Goal: Use online tool/utility: Utilize a website feature to perform a specific function

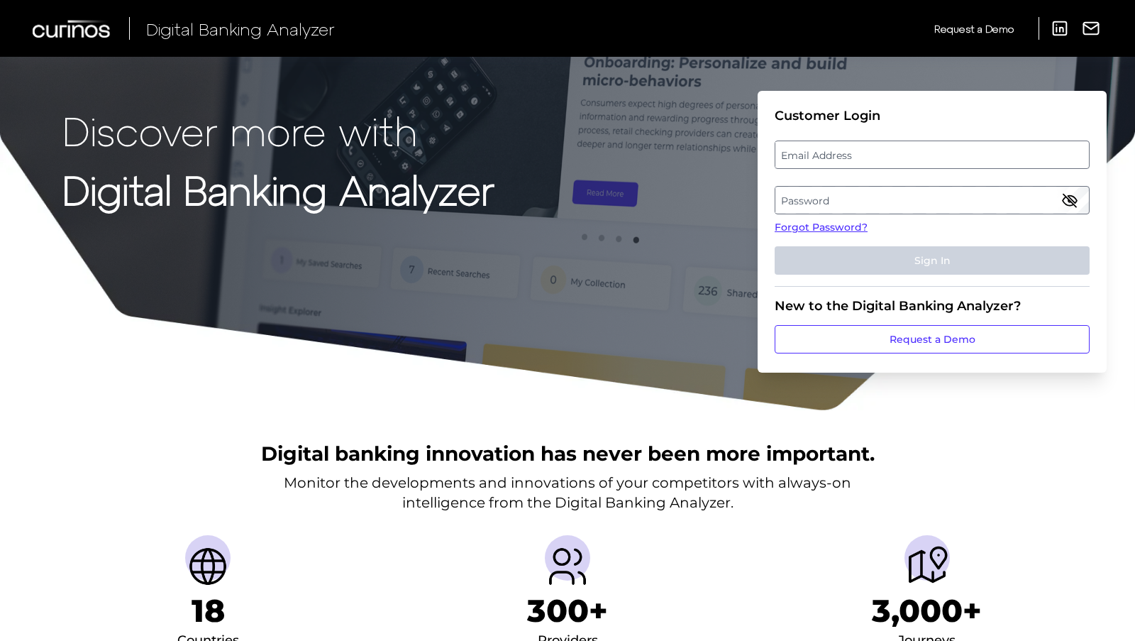
click at [1046, 154] on label "Email Address" at bounding box center [931, 155] width 313 height 26
click at [1046, 154] on input "email" at bounding box center [932, 154] width 315 height 28
type input "[PERSON_NAME][EMAIL_ADDRESS][PERSON_NAME][DOMAIN_NAME]"
click at [978, 194] on label "Password" at bounding box center [931, 200] width 313 height 26
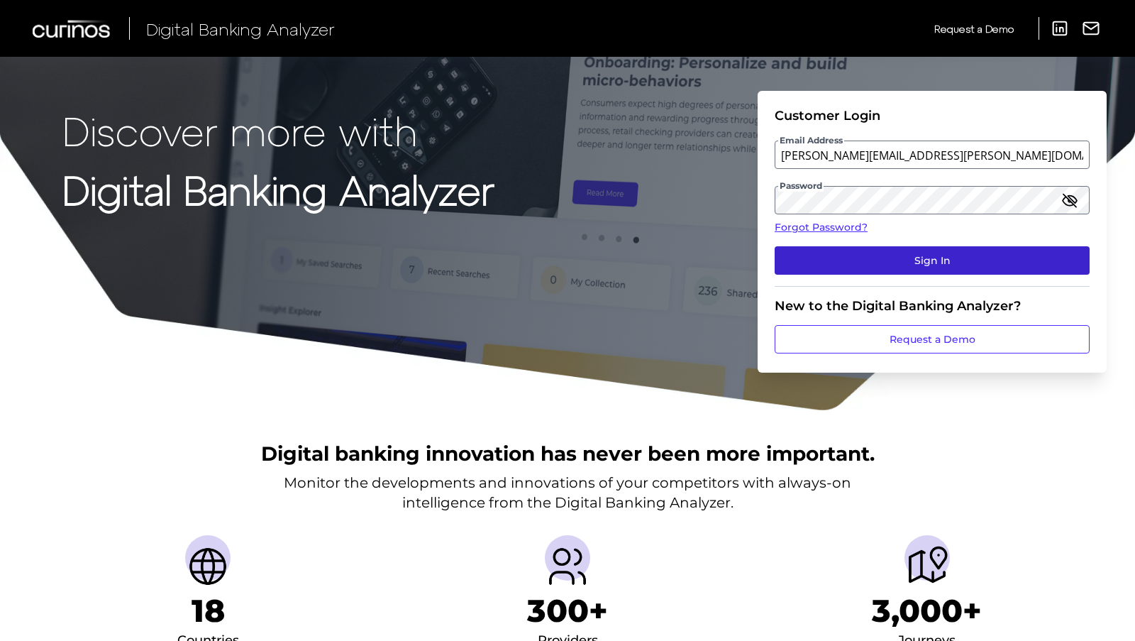
click at [953, 257] on button "Sign In" at bounding box center [932, 260] width 315 height 28
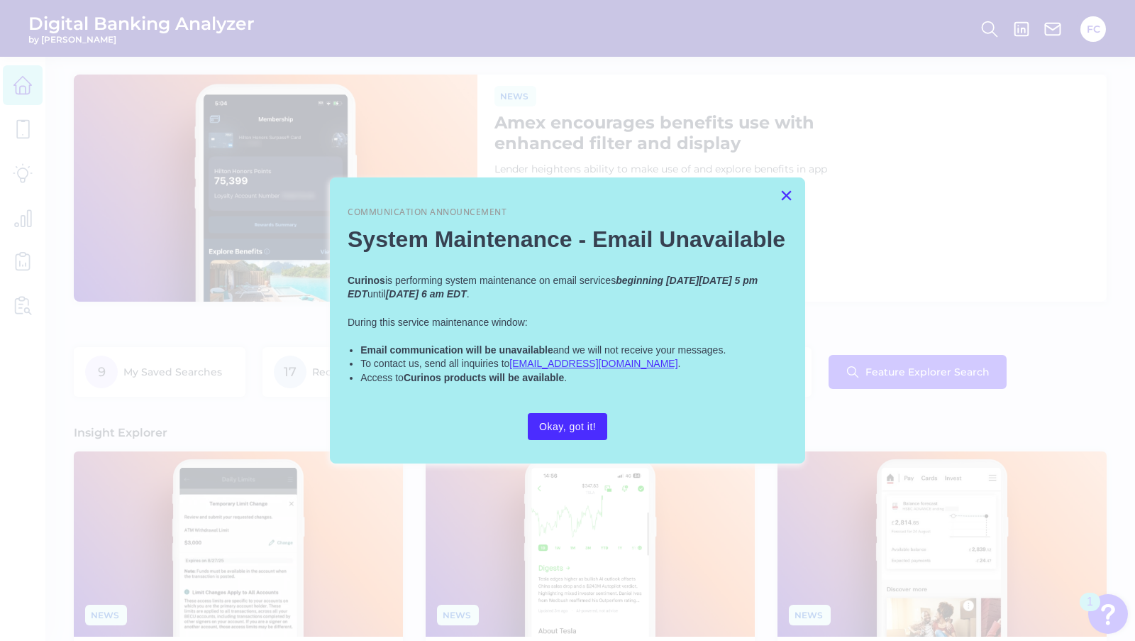
click at [788, 191] on button "×" at bounding box center [786, 195] width 13 height 23
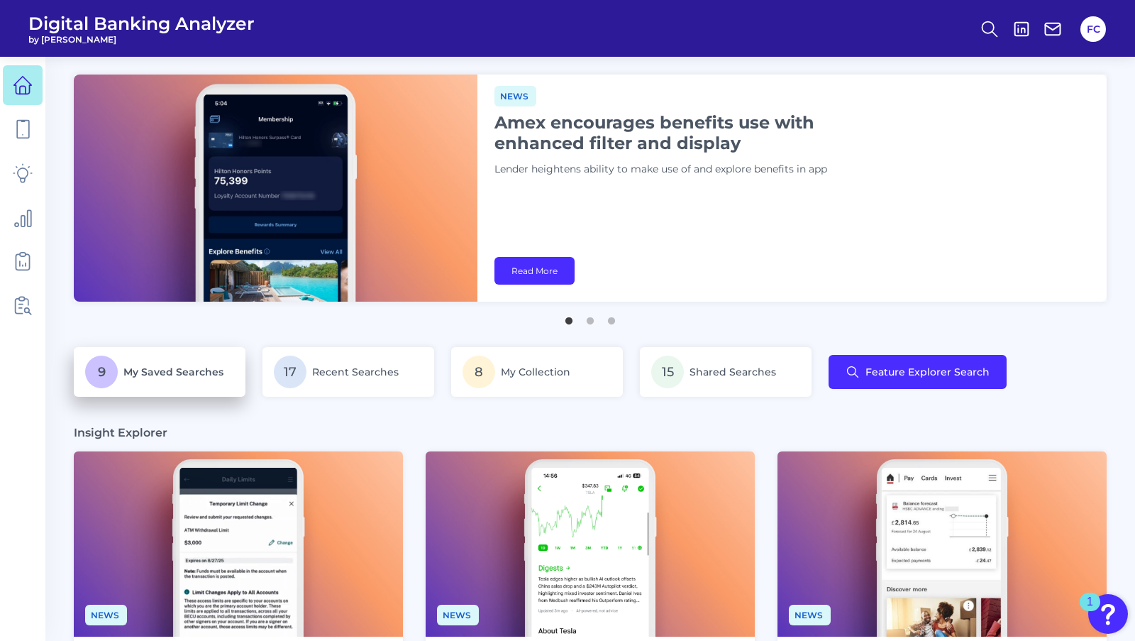
click at [143, 363] on p "9 My Saved Searches" at bounding box center [159, 371] width 149 height 33
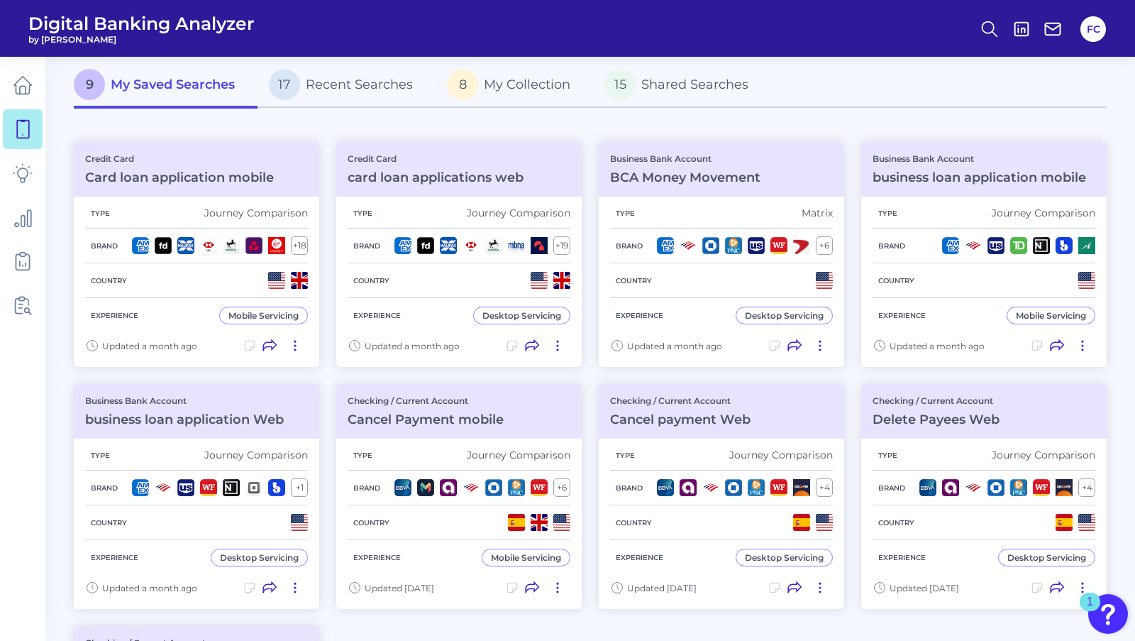
scroll to position [86, 0]
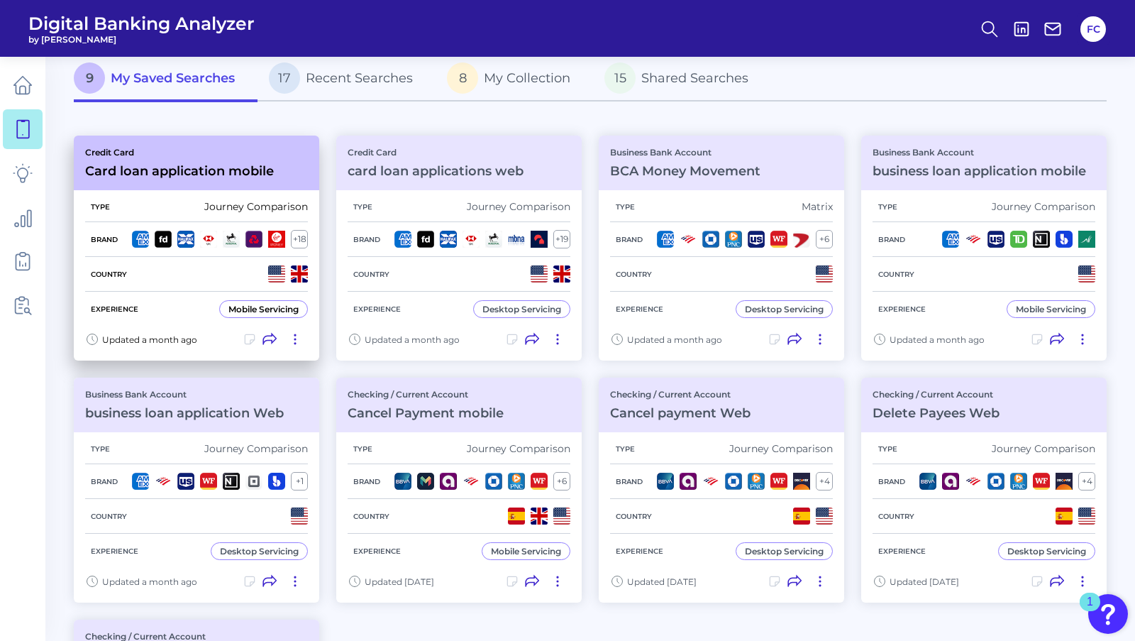
click at [205, 174] on h3 "Card loan application mobile" at bounding box center [179, 171] width 189 height 16
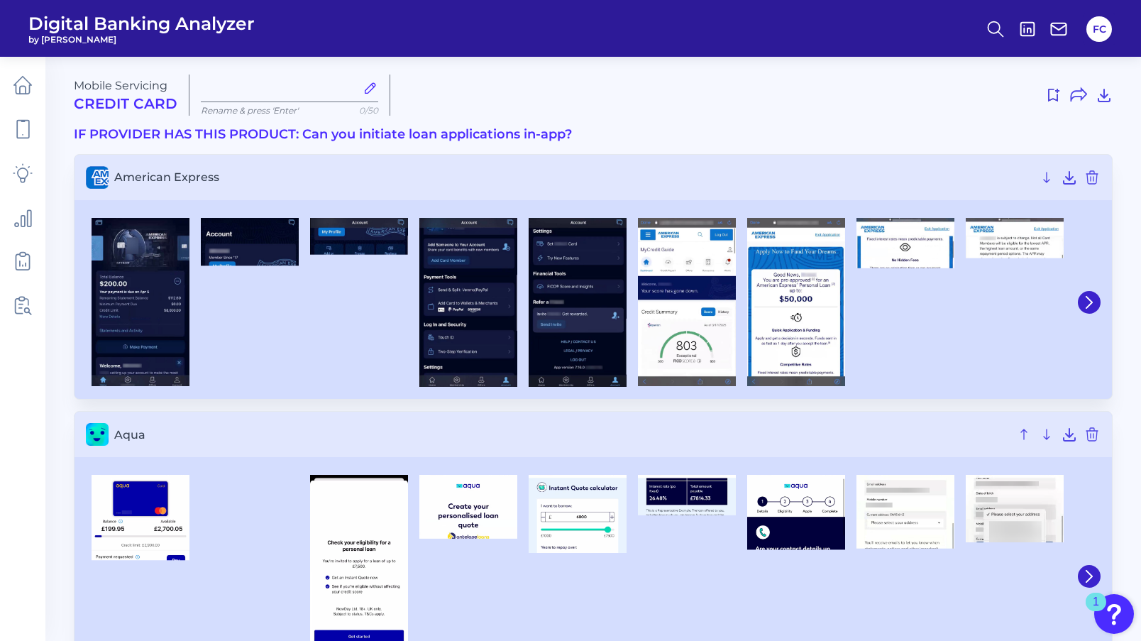
type input "Card loan application mobile"
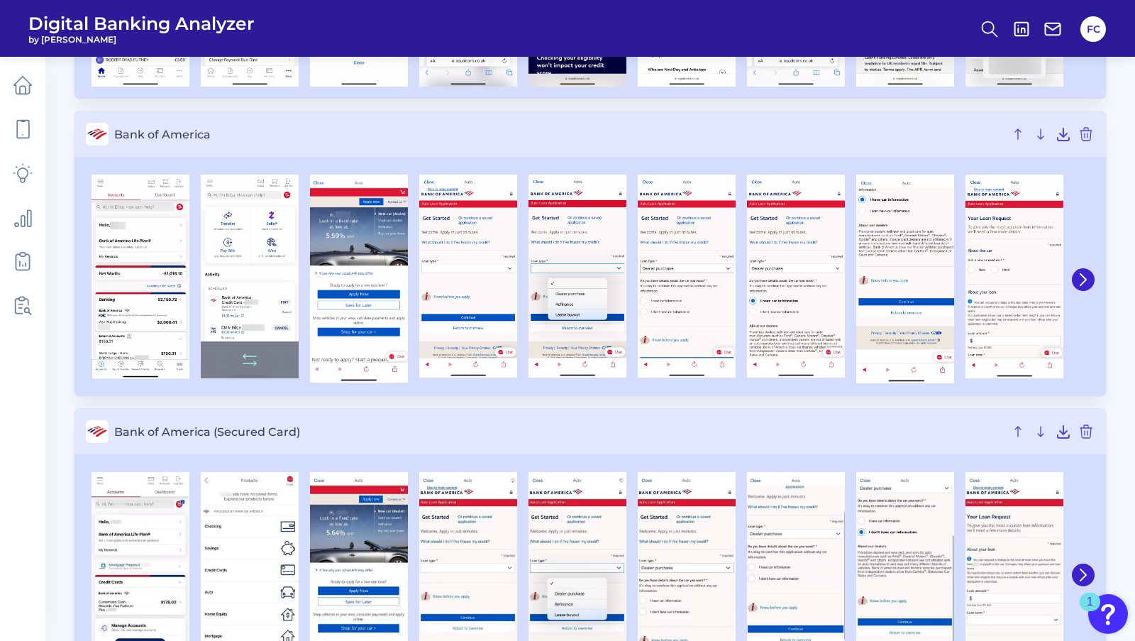
scroll to position [536, 0]
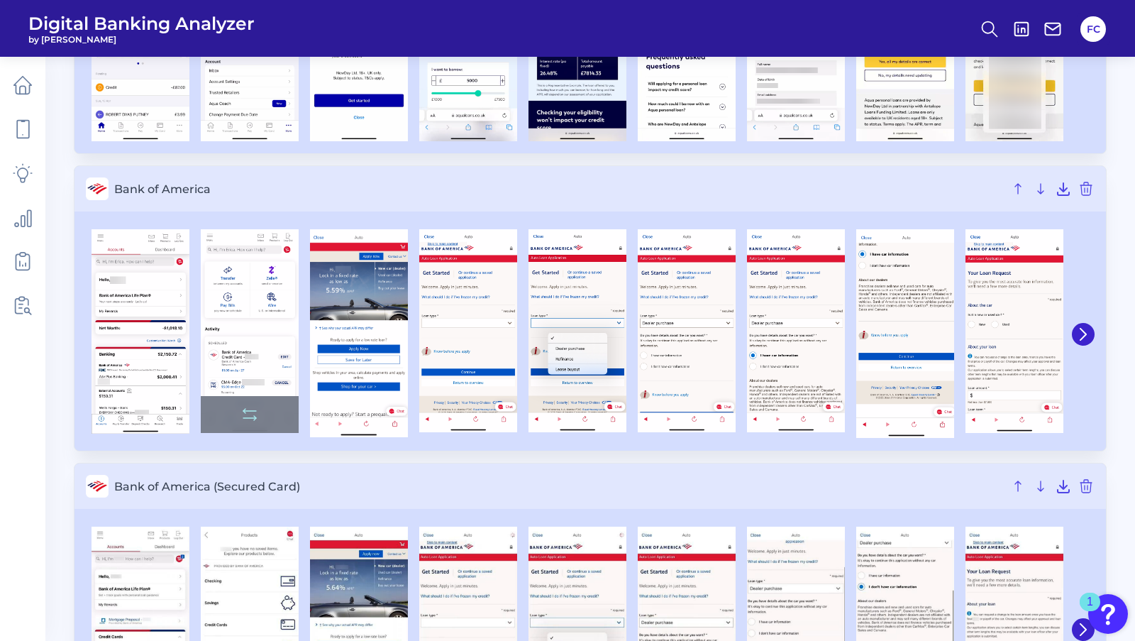
click at [257, 335] on img at bounding box center [250, 331] width 98 height 204
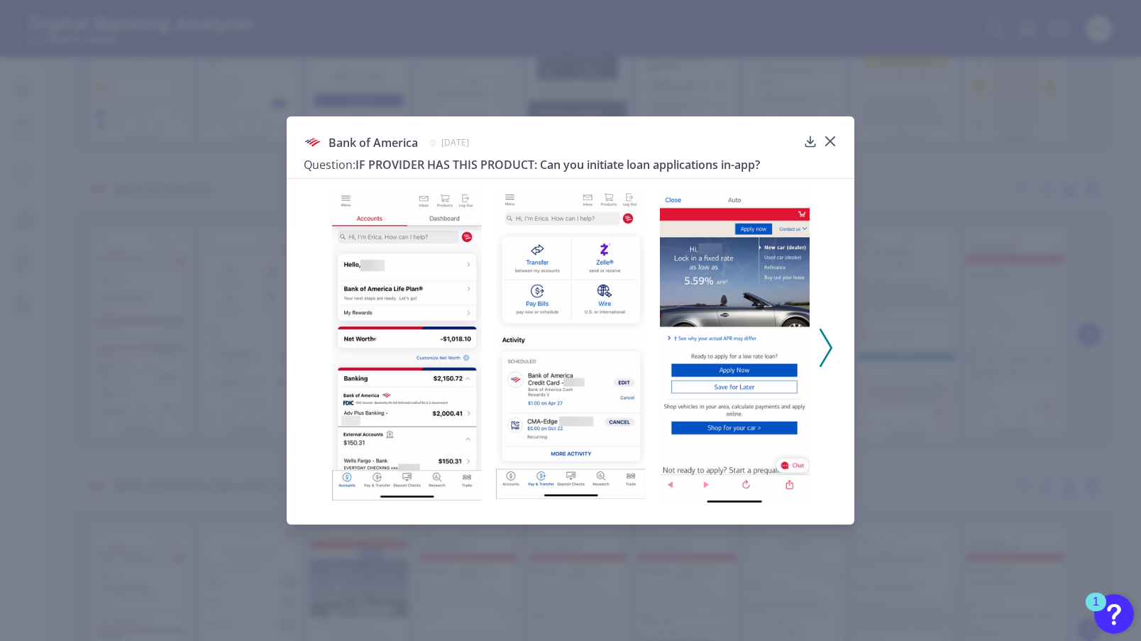
click at [824, 333] on polyline at bounding box center [825, 347] width 11 height 36
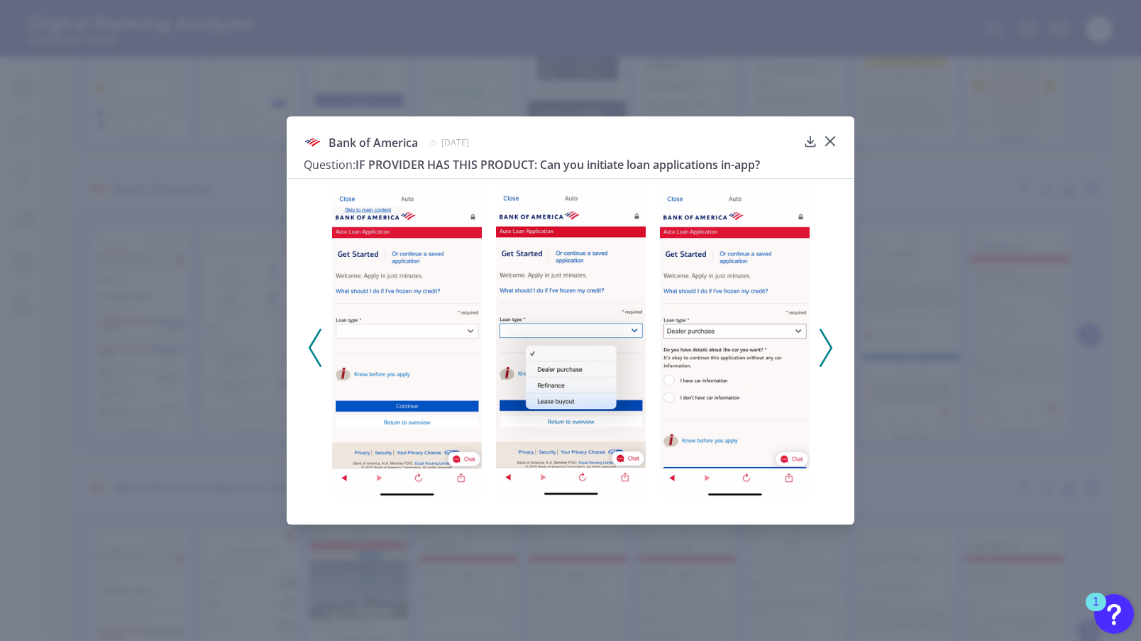
click at [824, 333] on polyline at bounding box center [825, 347] width 11 height 36
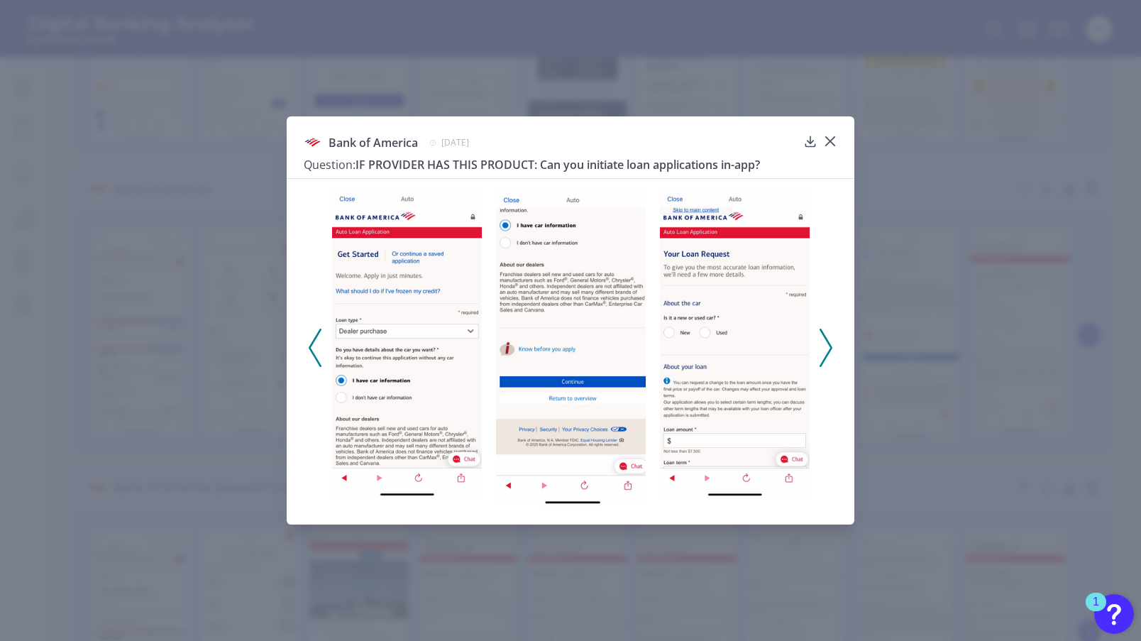
click at [820, 332] on icon at bounding box center [825, 347] width 13 height 38
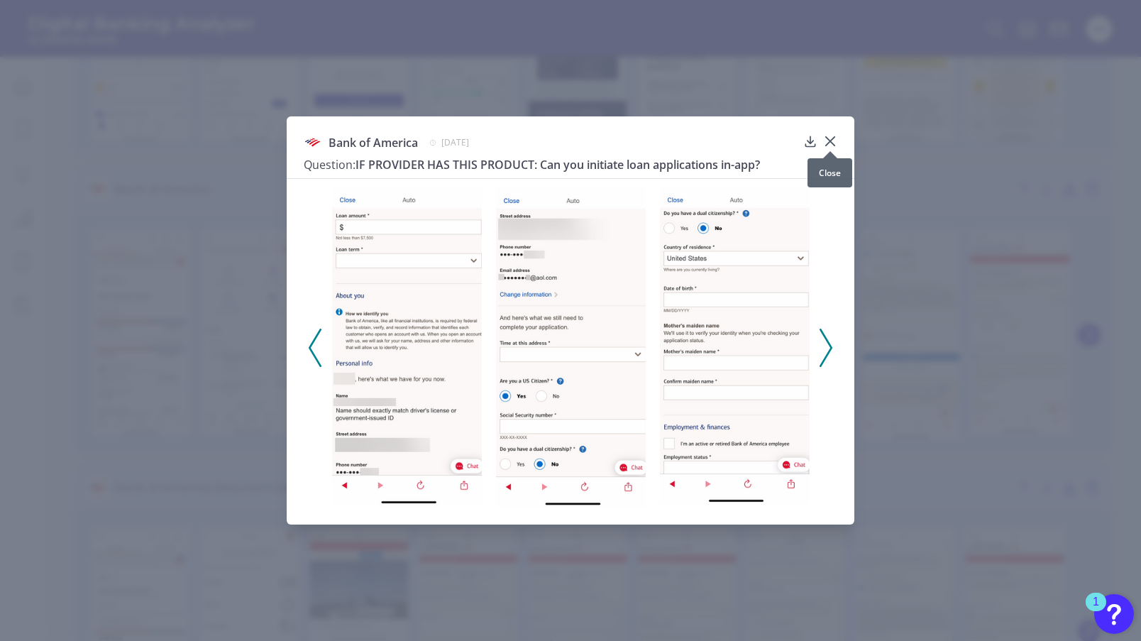
click at [826, 133] on div "Bank of America [DATE] Question: IF PROVIDER HAS THIS PRODUCT: Can you initiate…" at bounding box center [570, 320] width 567 height 408
click at [833, 142] on icon at bounding box center [830, 141] width 14 height 14
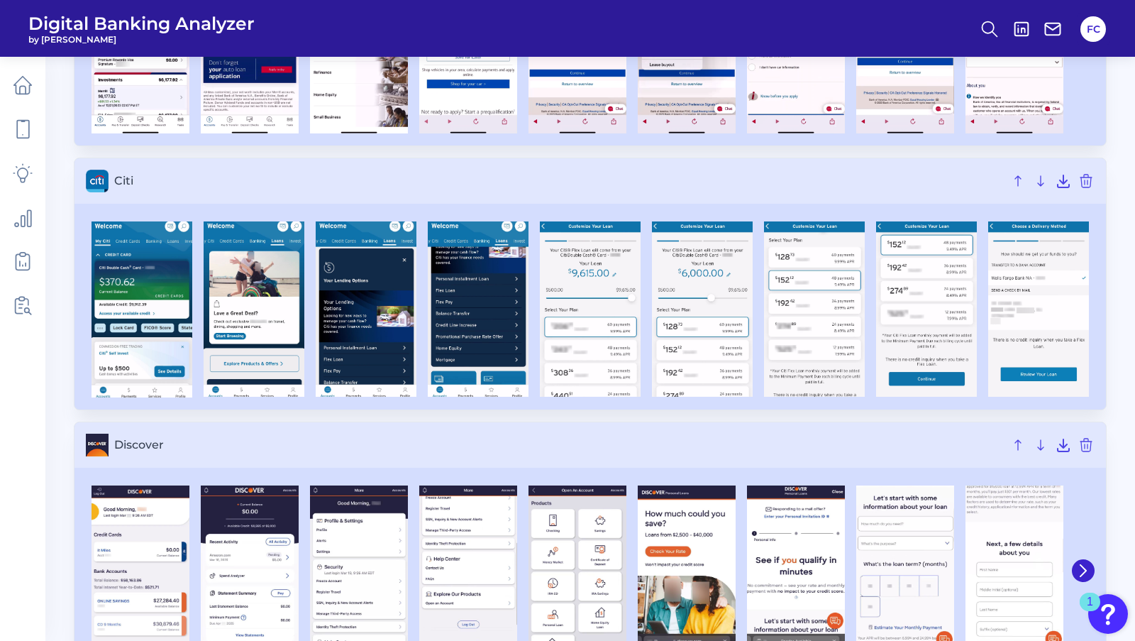
scroll to position [1433, 0]
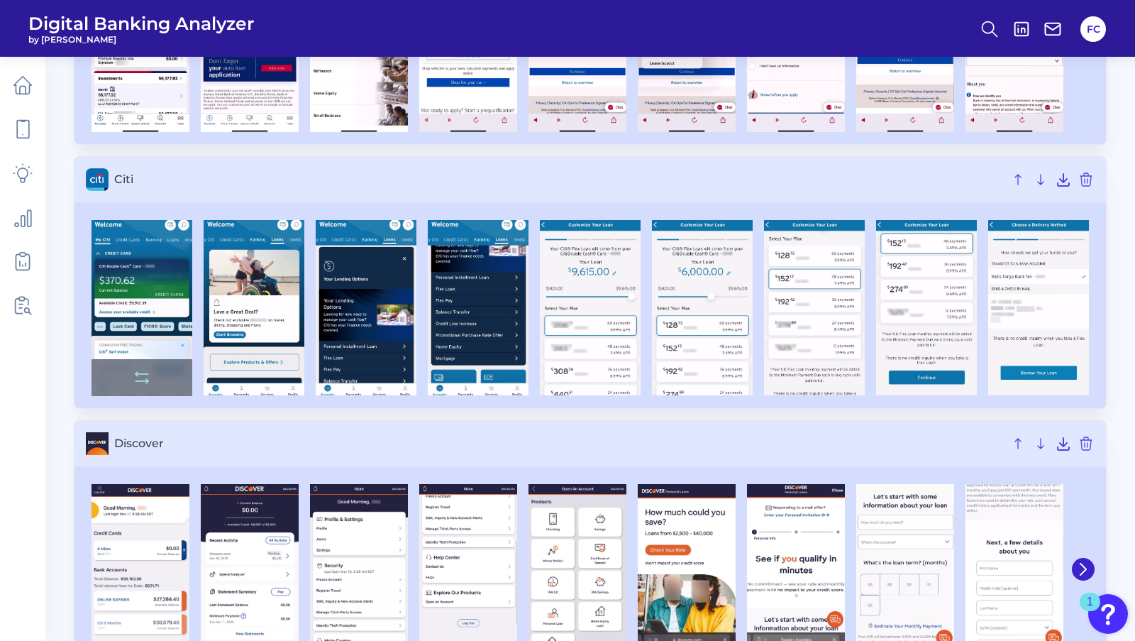
click at [146, 313] on img at bounding box center [142, 308] width 101 height 176
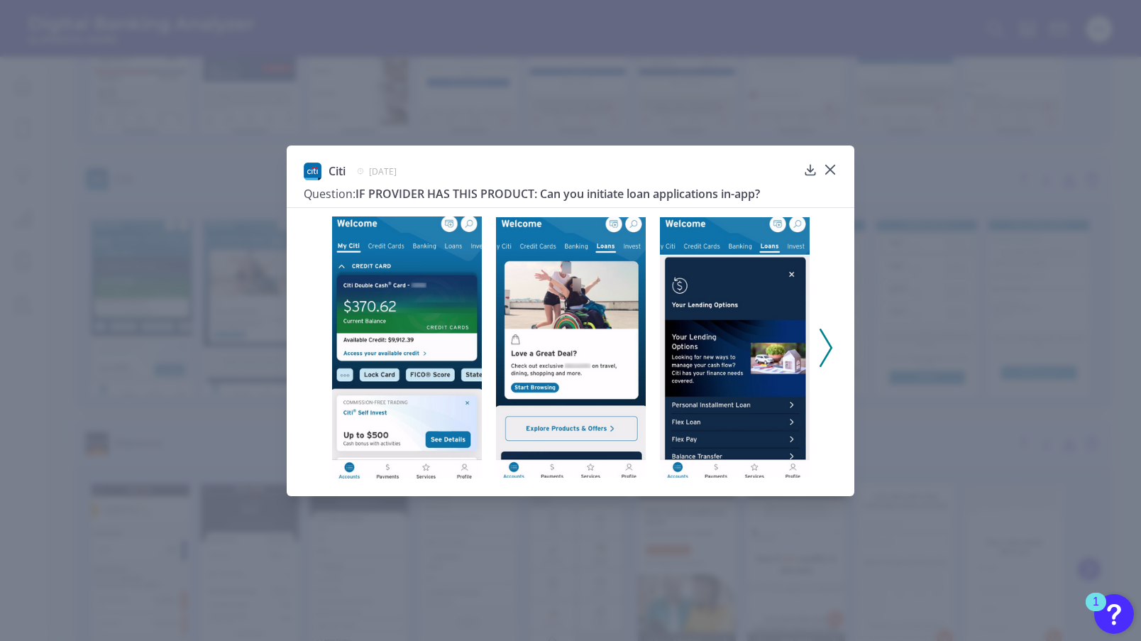
click at [820, 339] on icon at bounding box center [825, 347] width 13 height 38
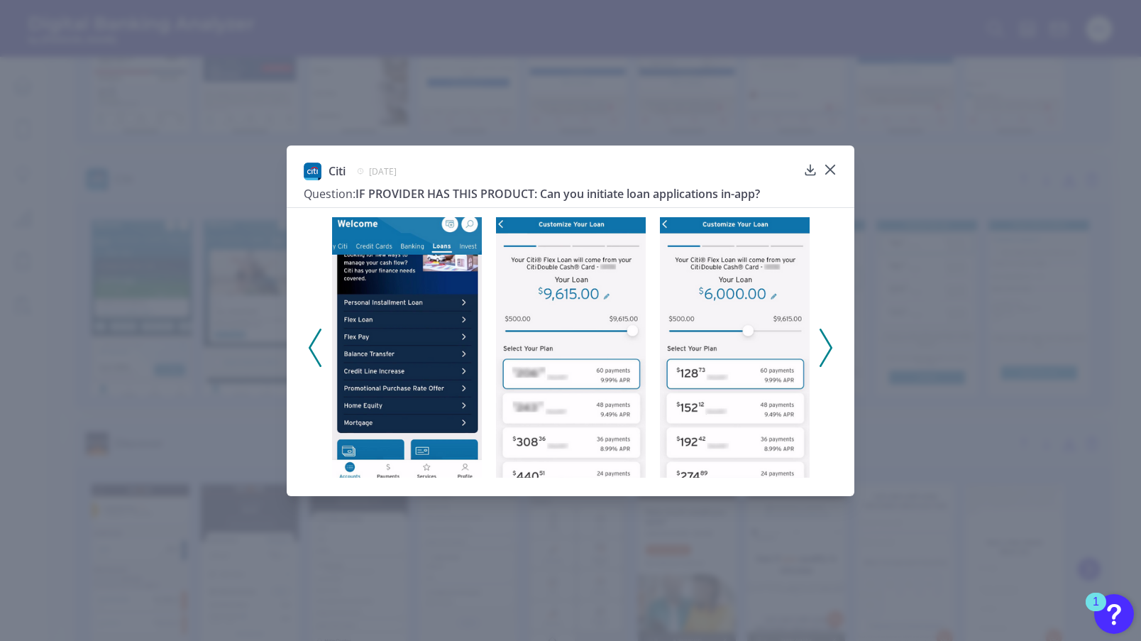
click at [820, 339] on icon at bounding box center [825, 347] width 13 height 38
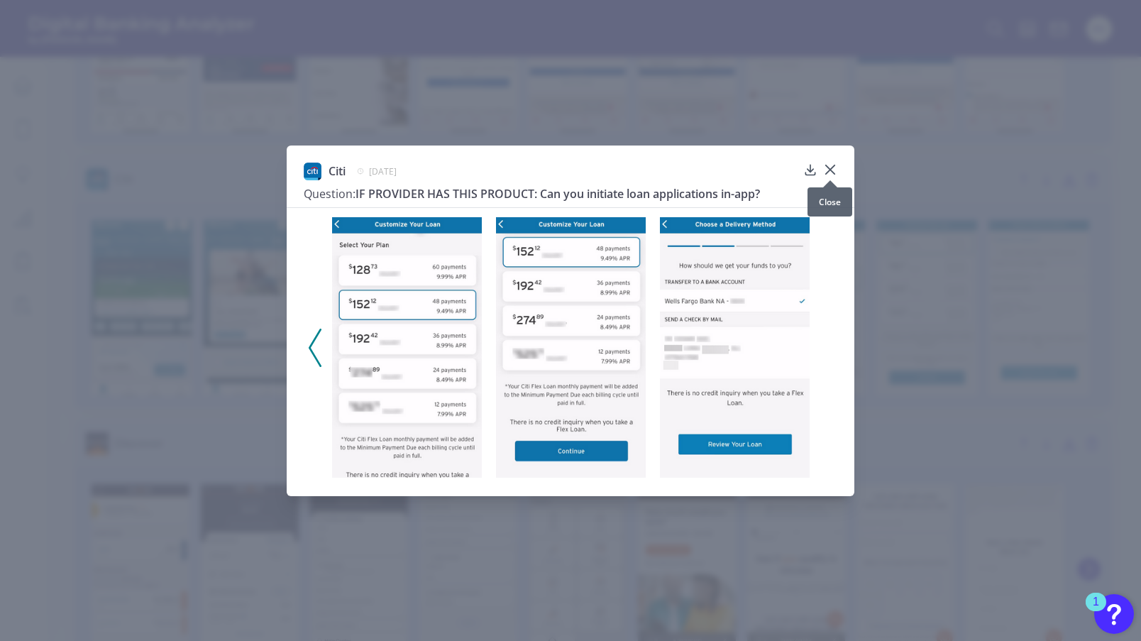
click at [831, 173] on div at bounding box center [830, 180] width 14 height 14
click at [833, 171] on icon at bounding box center [830, 169] width 14 height 14
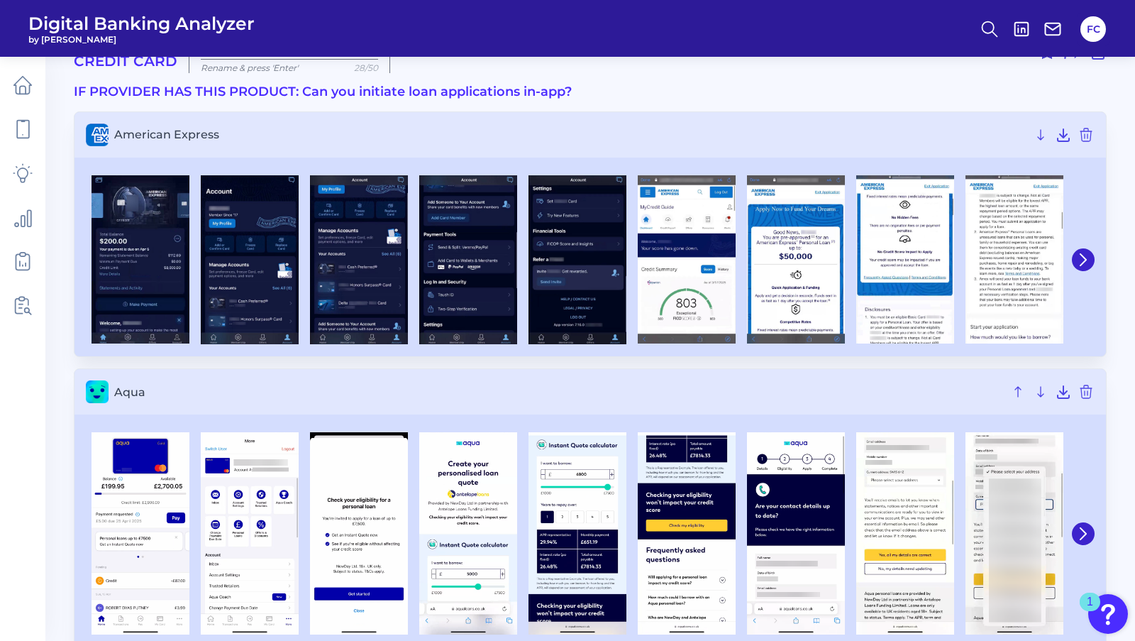
scroll to position [0, 0]
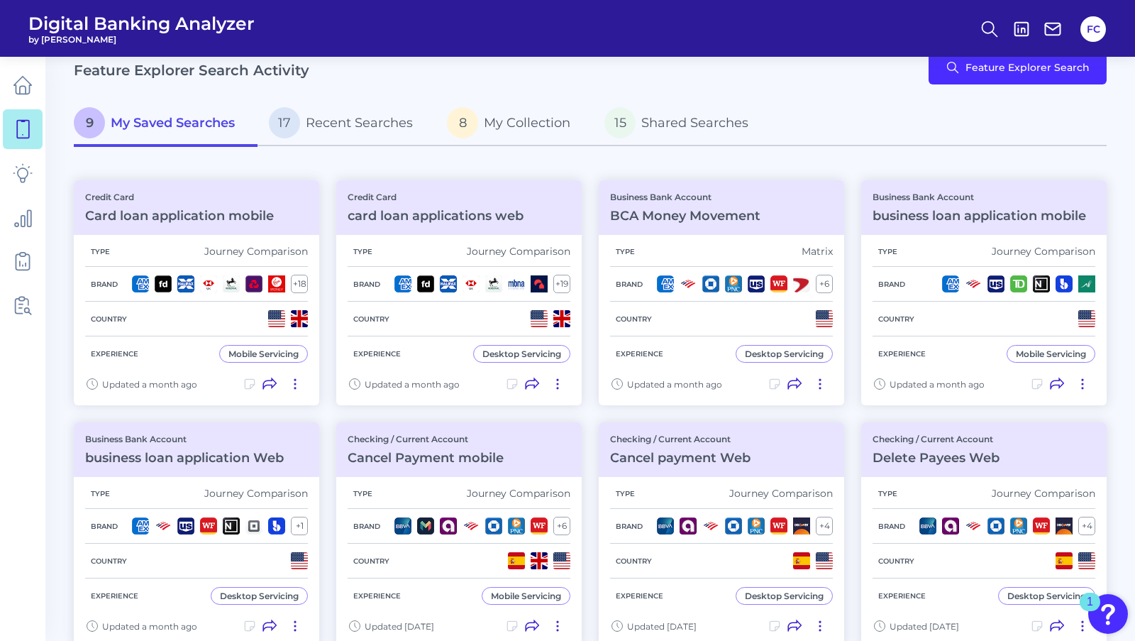
scroll to position [32, 0]
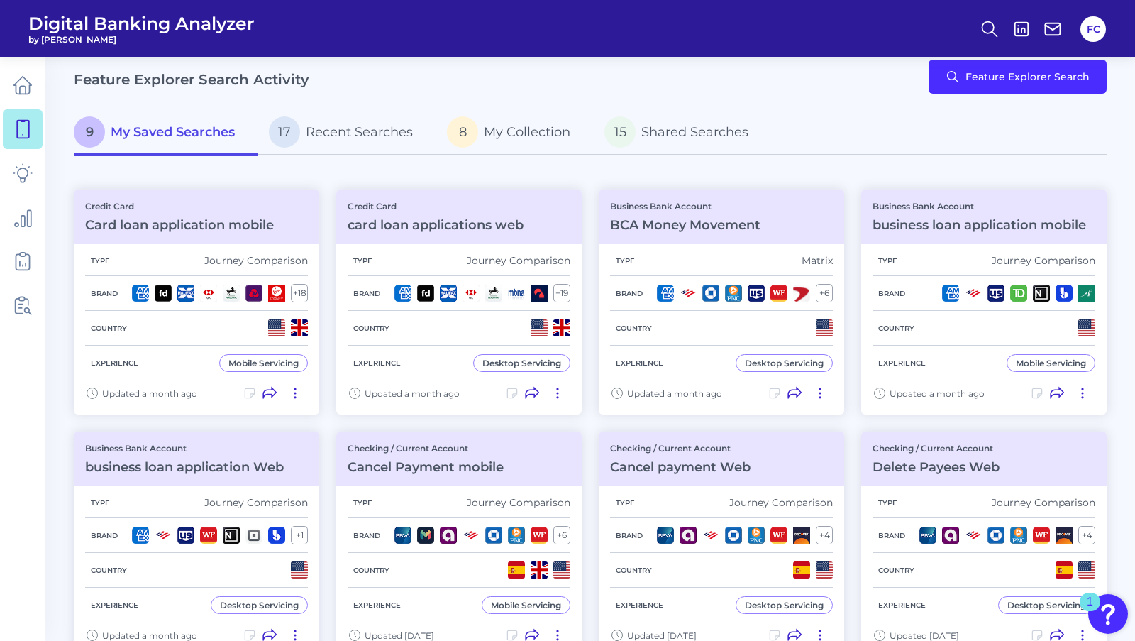
drag, startPoint x: 23, startPoint y: 20, endPoint x: 345, endPoint y: 20, distance: 322.0
click at [345, 20] on header "Digital Banking Analyzer by Curinos FC" at bounding box center [567, 28] width 1135 height 57
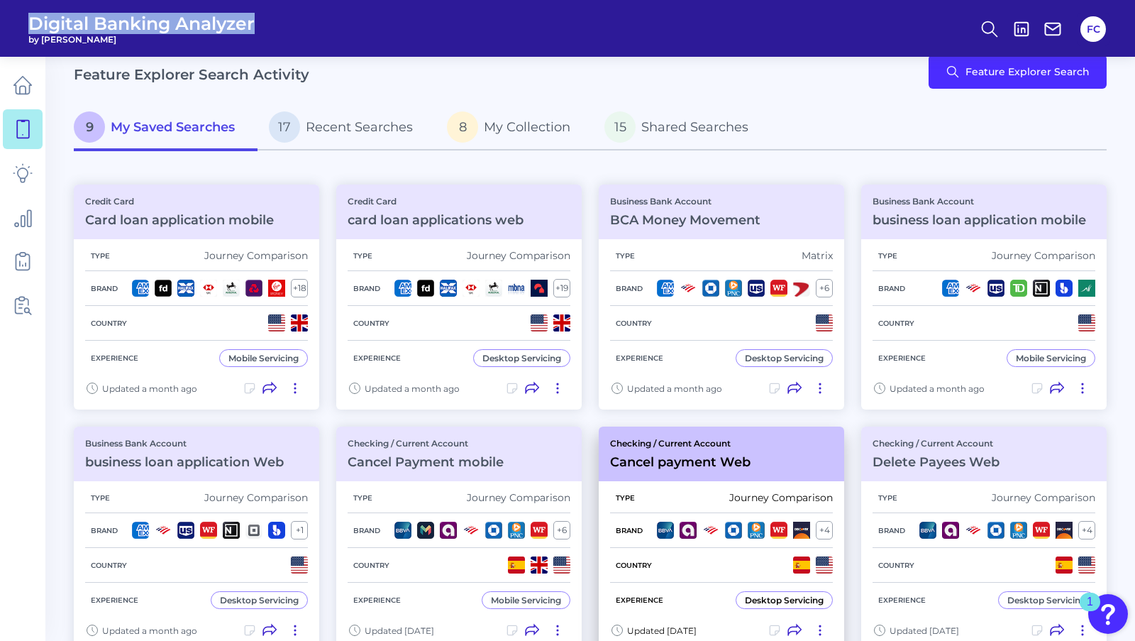
scroll to position [0, 0]
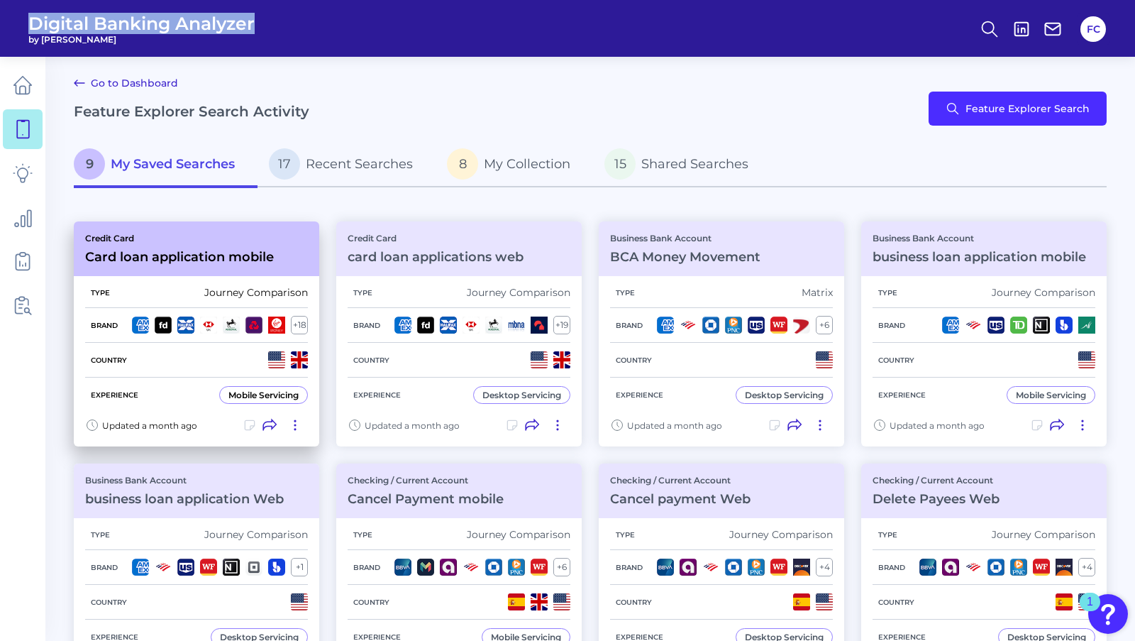
click at [159, 262] on h3 "Card loan application mobile" at bounding box center [179, 257] width 189 height 16
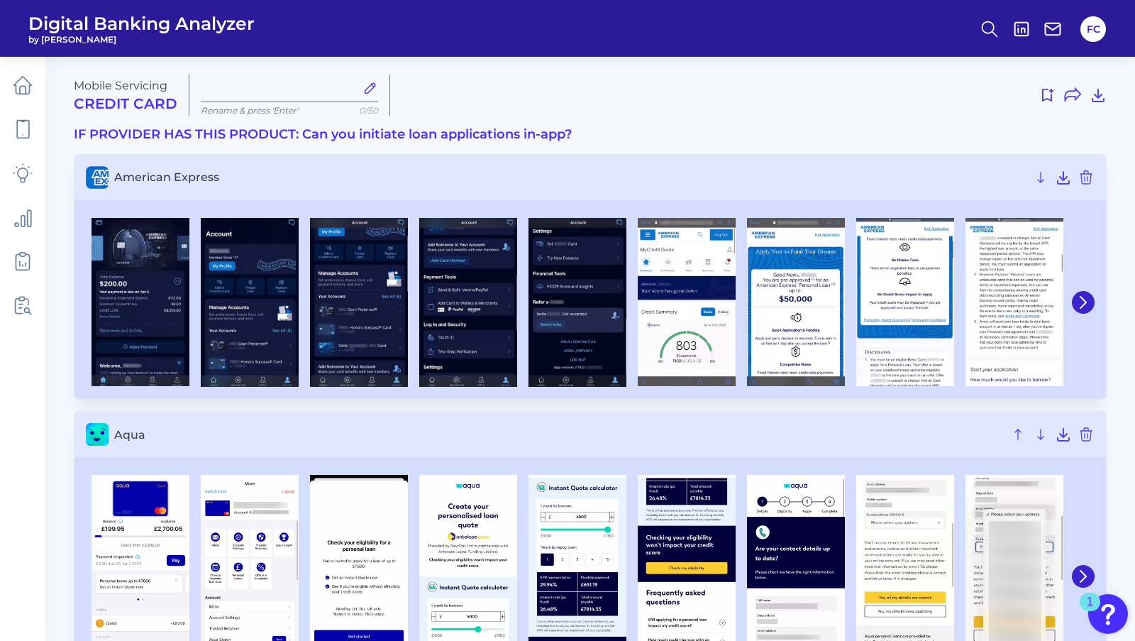
type input "Card loan application mobile"
click at [1099, 100] on icon at bounding box center [1098, 95] width 17 height 17
click at [22, 91] on icon at bounding box center [23, 85] width 20 height 20
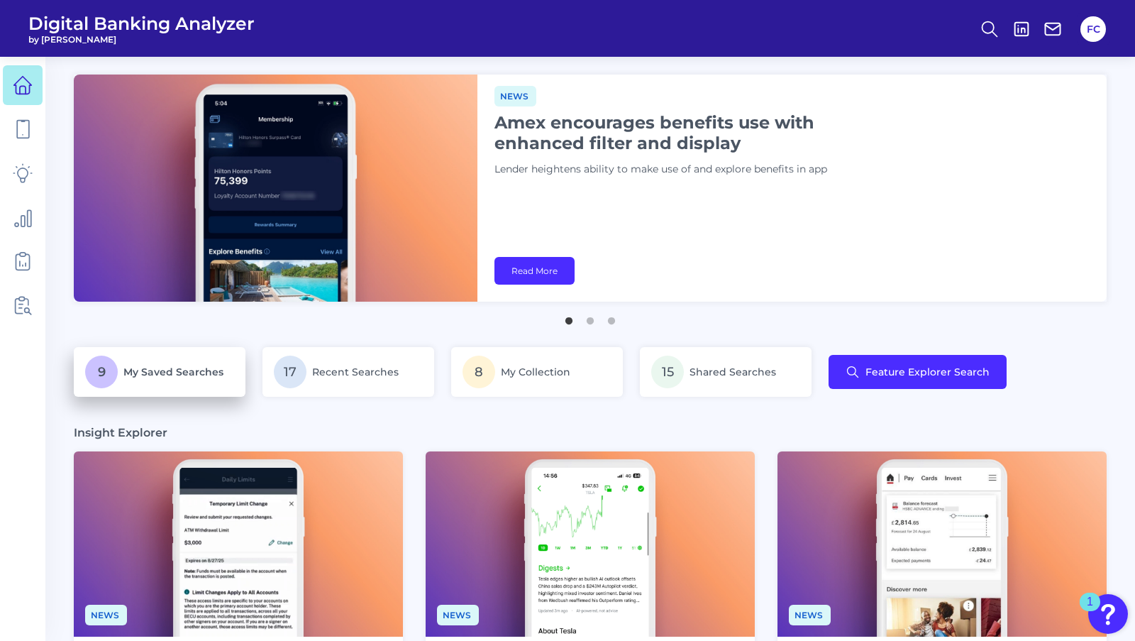
click at [158, 373] on span "My Saved Searches" at bounding box center [173, 371] width 100 height 13
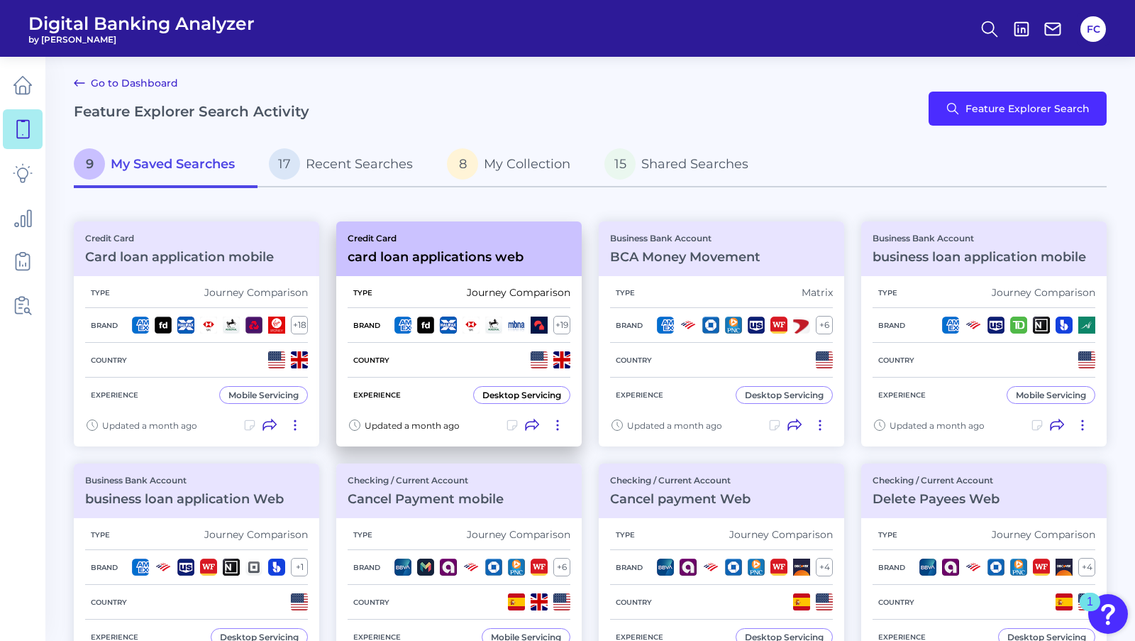
click at [558, 425] on icon at bounding box center [557, 424] width 1 height 9
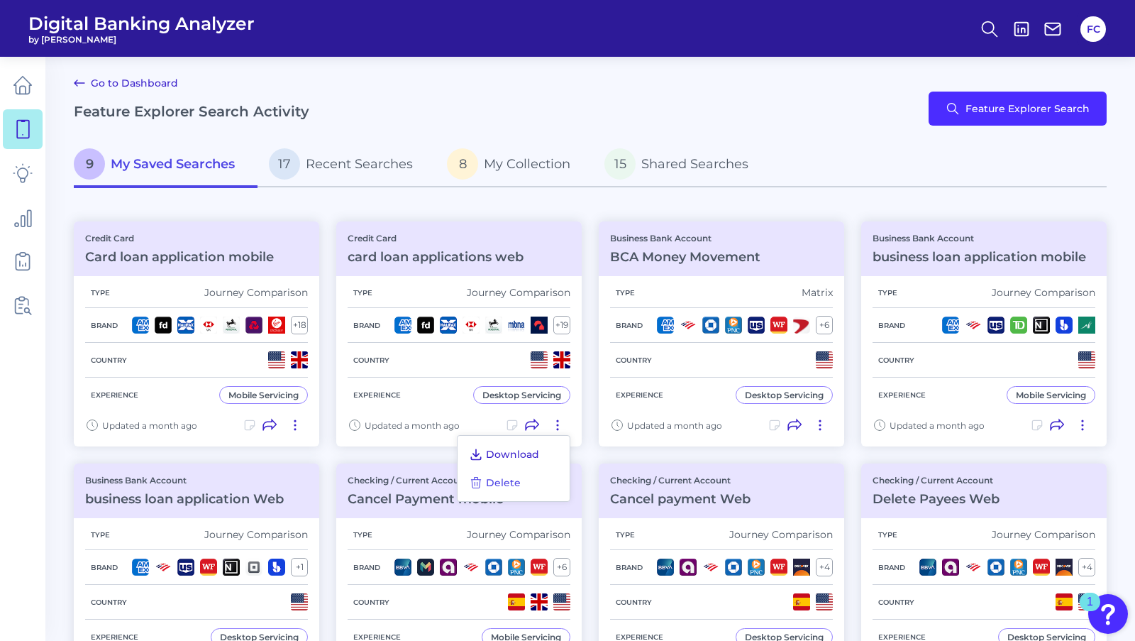
click at [528, 451] on span "Download" at bounding box center [512, 454] width 53 height 13
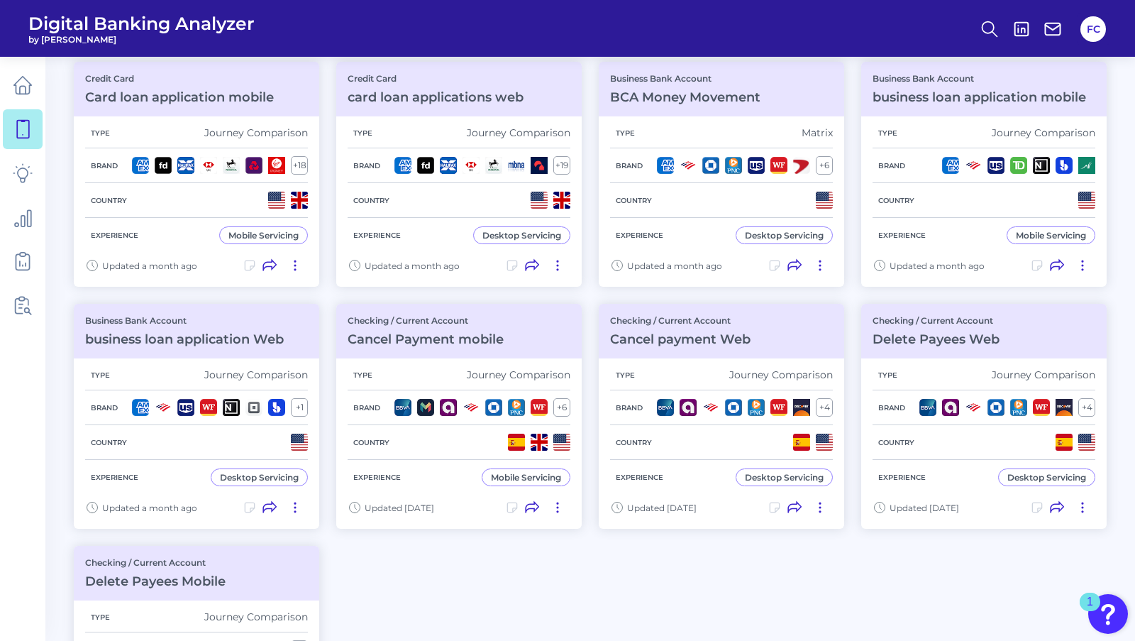
scroll to position [132, 0]
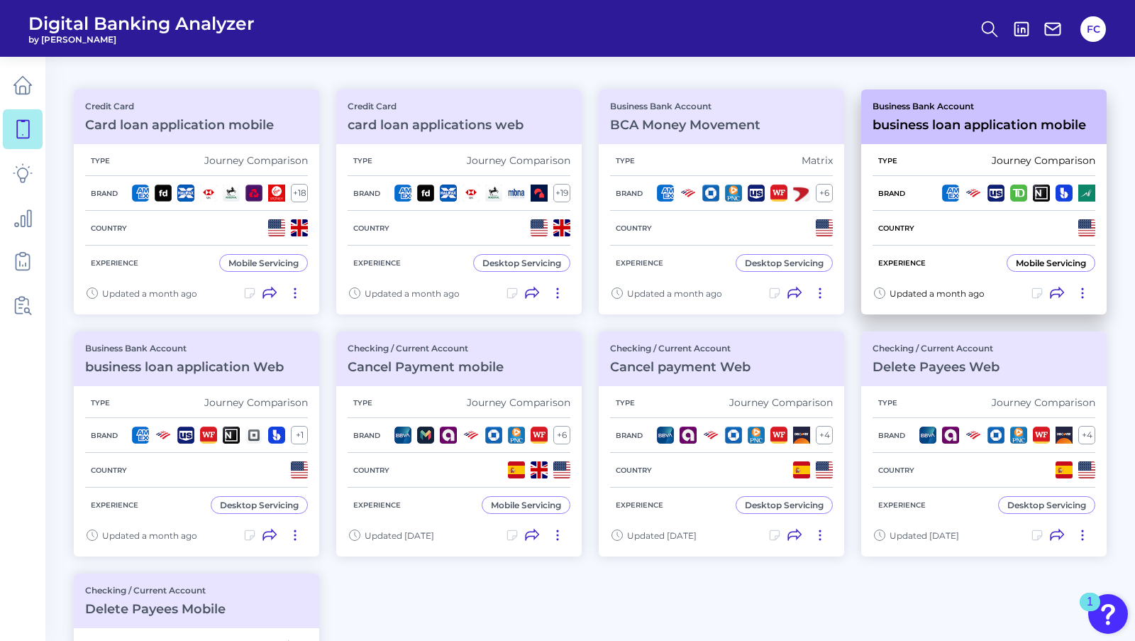
click at [1083, 292] on icon at bounding box center [1082, 293] width 14 height 14
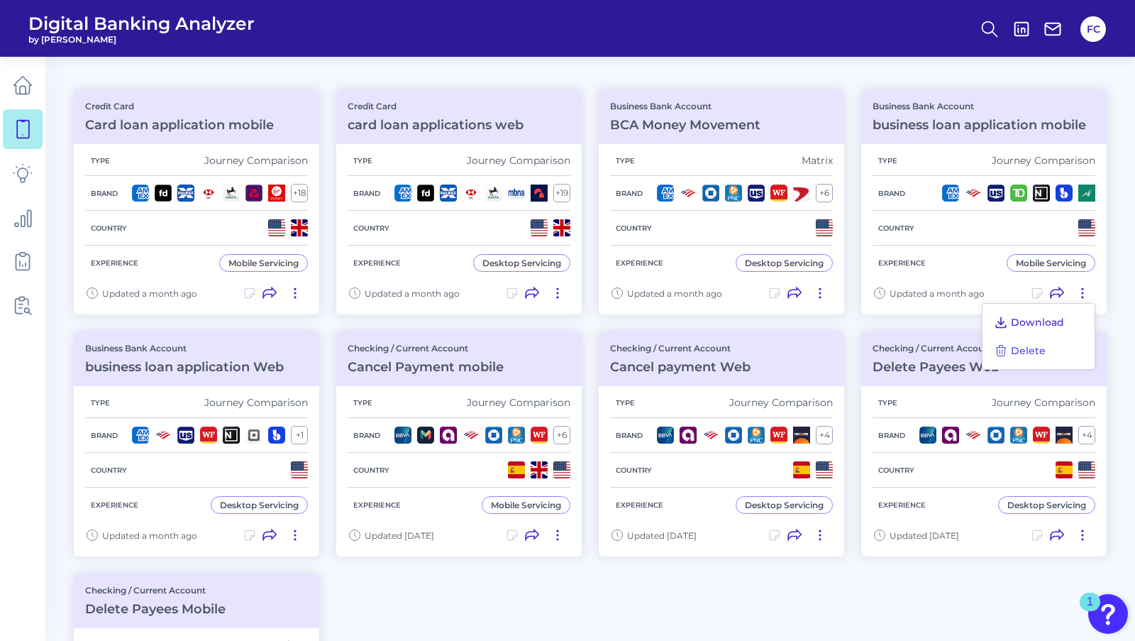
click at [1024, 318] on span "Download" at bounding box center [1037, 322] width 53 height 13
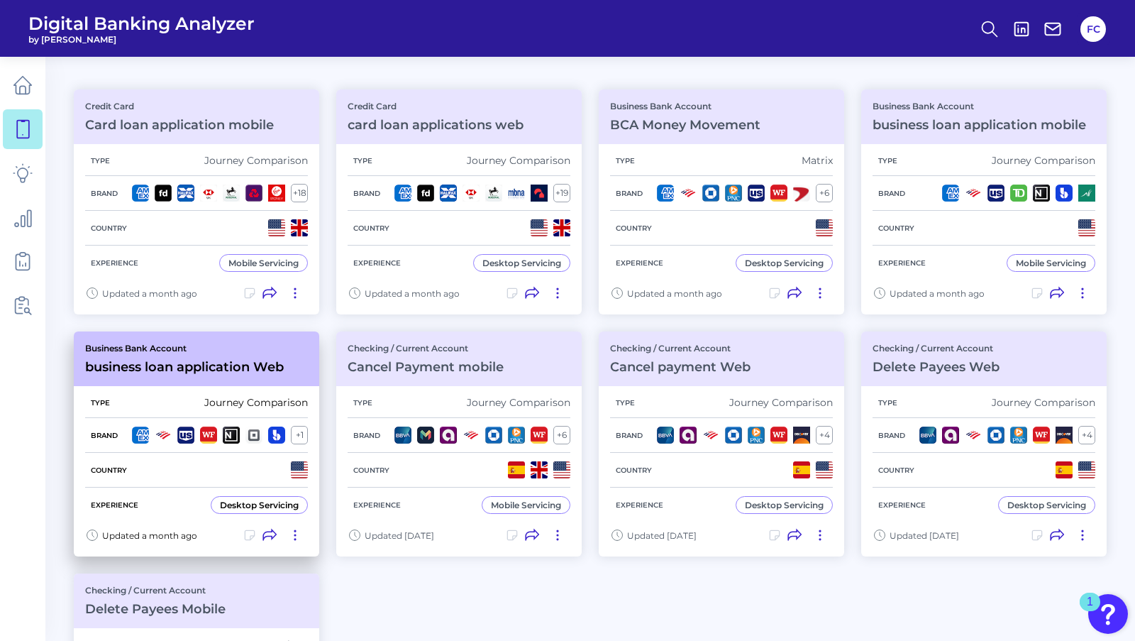
click at [297, 538] on icon at bounding box center [295, 535] width 14 height 14
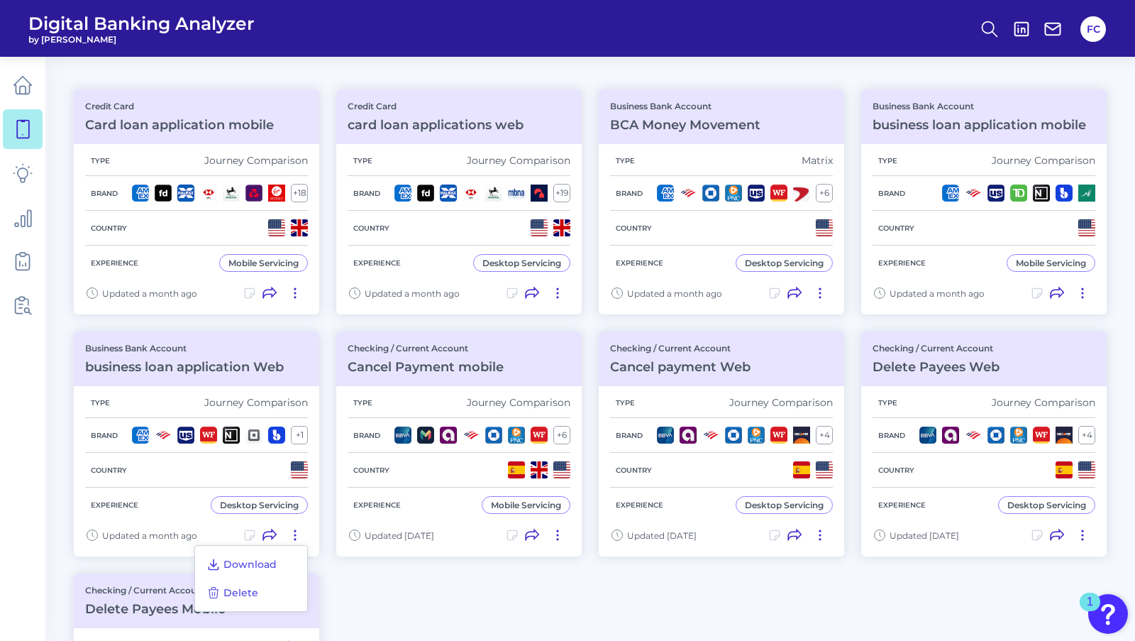
drag, startPoint x: 291, startPoint y: 548, endPoint x: 283, endPoint y: 562, distance: 15.6
click at [283, 562] on div "Download Delete" at bounding box center [250, 578] width 113 height 67
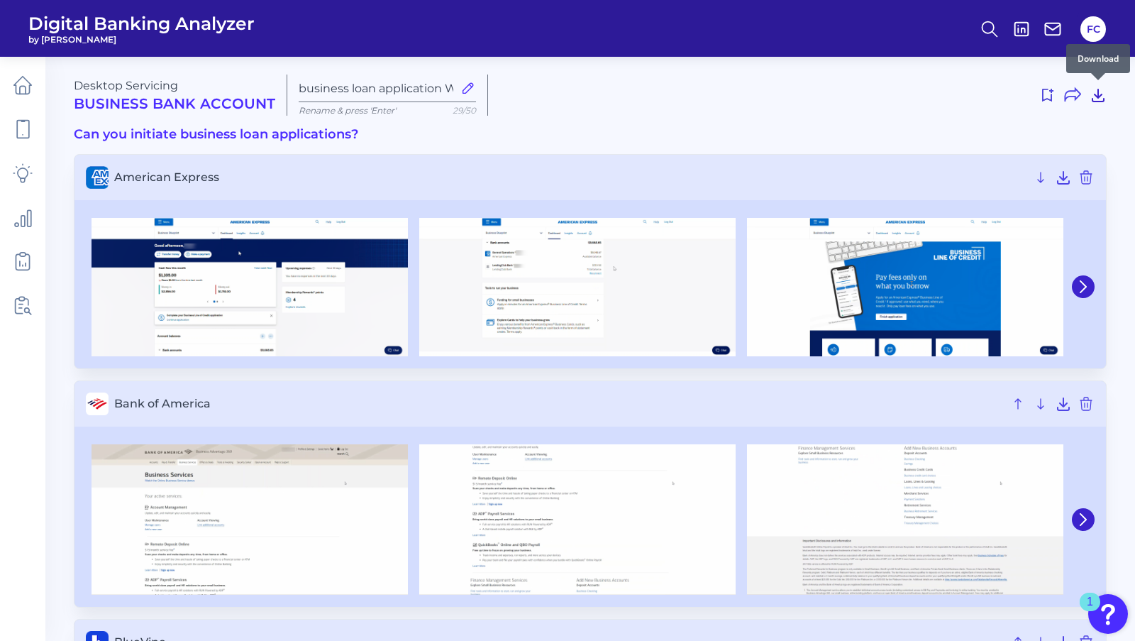
click at [1092, 96] on icon at bounding box center [1098, 95] width 17 height 17
click at [23, 82] on icon at bounding box center [23, 85] width 20 height 20
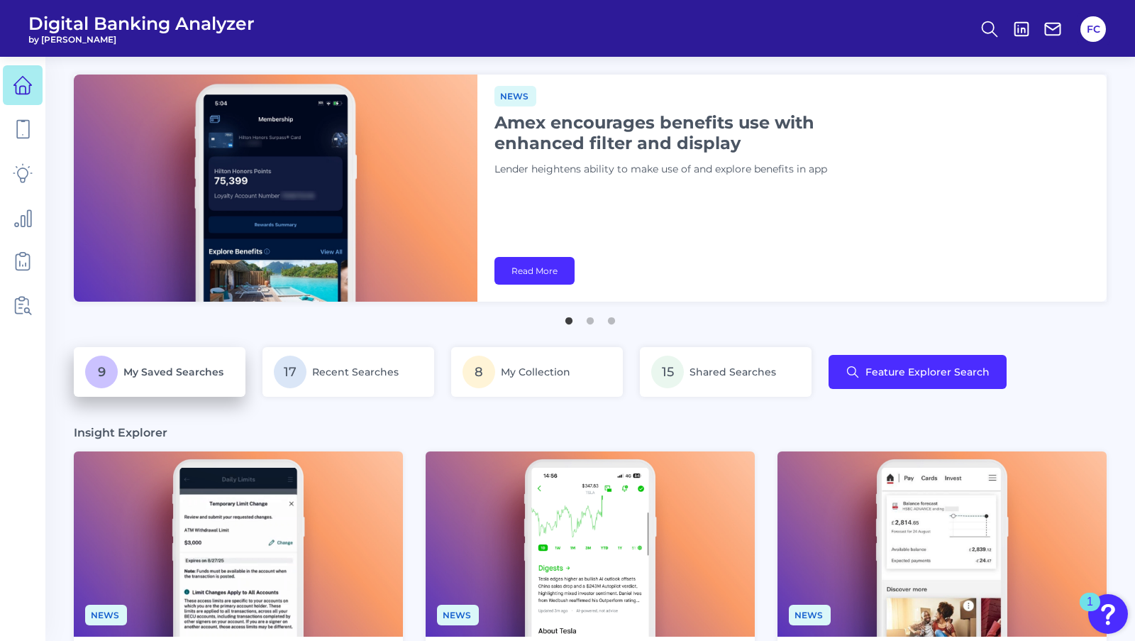
click at [165, 390] on link "9 My Saved Searches" at bounding box center [160, 372] width 172 height 50
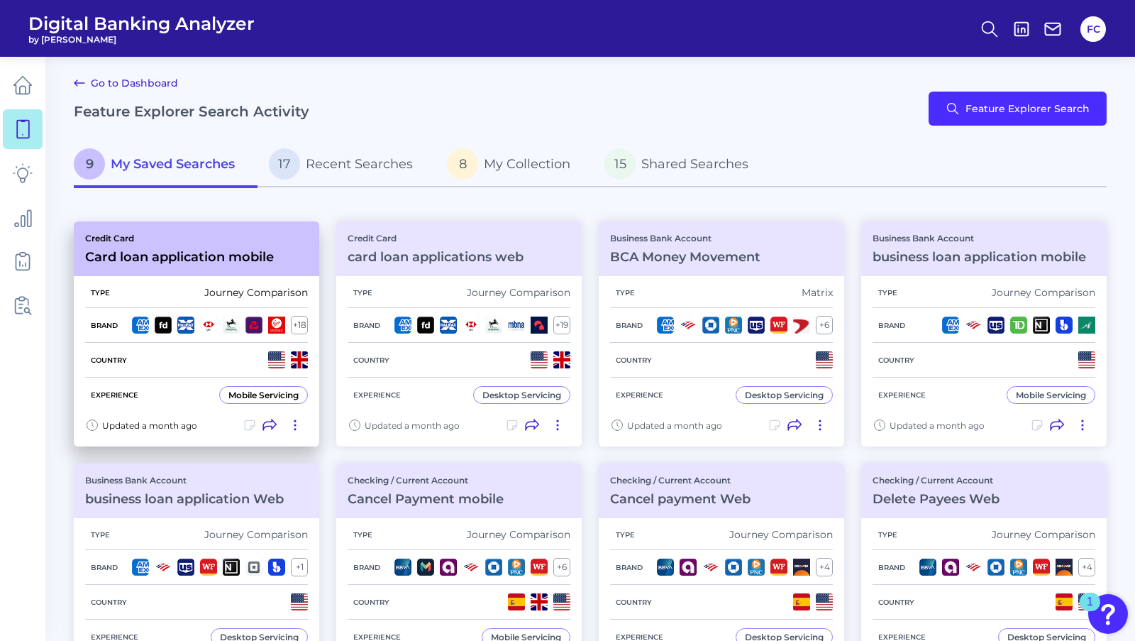
click at [295, 421] on icon at bounding box center [294, 424] width 1 height 9
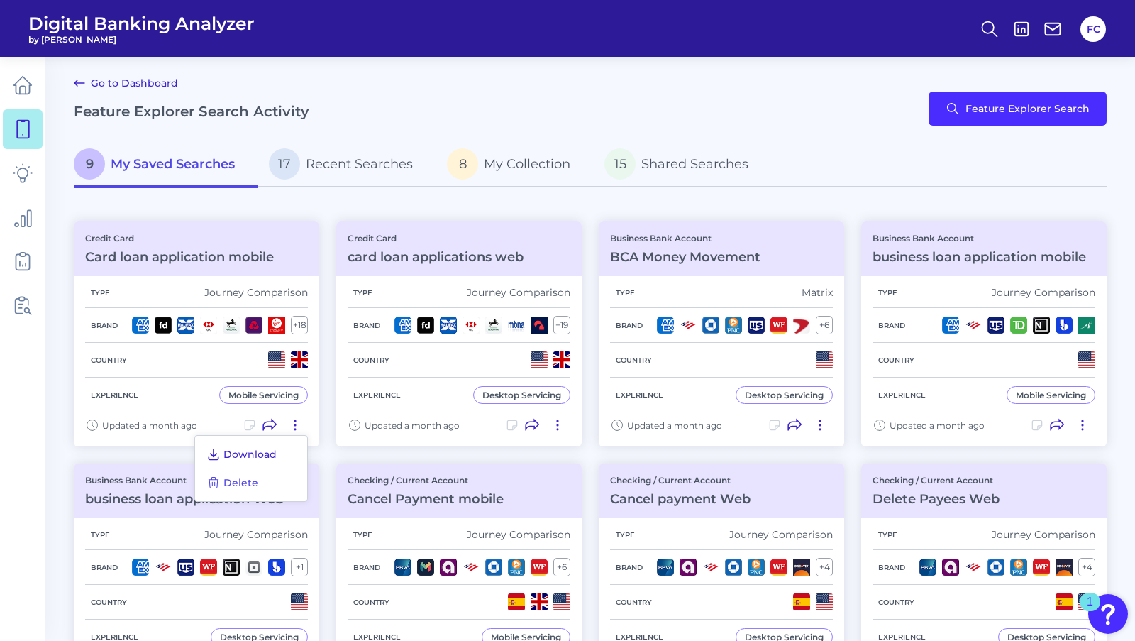
click at [253, 450] on span "Download" at bounding box center [249, 454] width 53 height 13
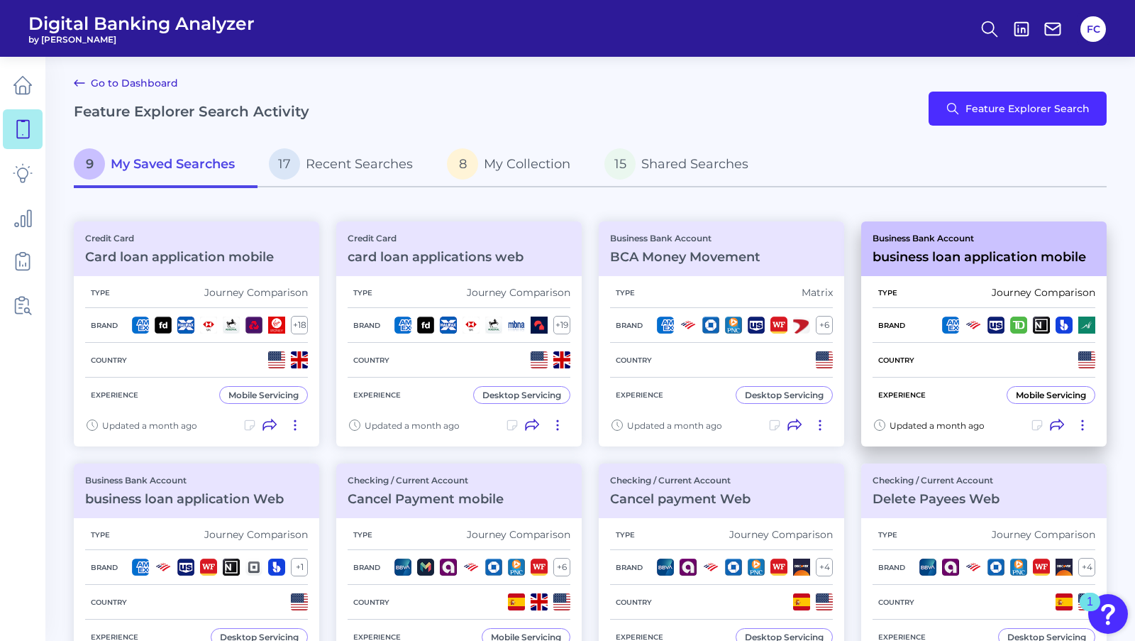
scroll to position [25, 0]
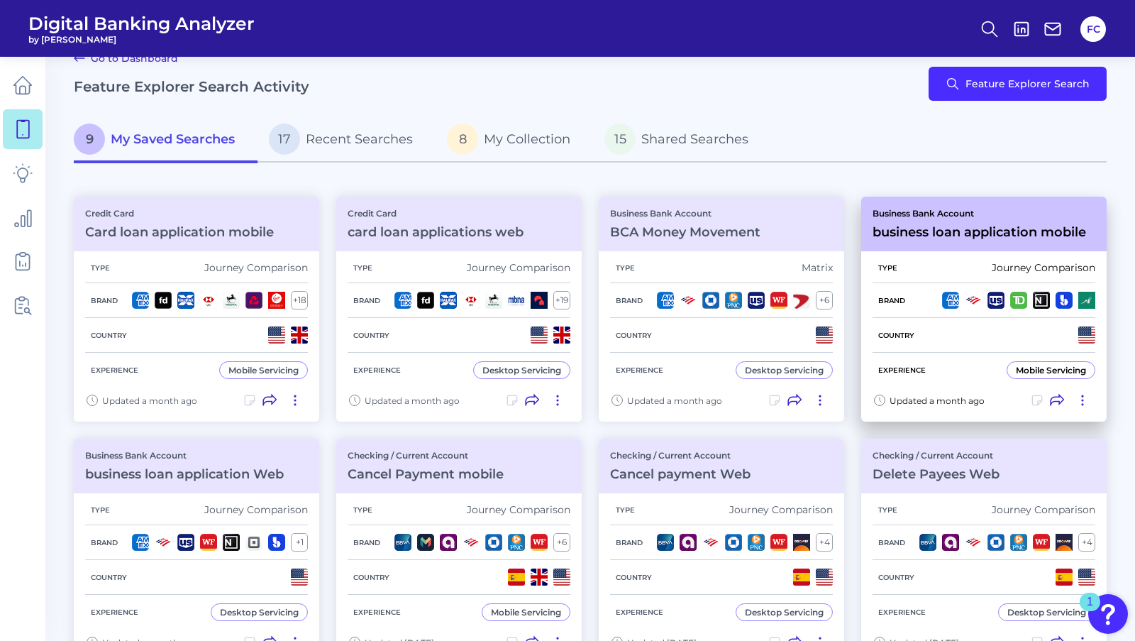
click at [1080, 401] on icon at bounding box center [1082, 400] width 14 height 14
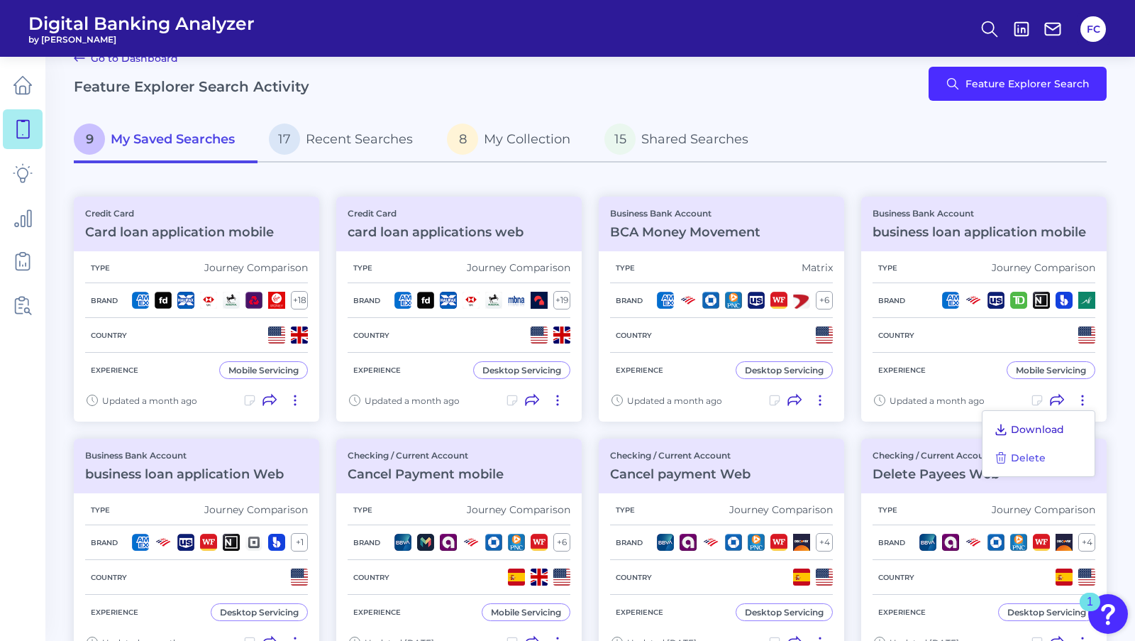
click at [1010, 429] on button "Download" at bounding box center [1029, 429] width 82 height 20
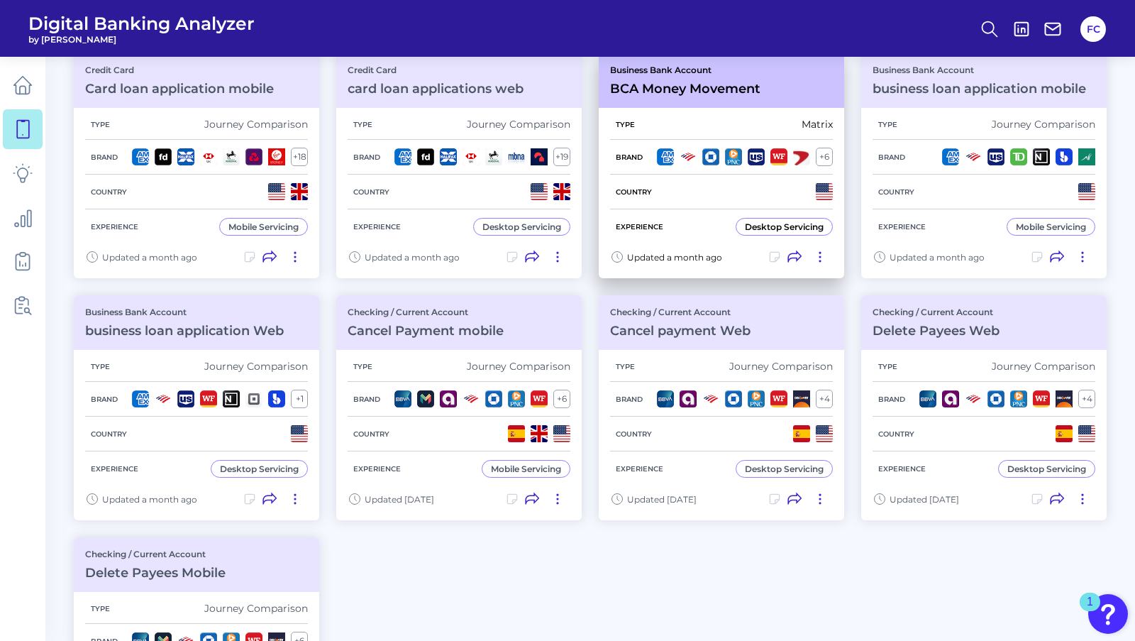
scroll to position [178, 0]
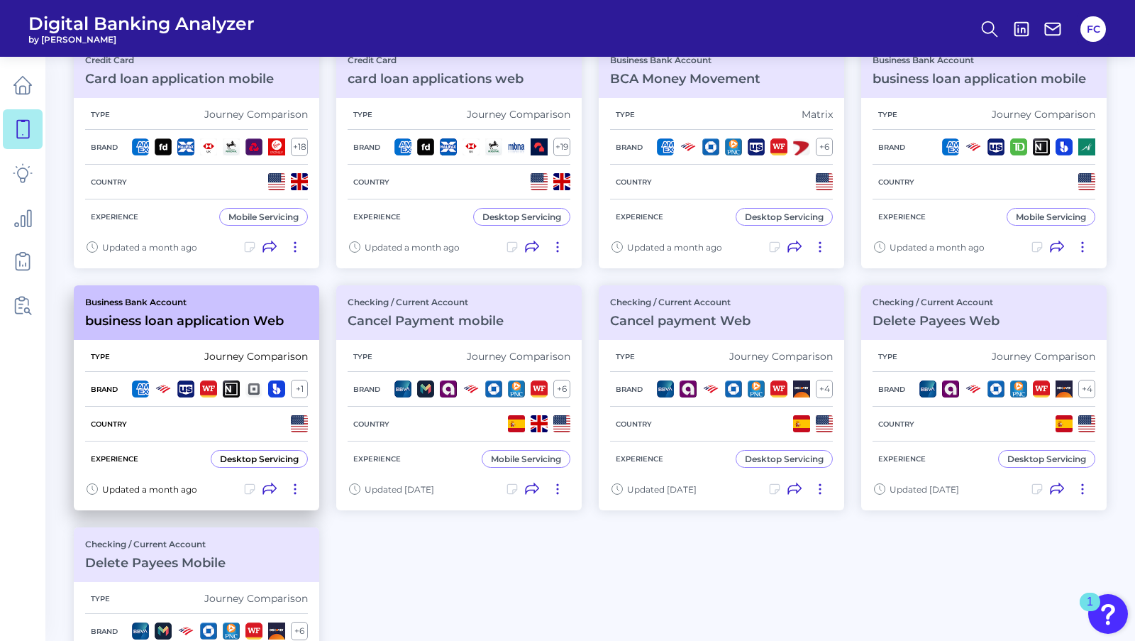
click at [298, 489] on icon at bounding box center [295, 489] width 14 height 14
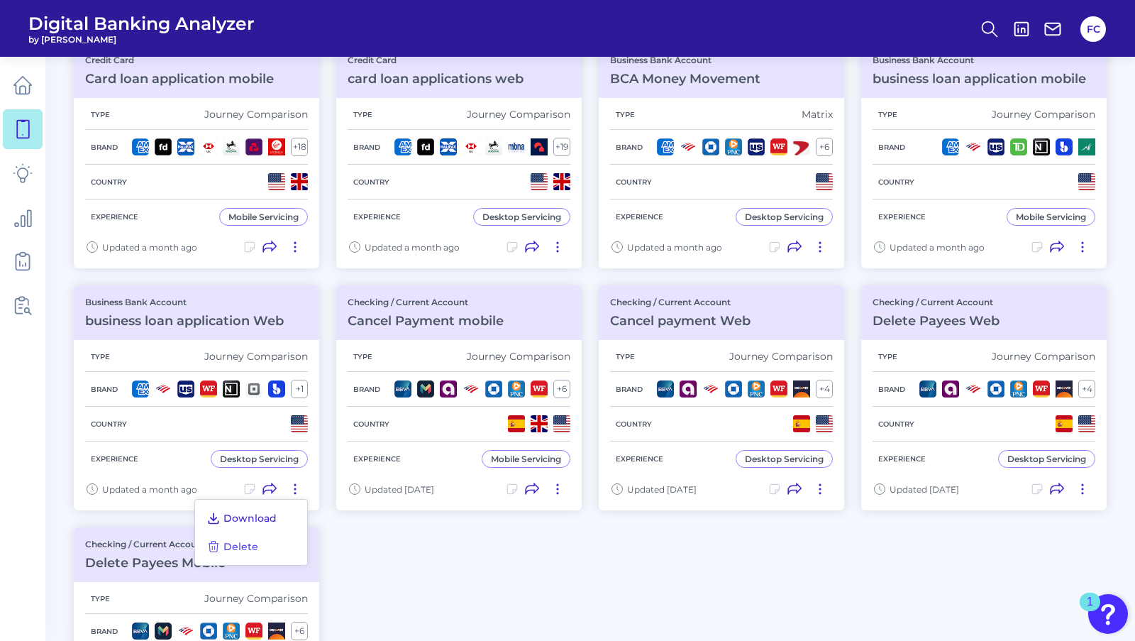
click at [254, 516] on span "Download" at bounding box center [249, 517] width 53 height 13
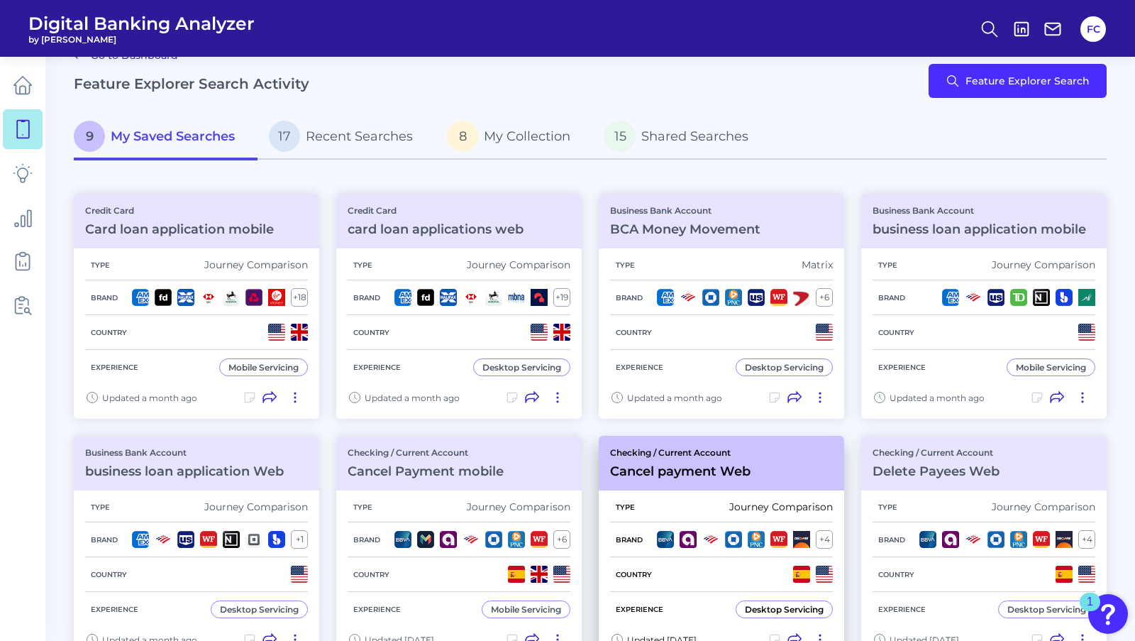
scroll to position [0, 0]
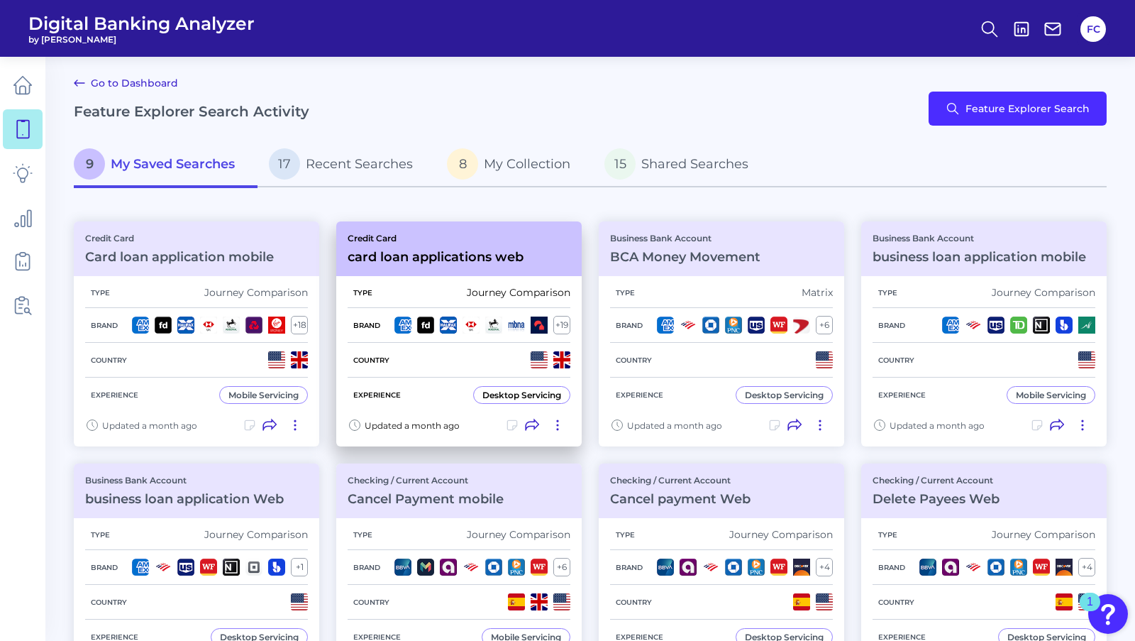
click at [554, 423] on icon at bounding box center [557, 425] width 14 height 14
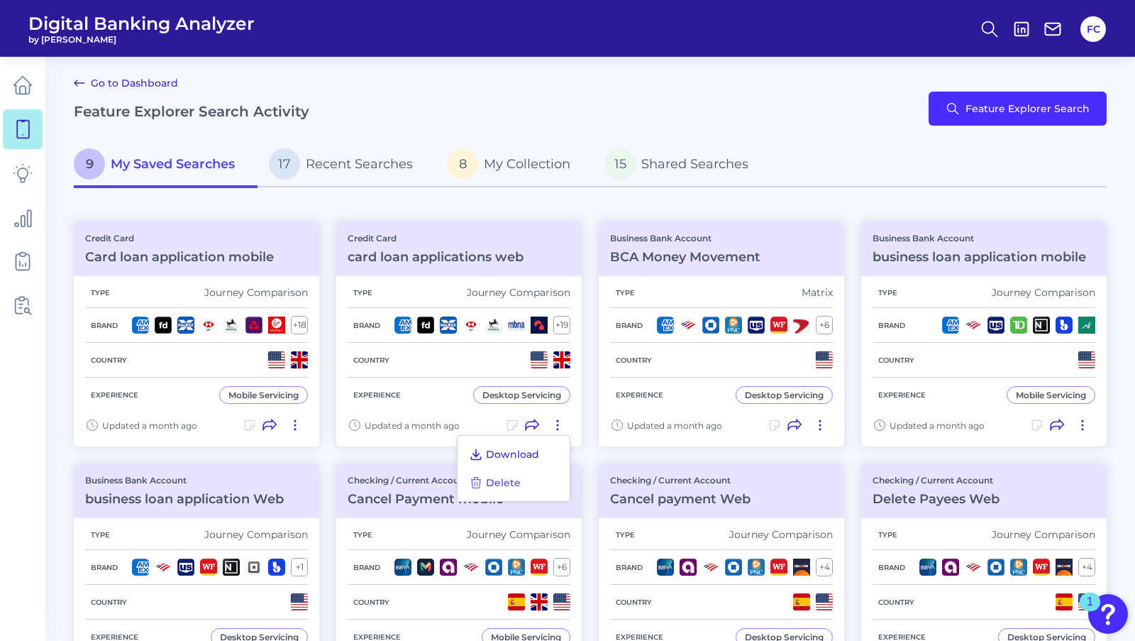
click at [522, 455] on span "Download" at bounding box center [512, 454] width 53 height 13
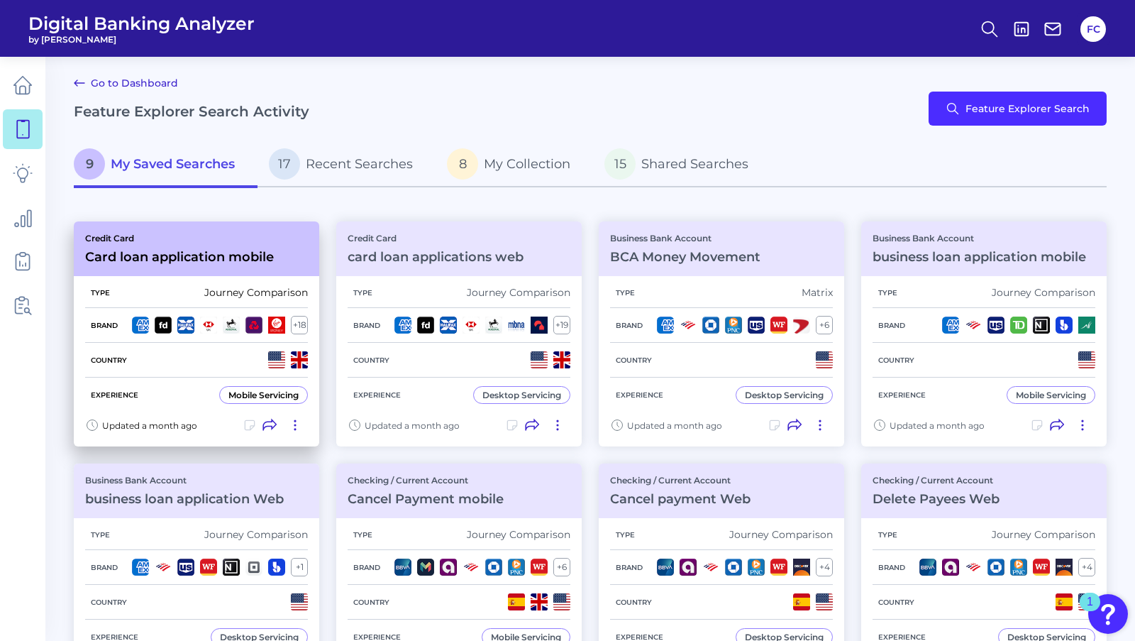
click at [294, 423] on icon at bounding box center [295, 425] width 14 height 14
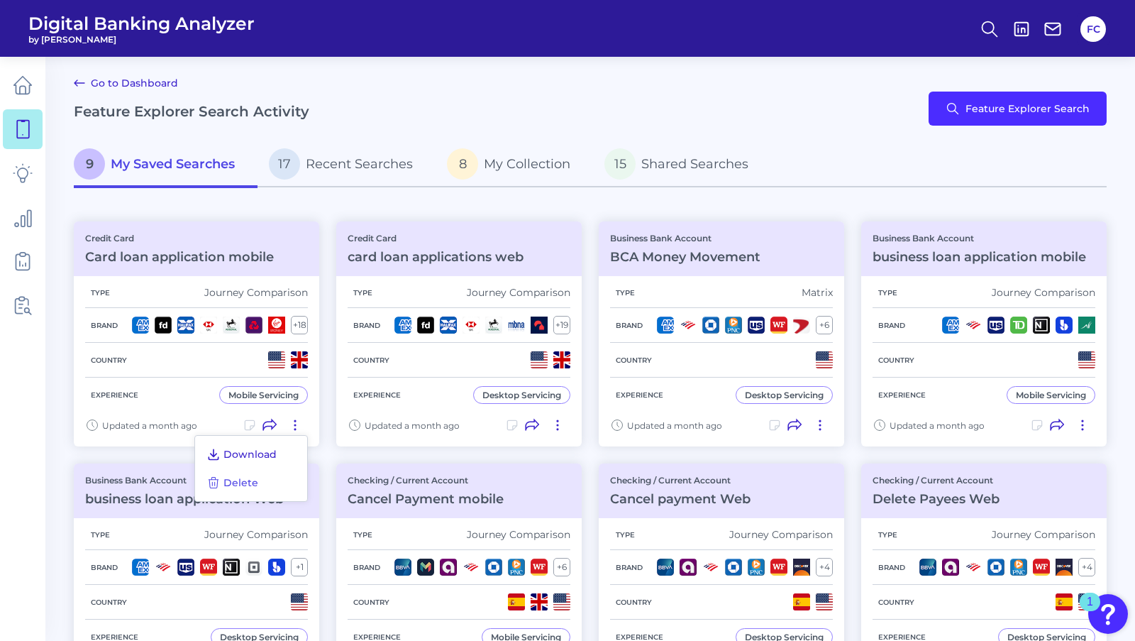
click at [250, 454] on span "Download" at bounding box center [249, 454] width 53 height 13
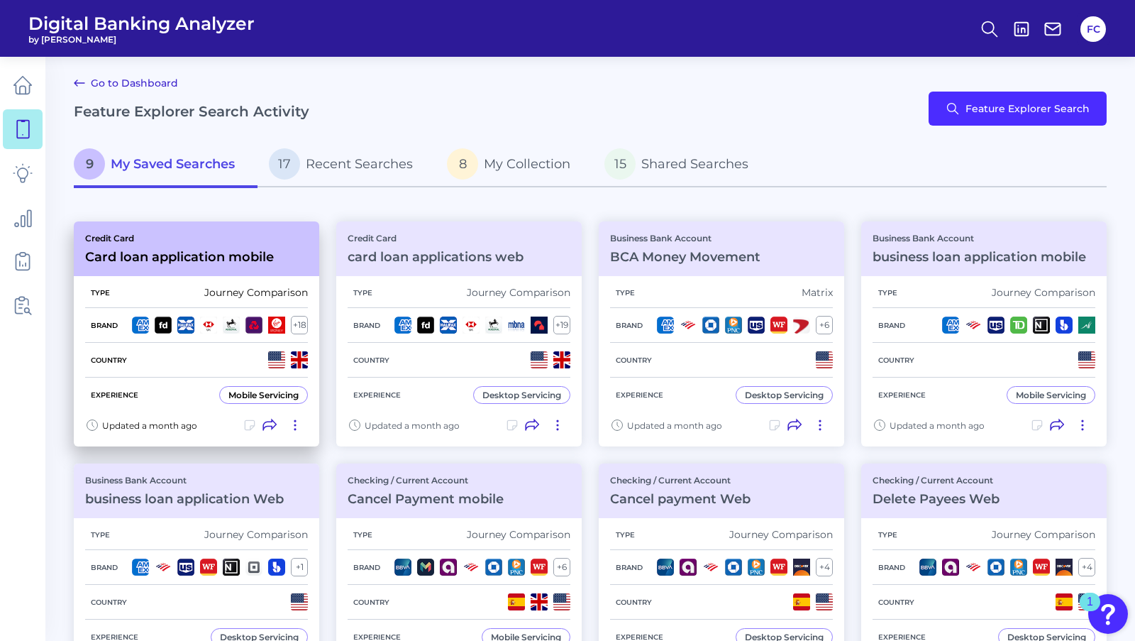
click at [275, 281] on div "Type Journey Comparison" at bounding box center [196, 292] width 223 height 31
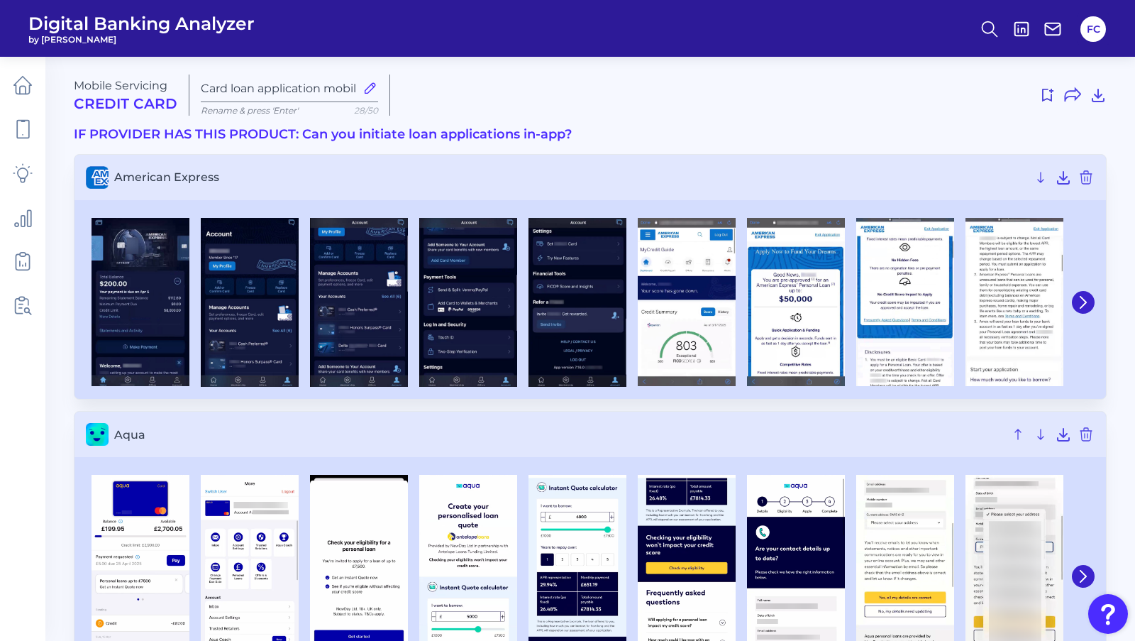
type input "Card loan application mobile"
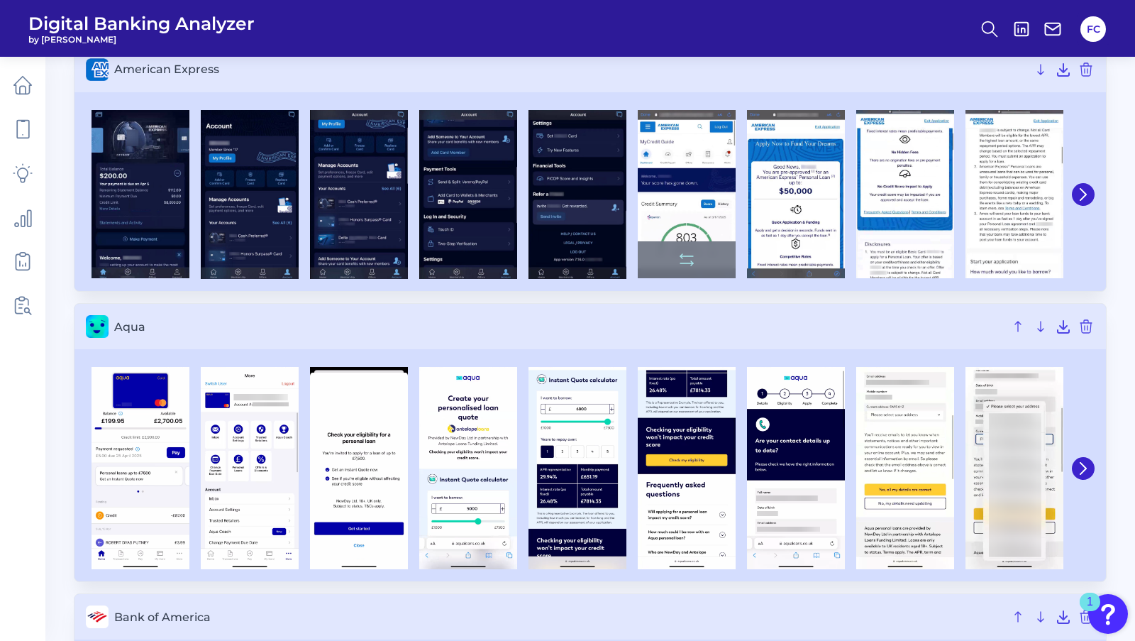
scroll to position [144, 0]
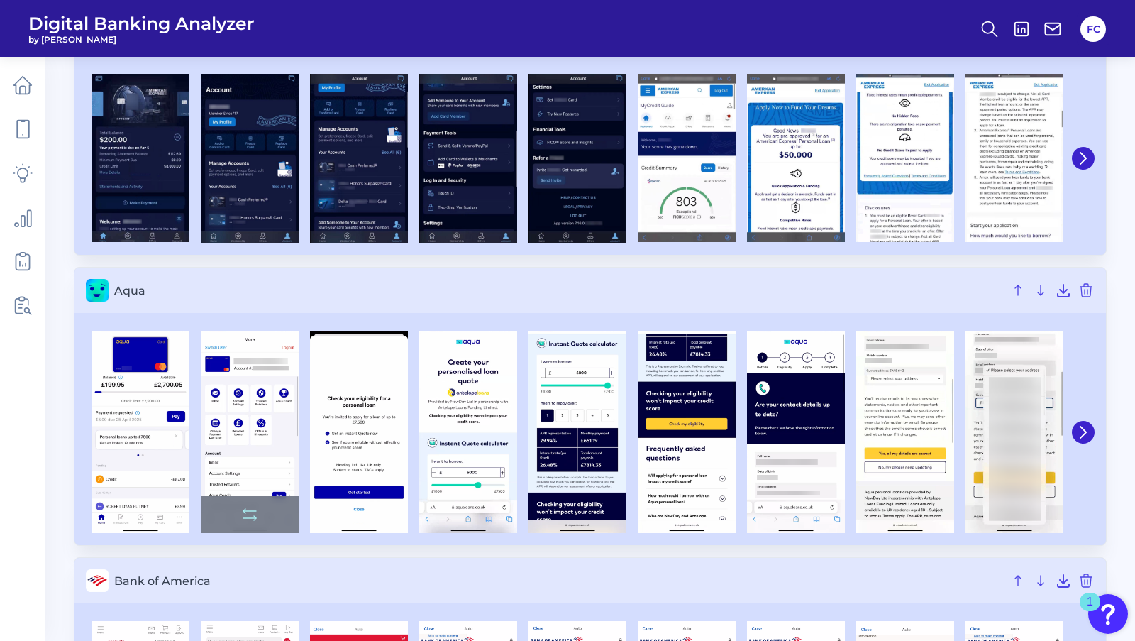
click at [275, 433] on img at bounding box center [250, 432] width 98 height 202
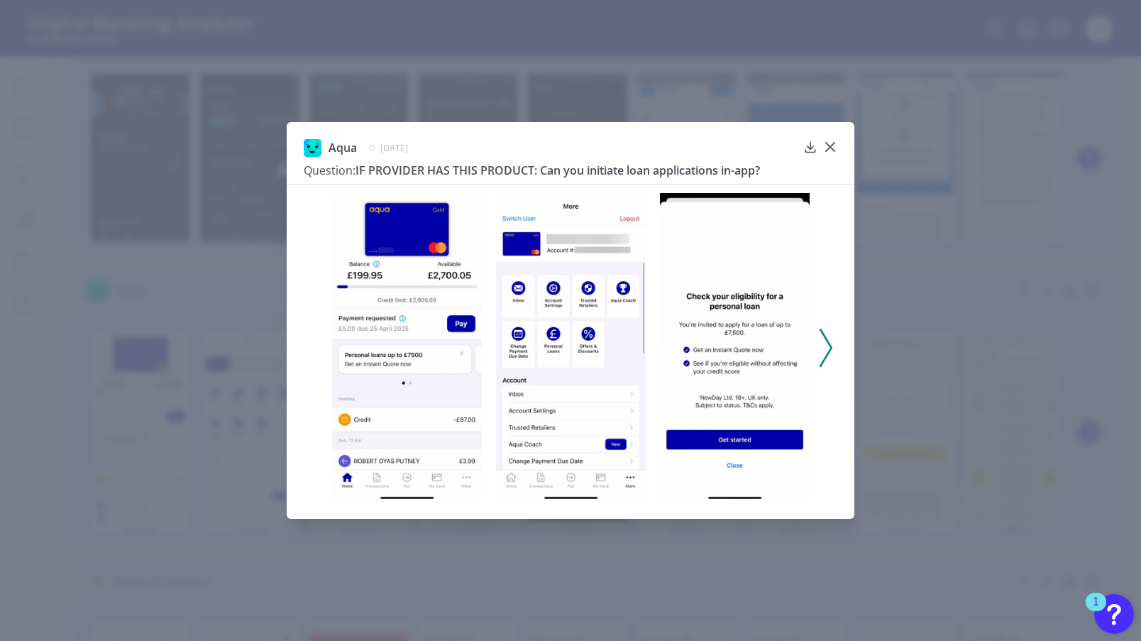
click at [821, 345] on icon at bounding box center [825, 347] width 13 height 38
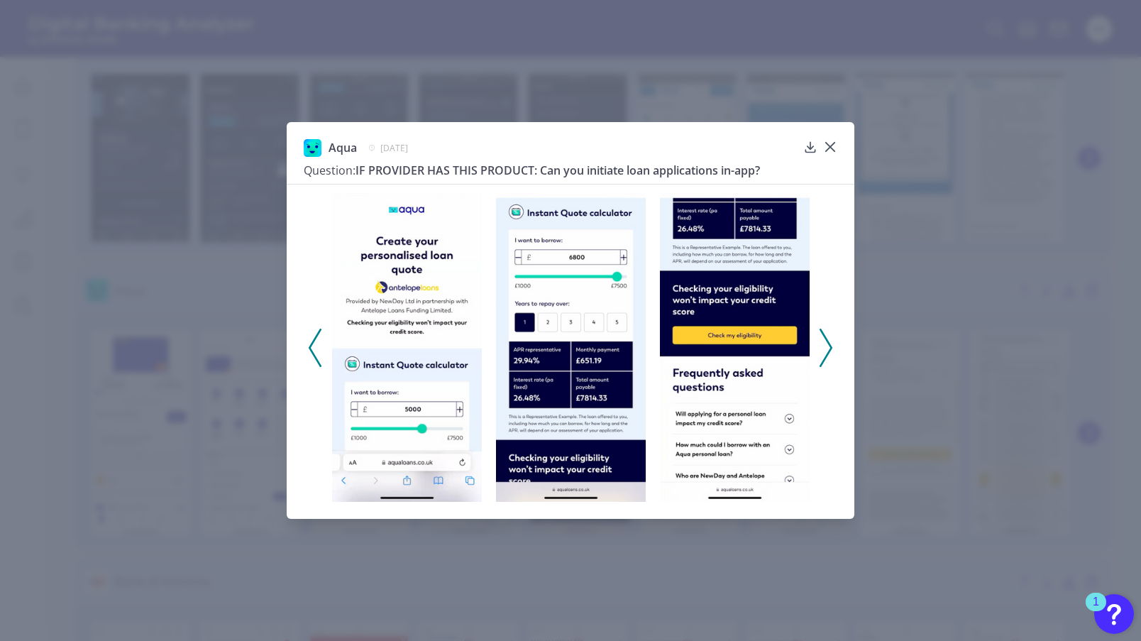
click at [821, 345] on icon at bounding box center [825, 347] width 13 height 38
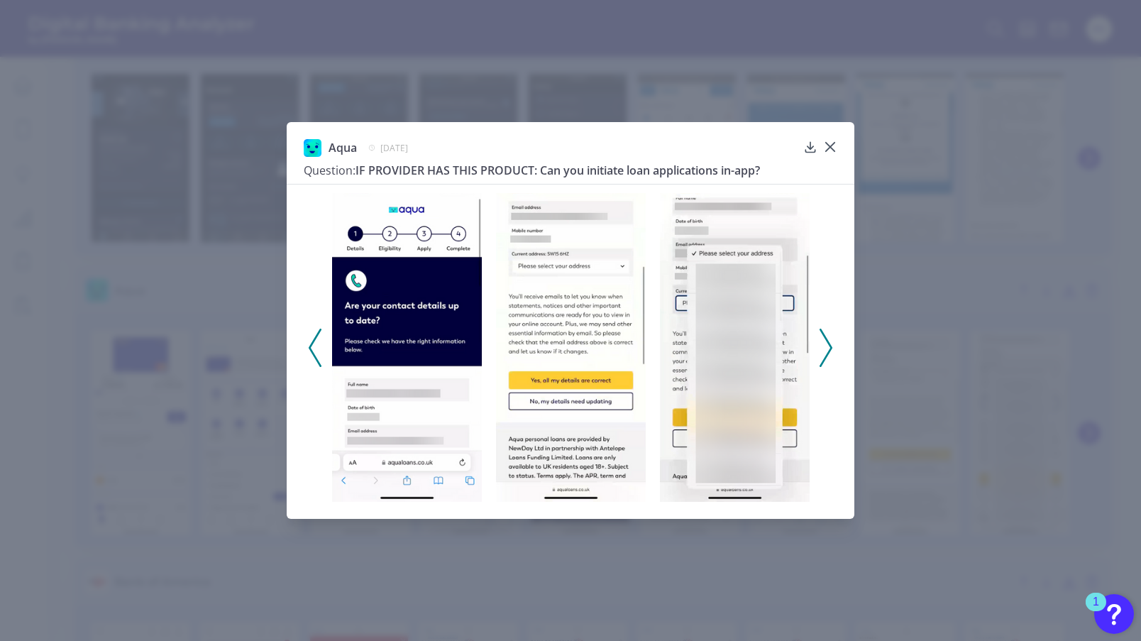
click at [821, 345] on icon at bounding box center [825, 347] width 13 height 38
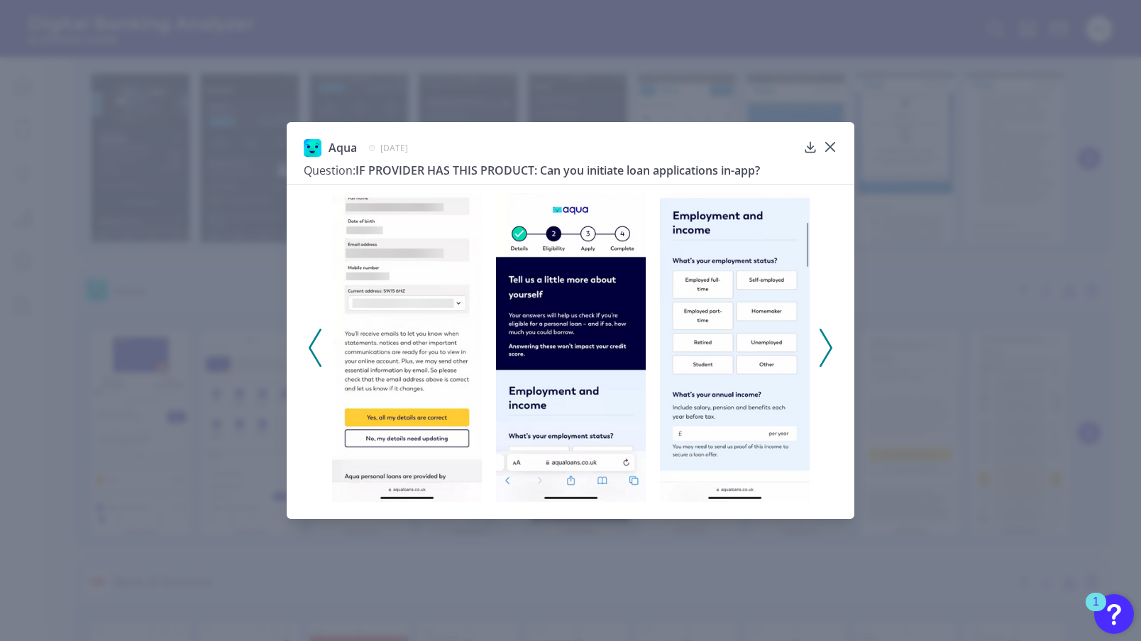
click at [968, 207] on div "Aqua [DATE] Question: IF PROVIDER HAS THIS PRODUCT: Can you initiate loan appli…" at bounding box center [570, 320] width 1141 height 641
click at [827, 140] on icon at bounding box center [830, 147] width 14 height 14
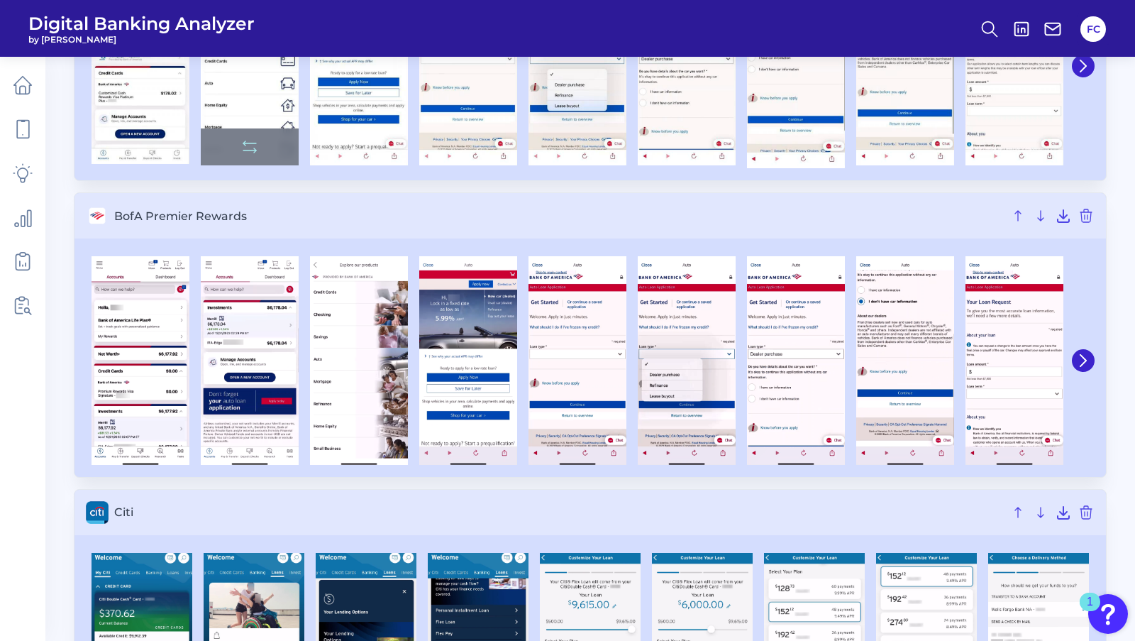
scroll to position [1101, 0]
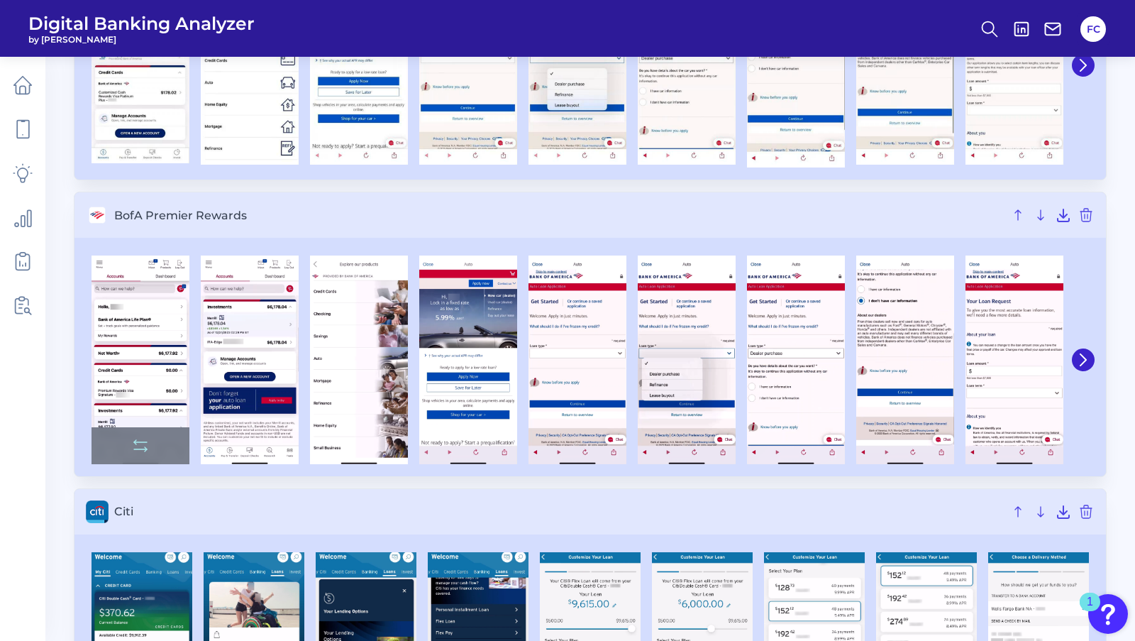
click at [160, 355] on img at bounding box center [141, 359] width 98 height 208
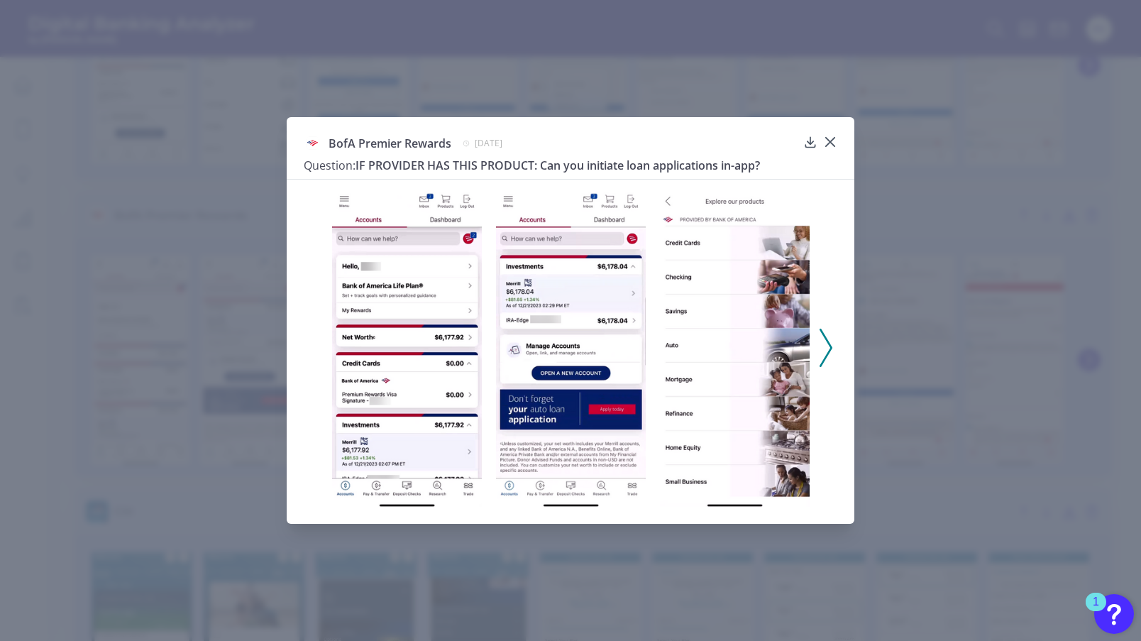
click at [823, 343] on icon at bounding box center [825, 347] width 13 height 38
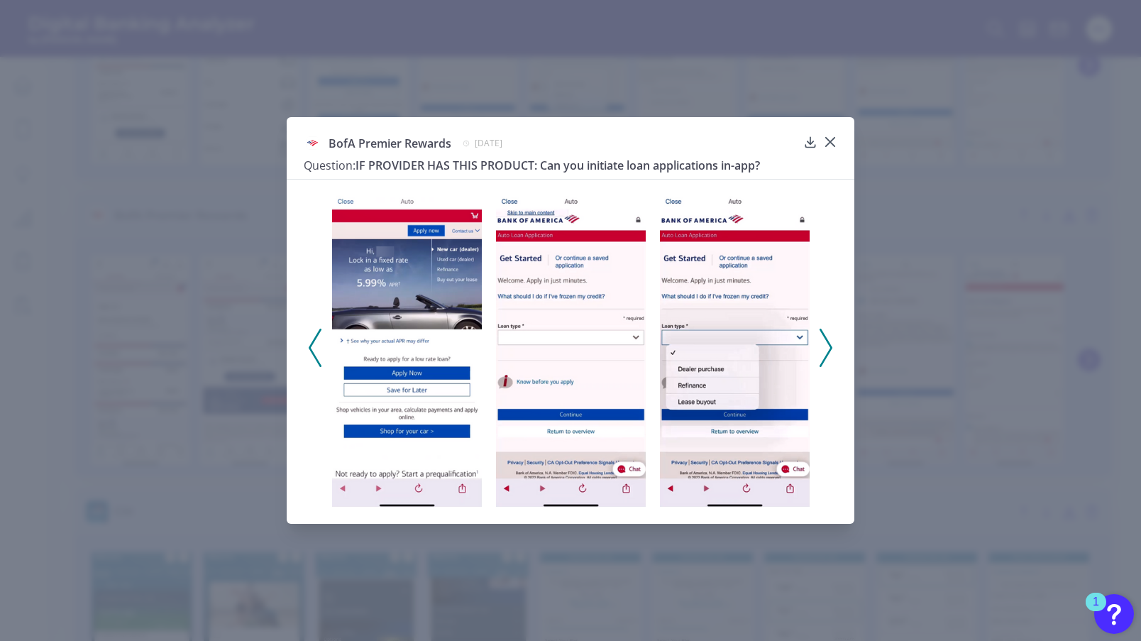
click at [823, 343] on icon at bounding box center [825, 347] width 13 height 38
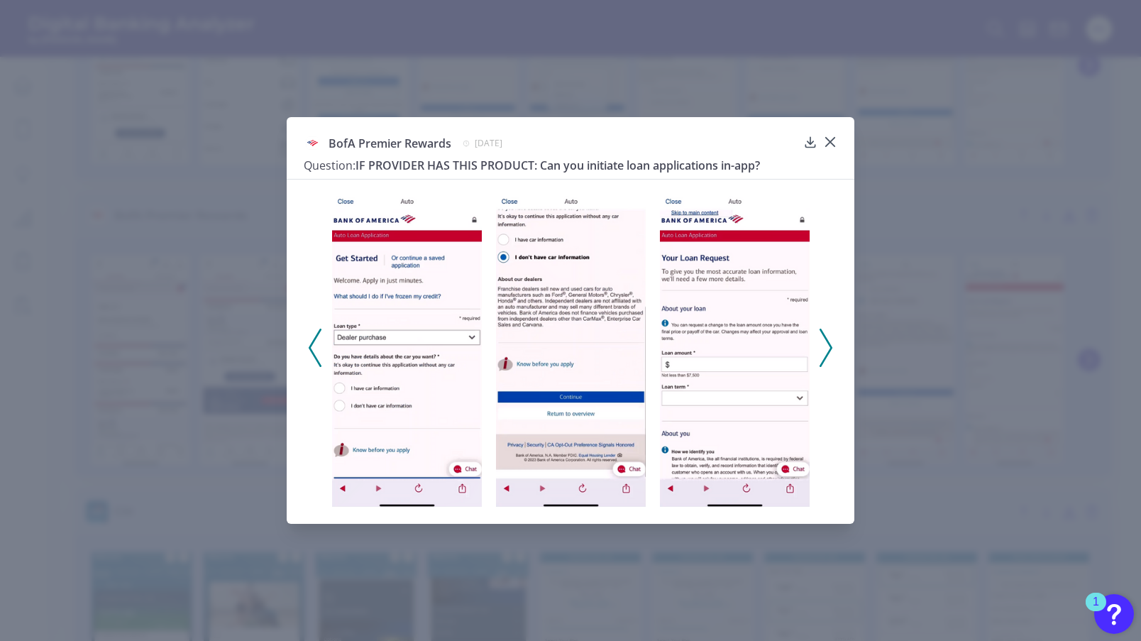
click at [823, 343] on icon at bounding box center [825, 347] width 13 height 38
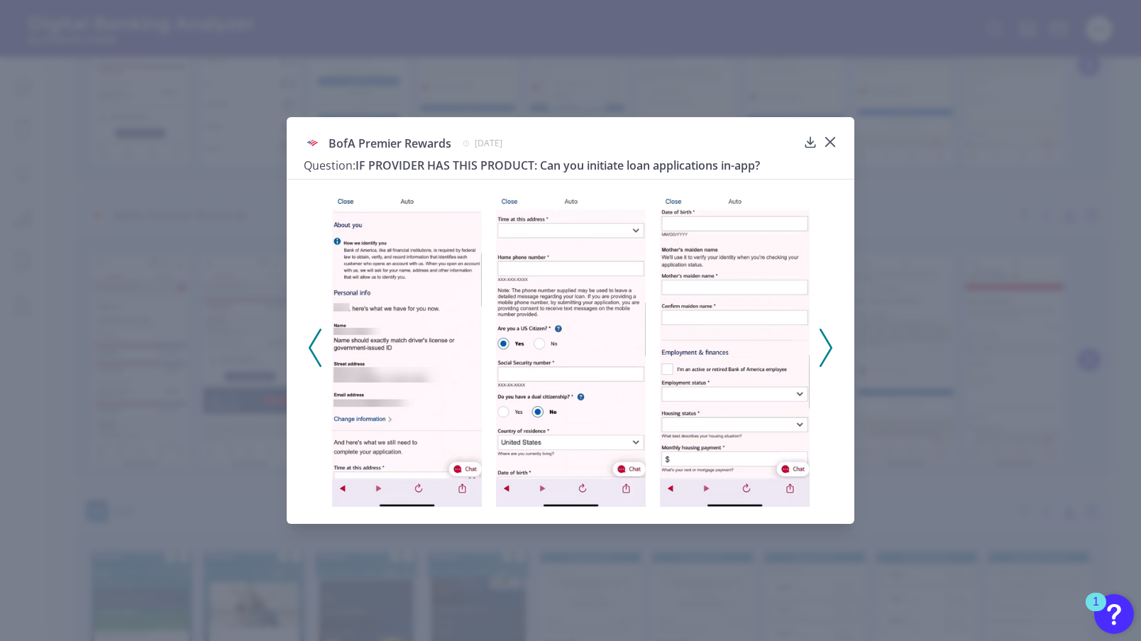
click at [823, 344] on icon at bounding box center [825, 347] width 13 height 38
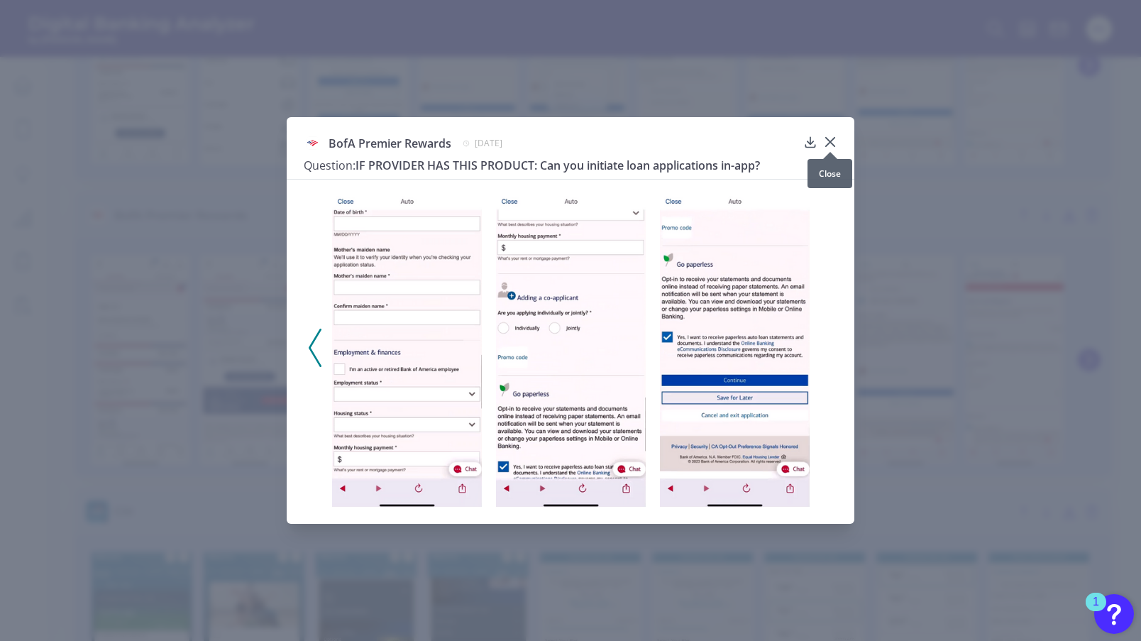
click at [830, 142] on icon at bounding box center [830, 142] width 9 height 9
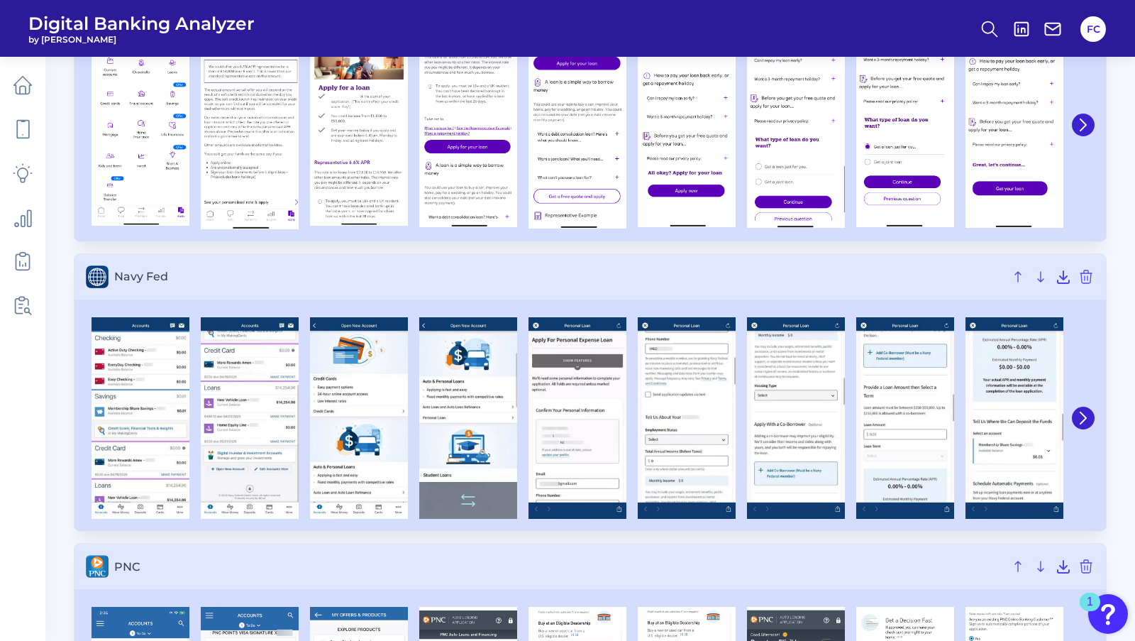
scroll to position [3867, 0]
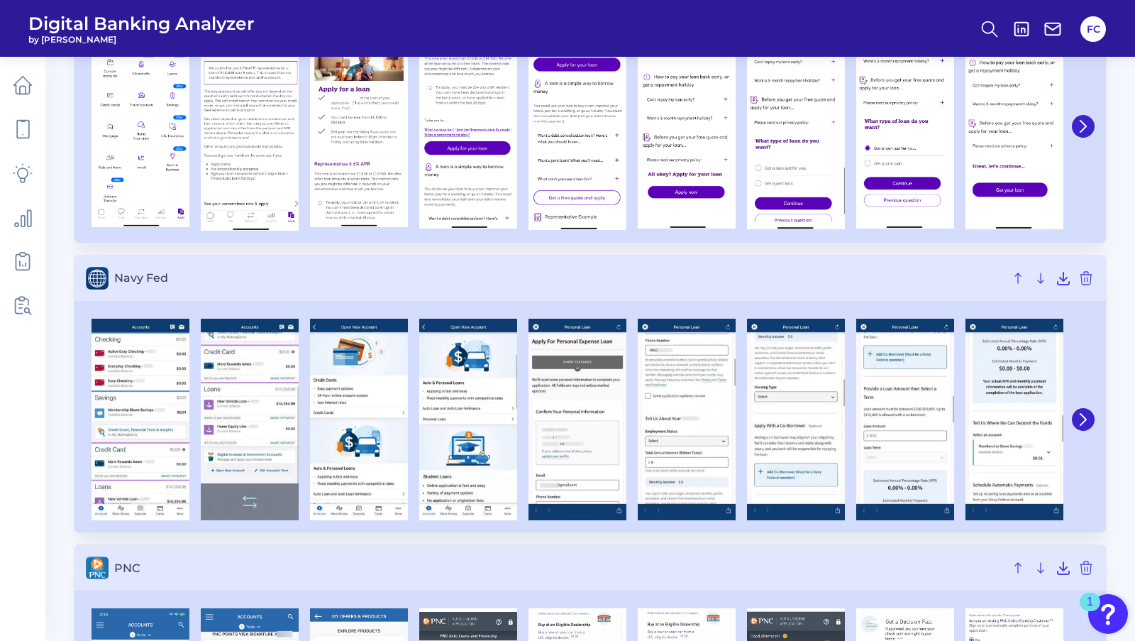
click at [255, 418] on img at bounding box center [250, 418] width 98 height 201
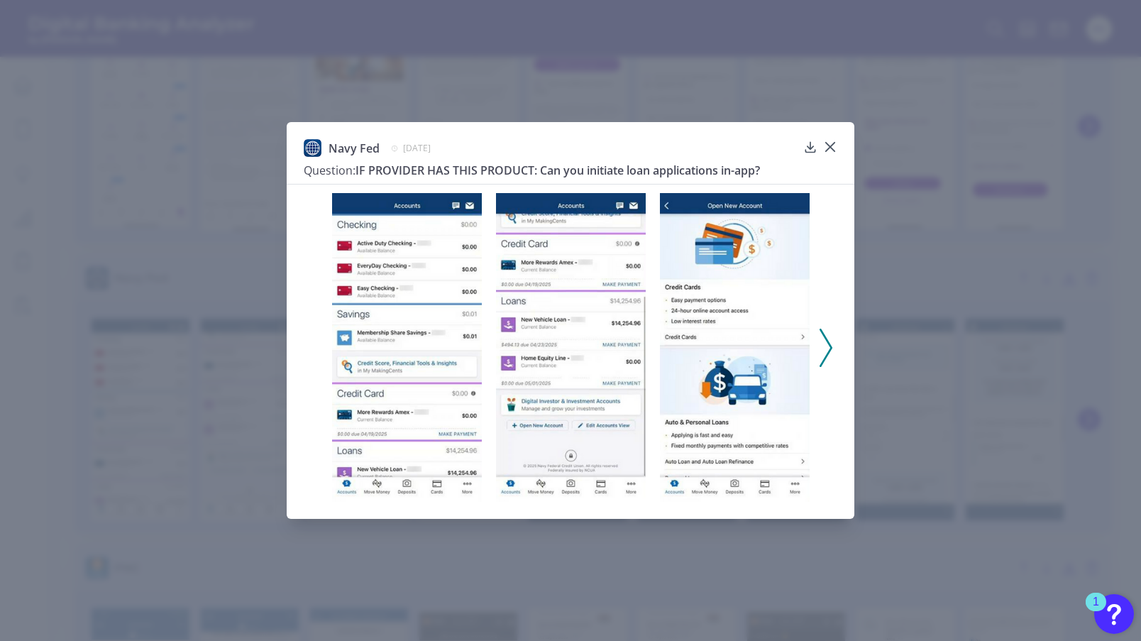
click at [826, 353] on polyline at bounding box center [825, 347] width 11 height 36
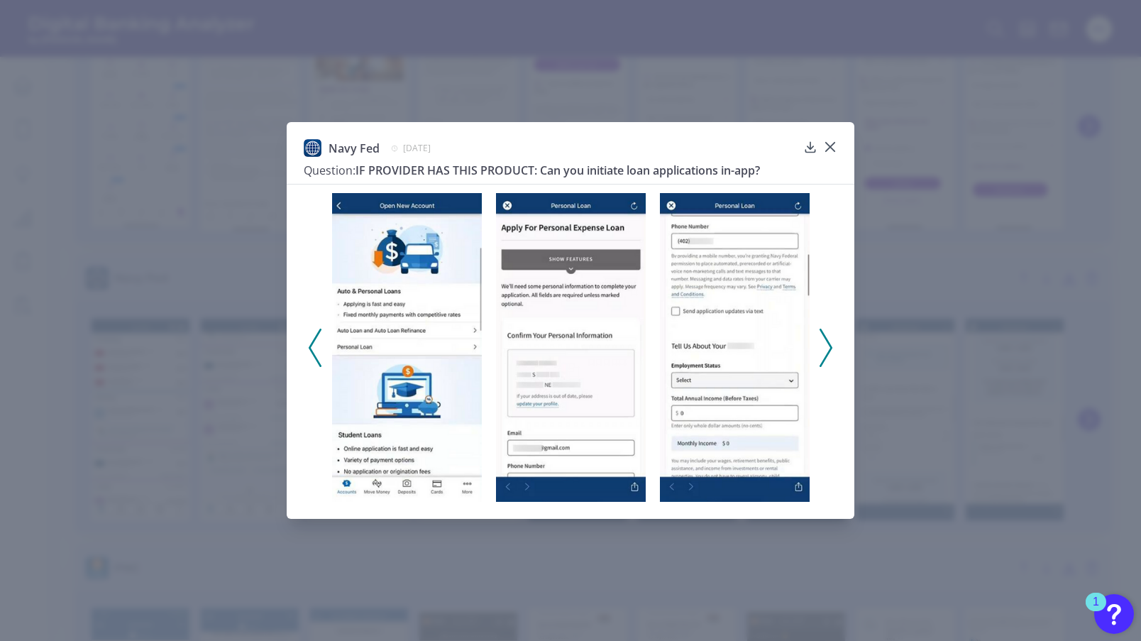
click at [826, 353] on polyline at bounding box center [825, 347] width 11 height 36
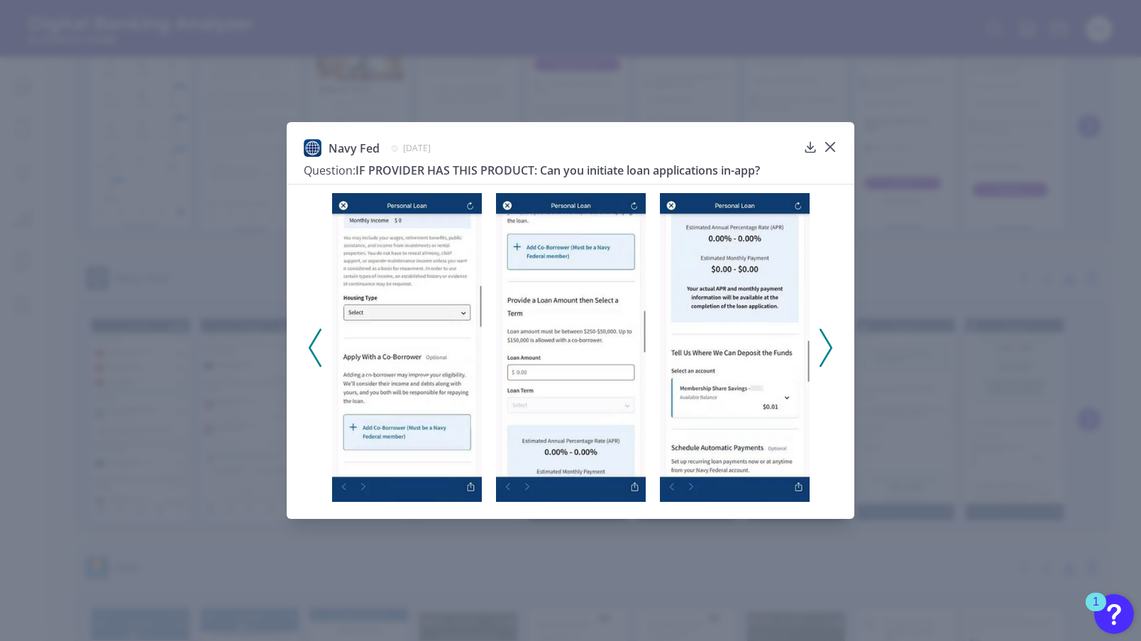
click at [826, 353] on polyline at bounding box center [825, 347] width 11 height 36
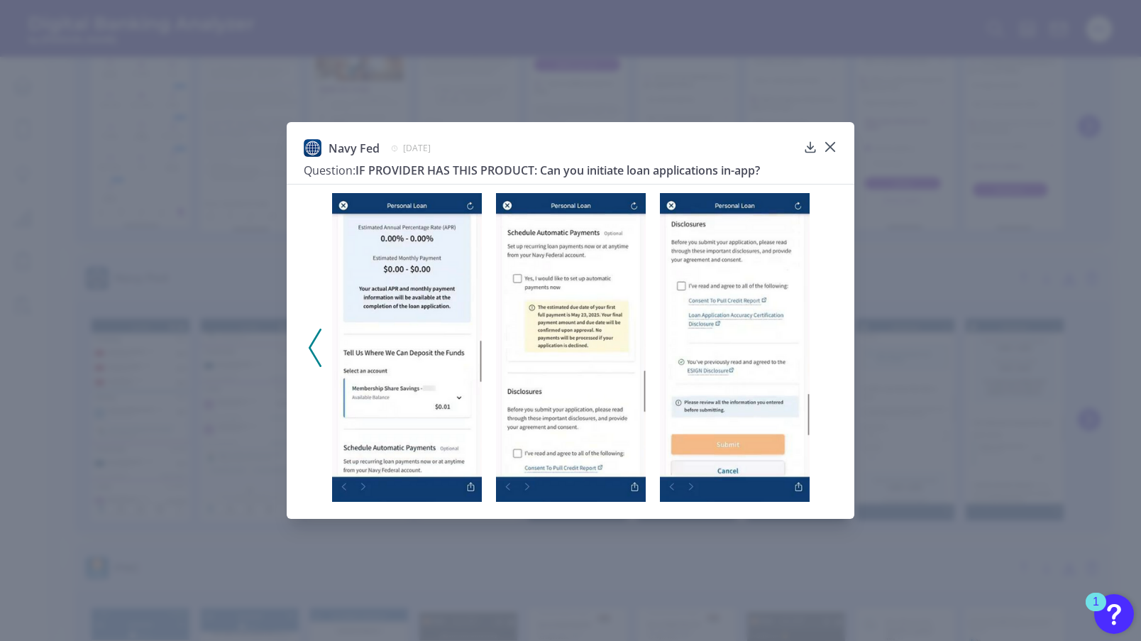
click at [826, 353] on div at bounding box center [570, 343] width 567 height 318
click at [831, 140] on icon at bounding box center [830, 147] width 14 height 14
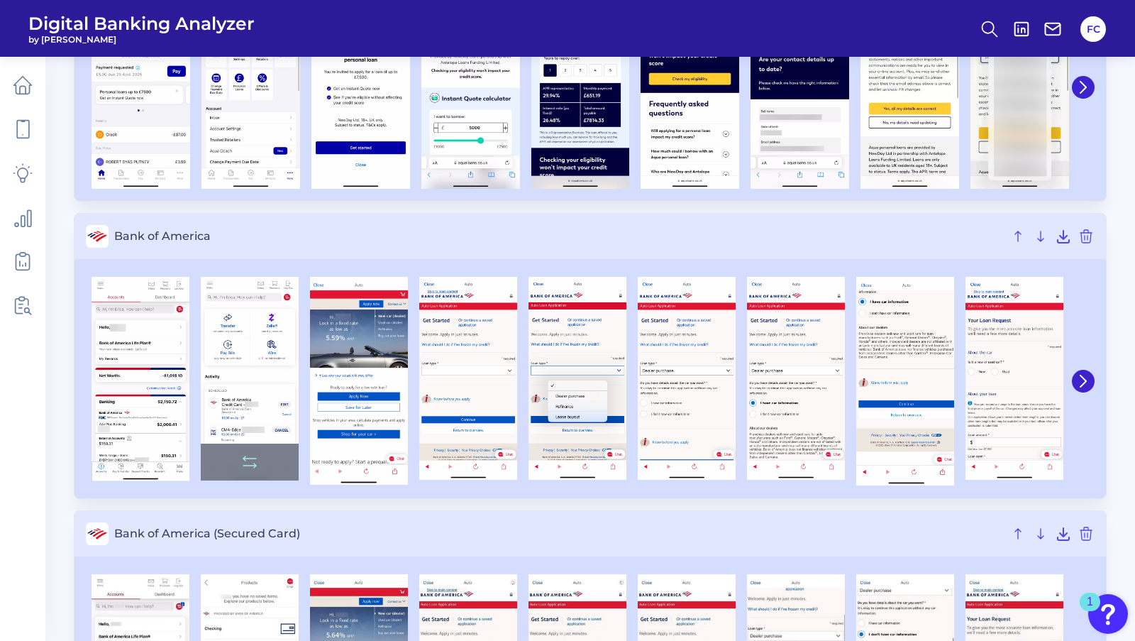
scroll to position [433, 0]
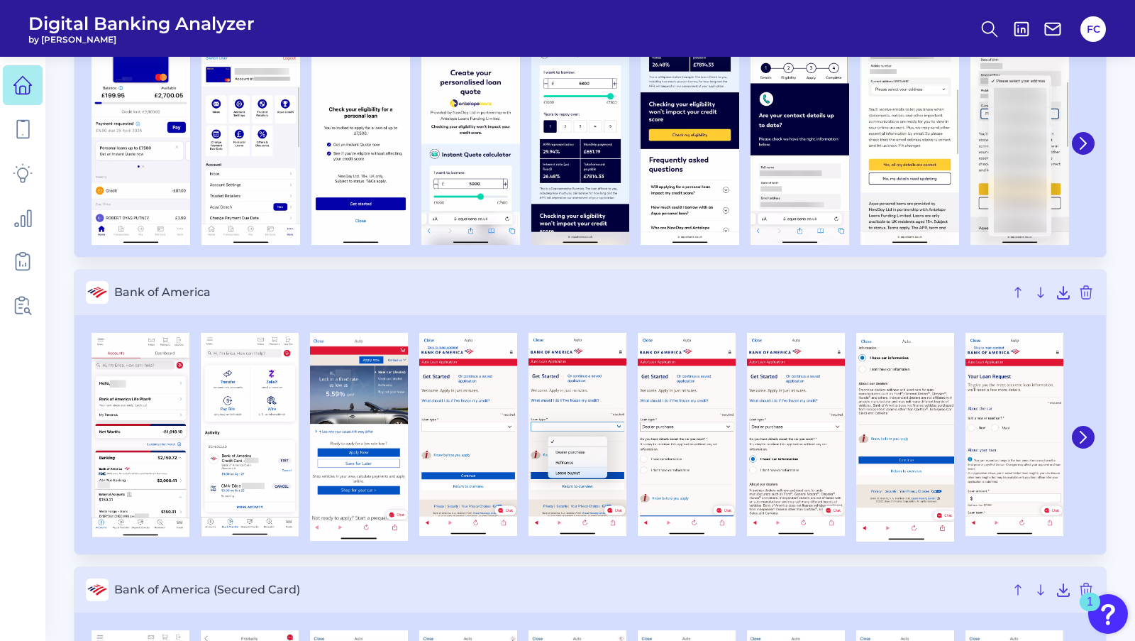
click at [20, 88] on icon at bounding box center [23, 90] width 6 height 8
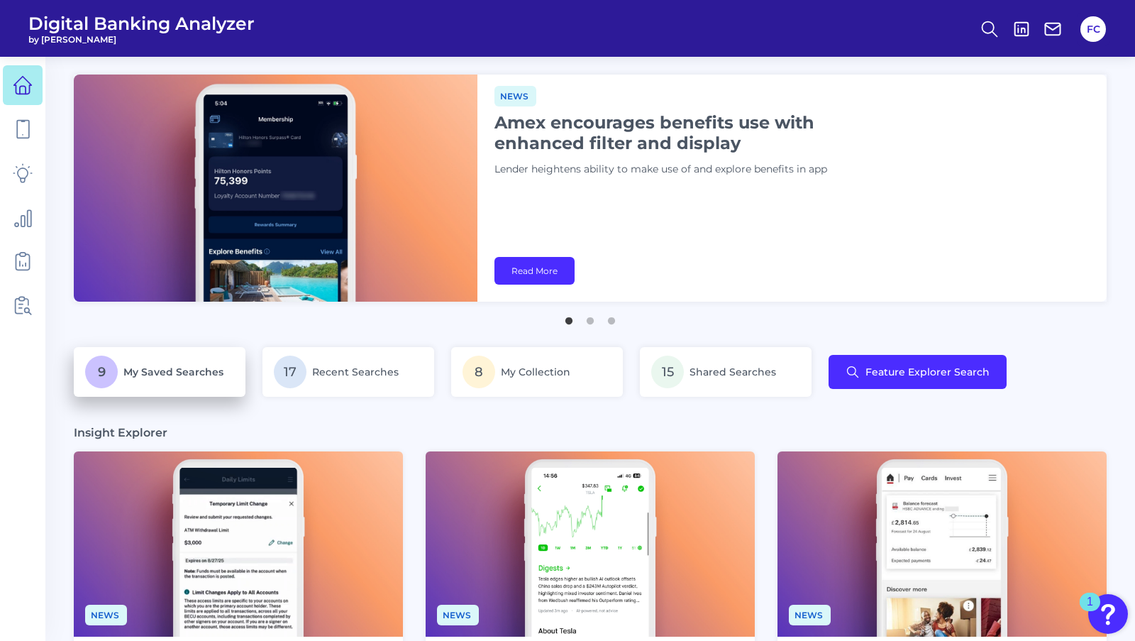
drag, startPoint x: 197, startPoint y: 374, endPoint x: 172, endPoint y: 370, distance: 25.2
click at [172, 370] on span "My Saved Searches" at bounding box center [173, 371] width 100 height 13
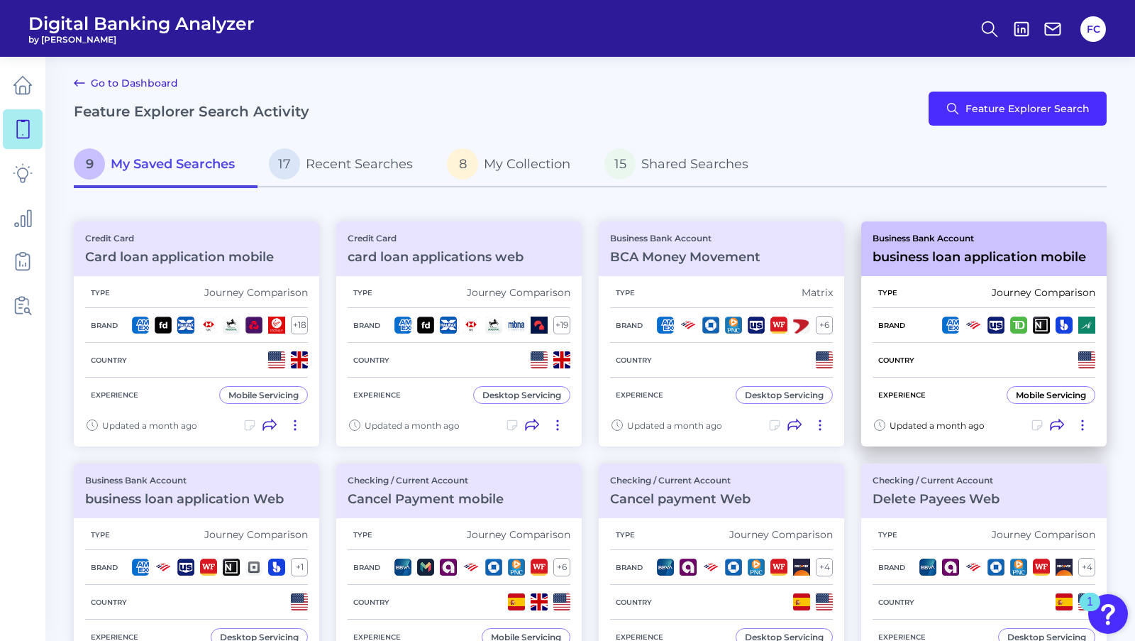
click at [1000, 286] on div "Journey Comparison" at bounding box center [1044, 292] width 104 height 13
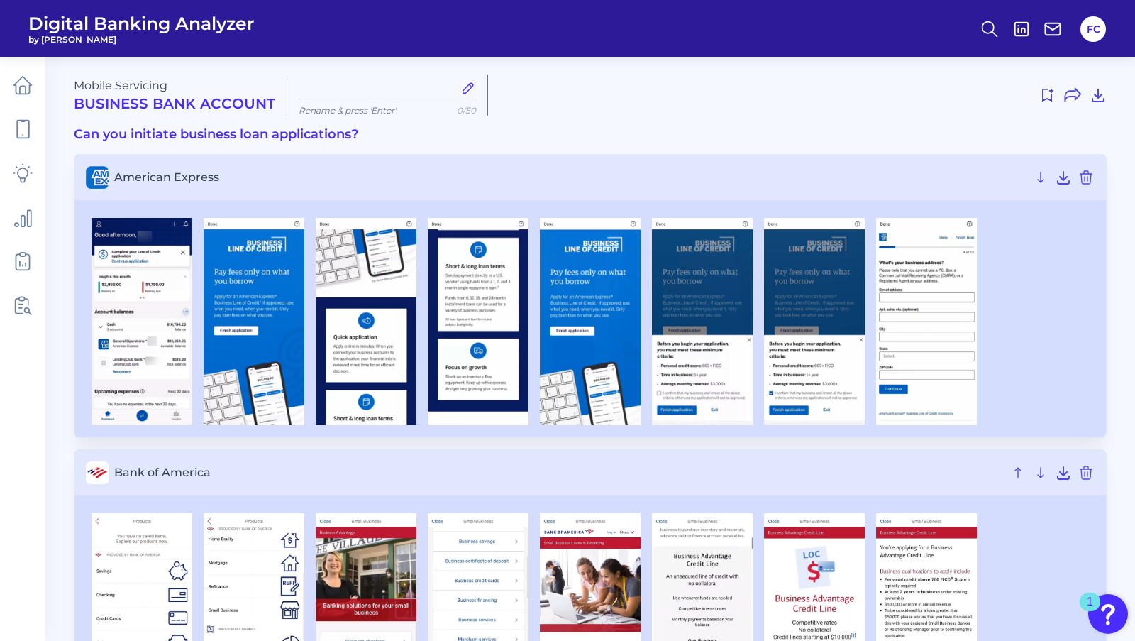
type input "business loan application mobile"
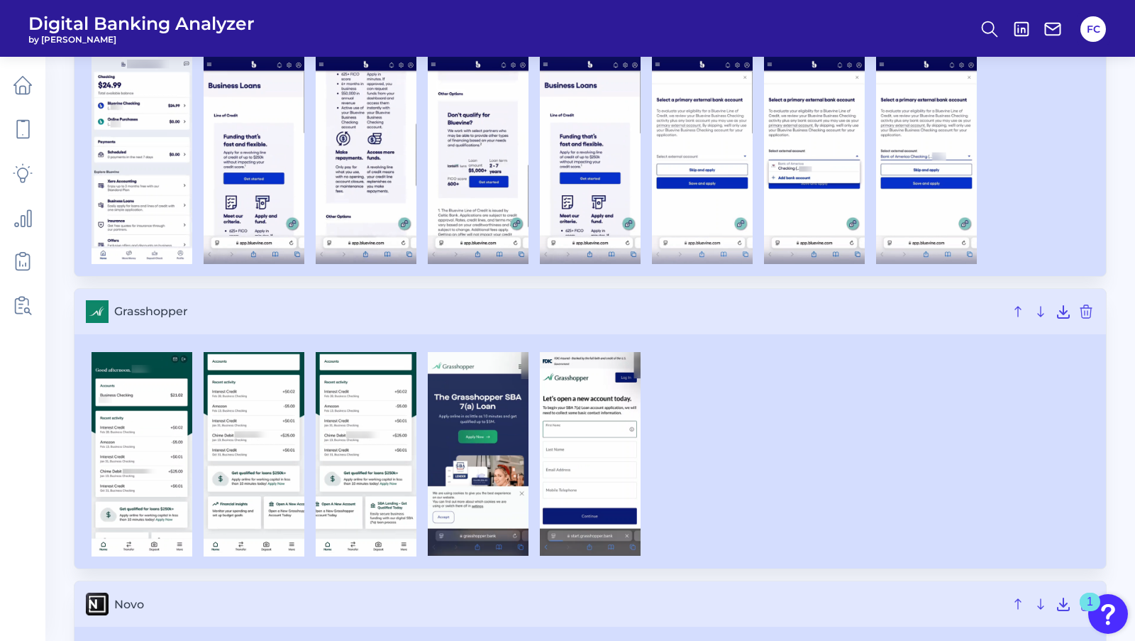
scroll to position [752, 0]
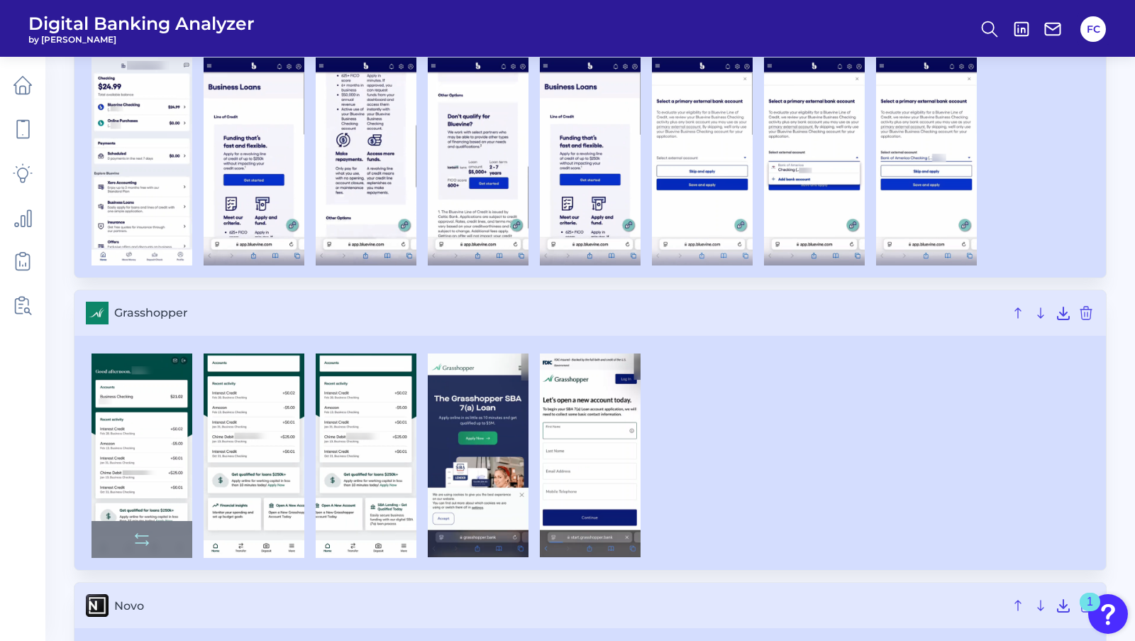
click at [153, 474] on img at bounding box center [142, 455] width 101 height 205
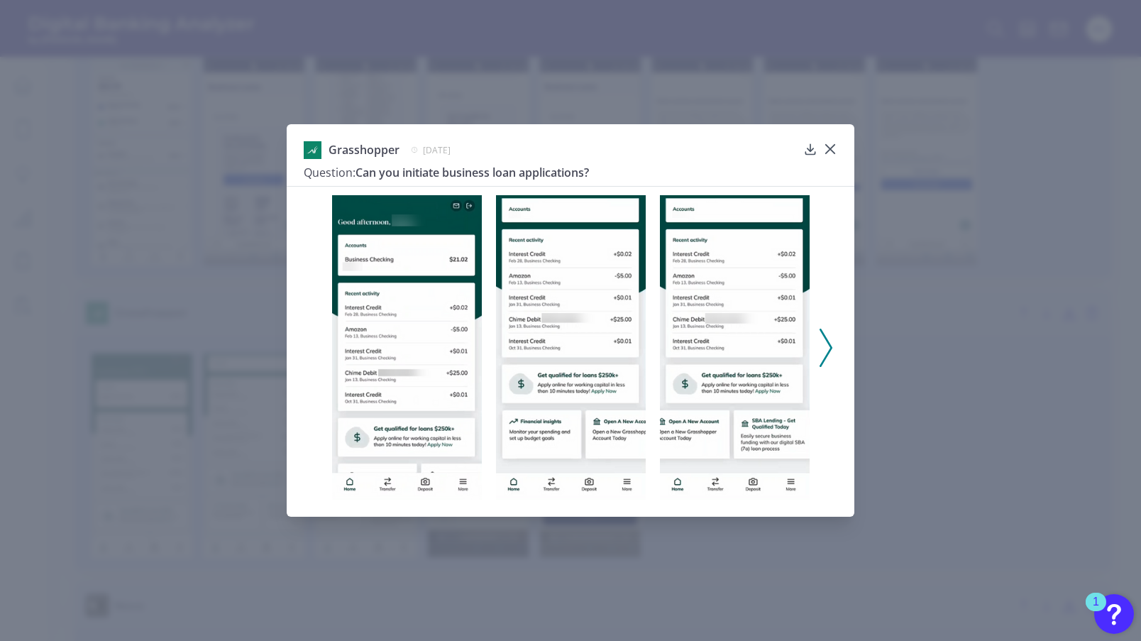
click at [431, 361] on img at bounding box center [407, 347] width 150 height 305
click at [828, 343] on polyline at bounding box center [825, 347] width 11 height 36
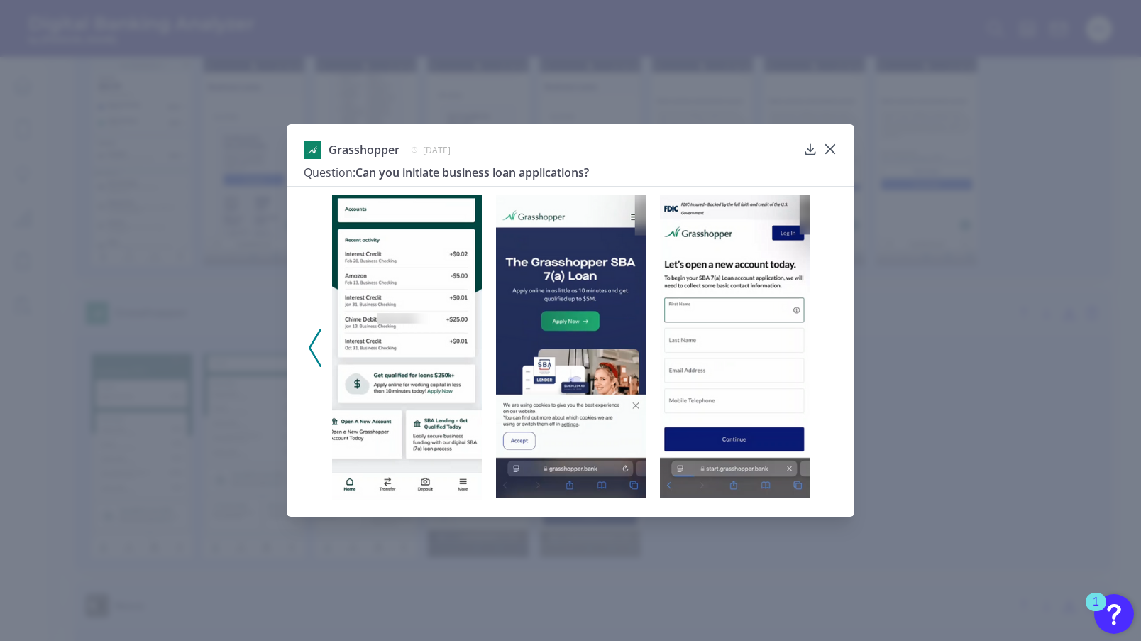
click at [829, 343] on div at bounding box center [570, 343] width 567 height 314
click at [908, 287] on div "Grasshopper [DATE] Question: Can you initiate business loan applications?" at bounding box center [570, 320] width 1141 height 641
click at [828, 148] on icon at bounding box center [830, 149] width 14 height 14
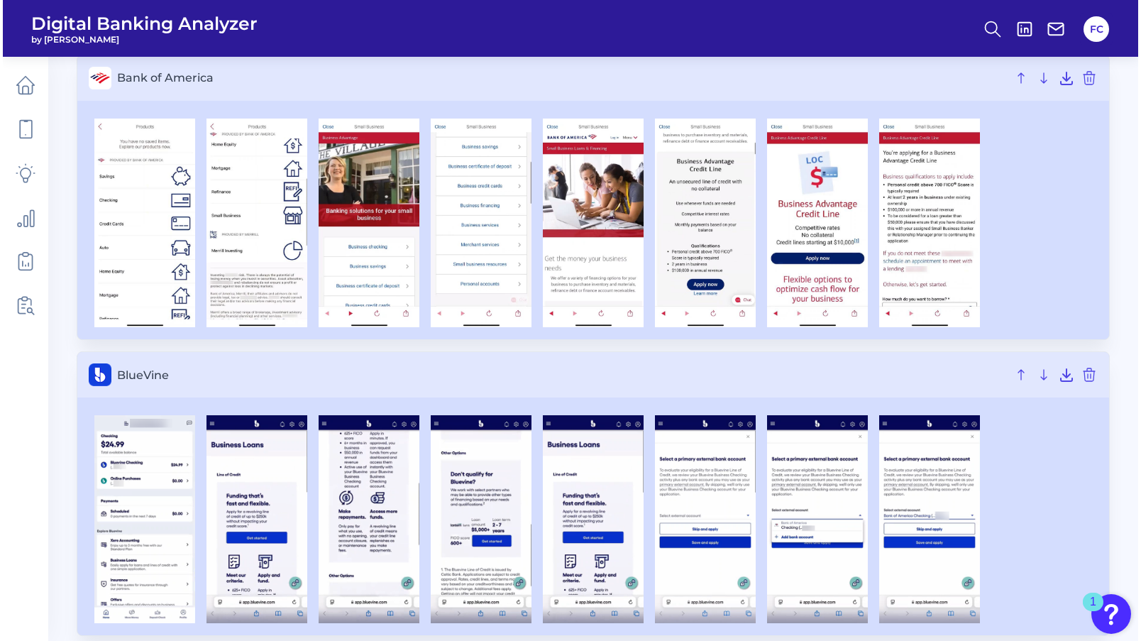
scroll to position [0, 0]
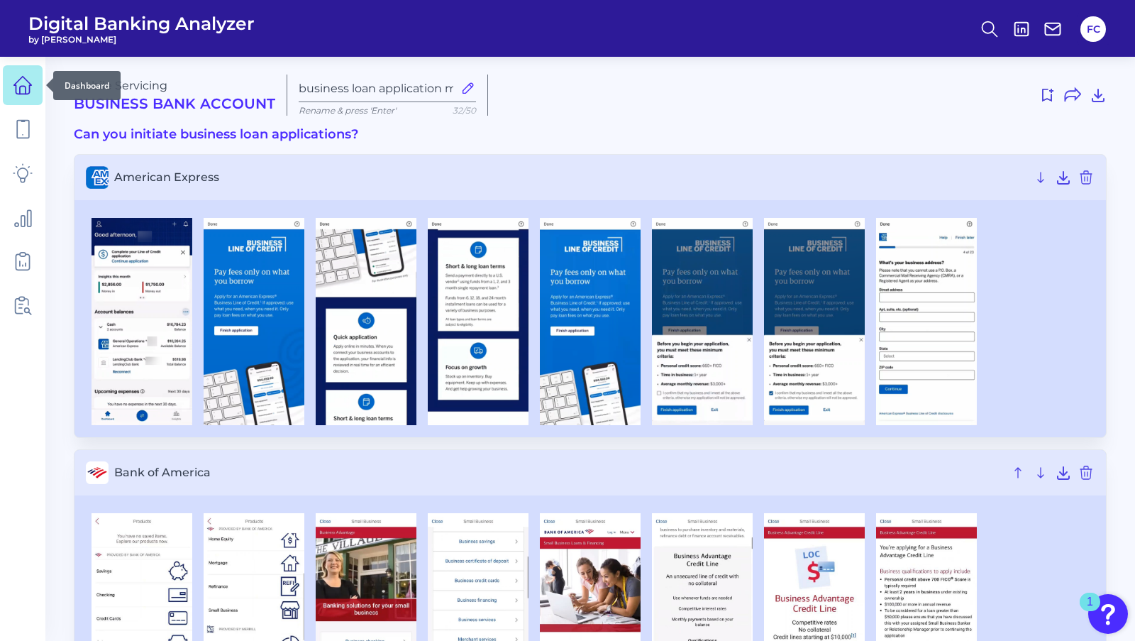
click at [21, 84] on icon at bounding box center [23, 85] width 20 height 20
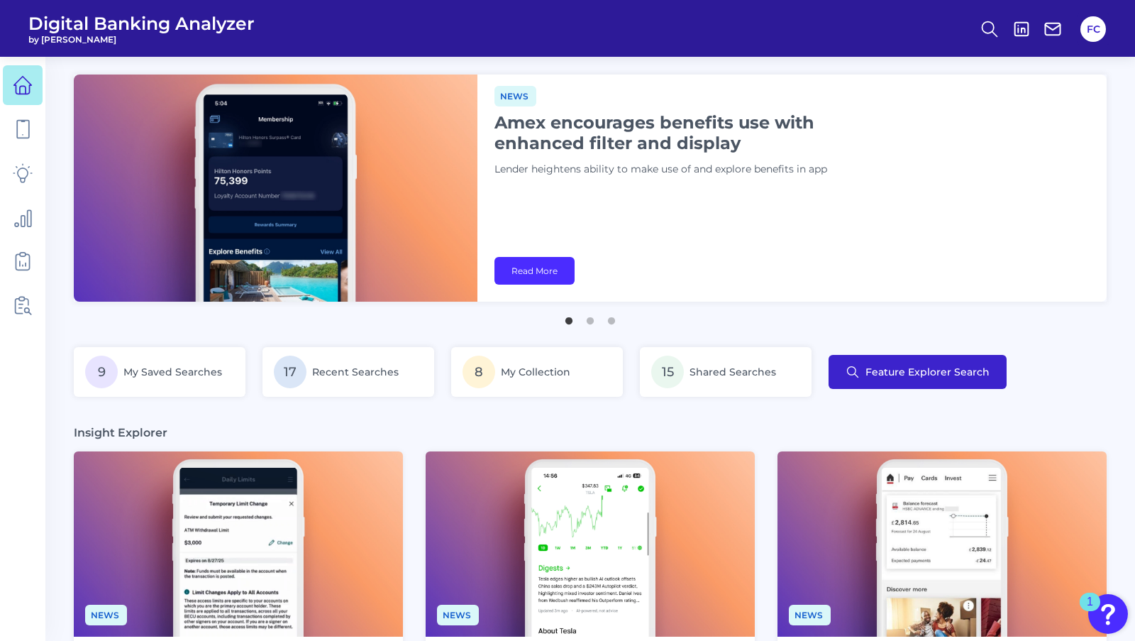
click at [887, 361] on button "Feature Explorer Search" at bounding box center [918, 372] width 178 height 34
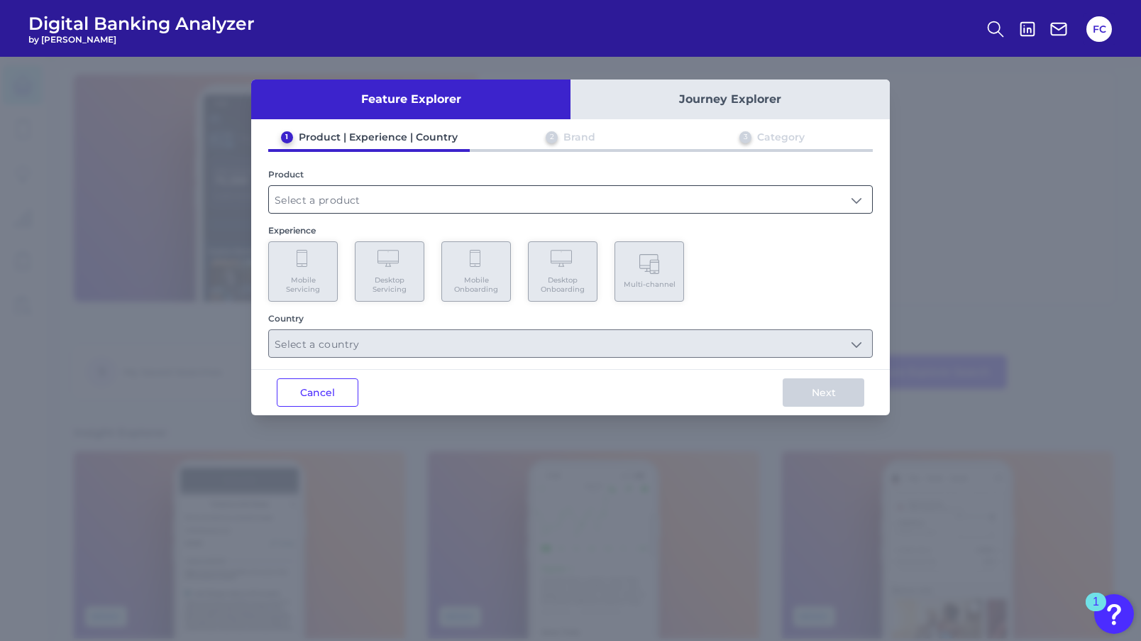
click at [641, 192] on input "text" at bounding box center [570, 199] width 603 height 27
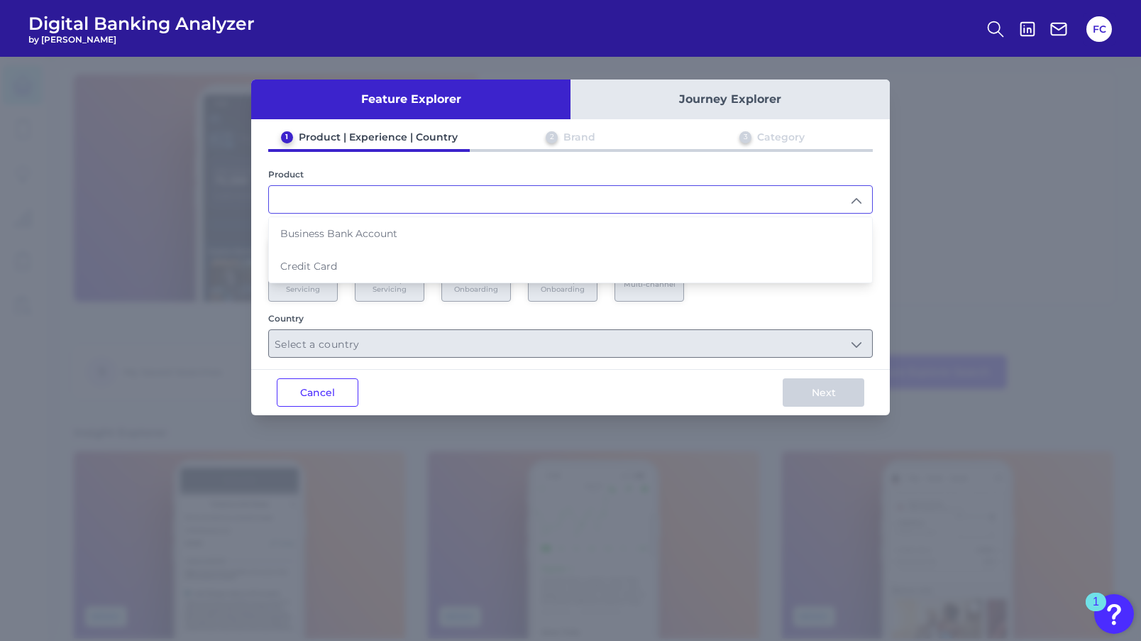
click at [664, 106] on button "Journey Explorer" at bounding box center [729, 99] width 319 height 40
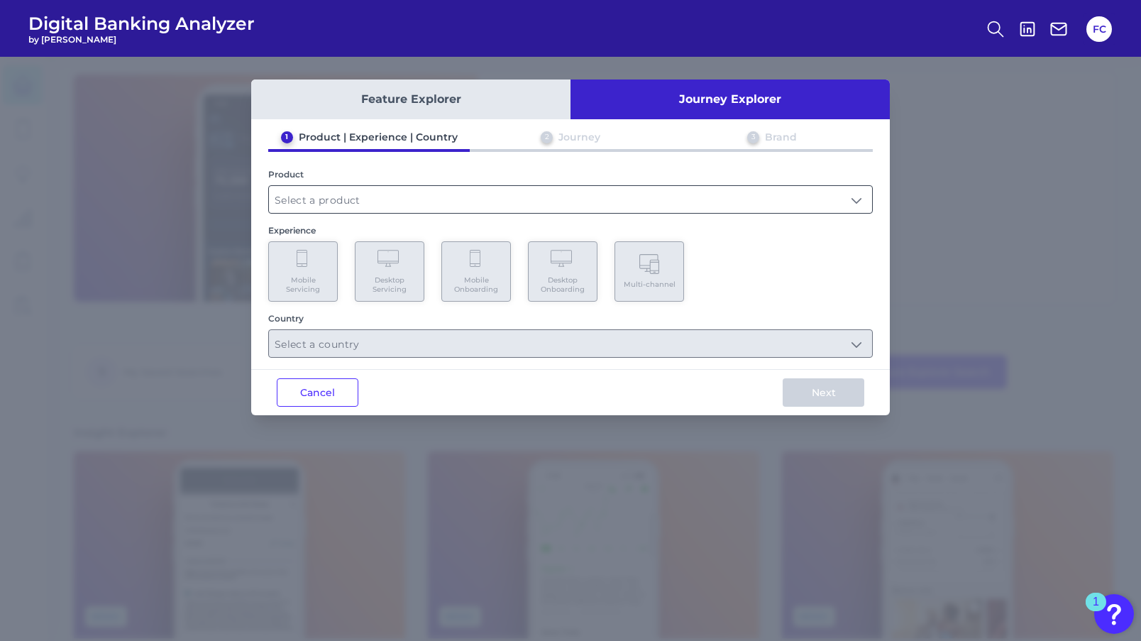
click at [514, 199] on input "text" at bounding box center [570, 199] width 603 height 27
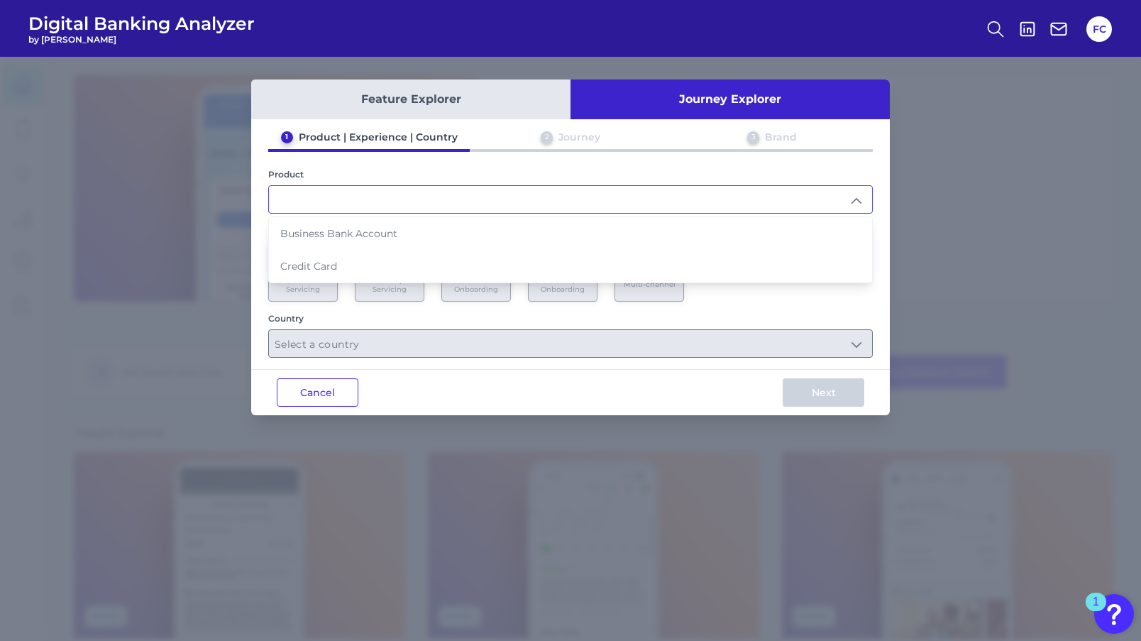
click at [475, 96] on button "Feature Explorer" at bounding box center [410, 99] width 319 height 40
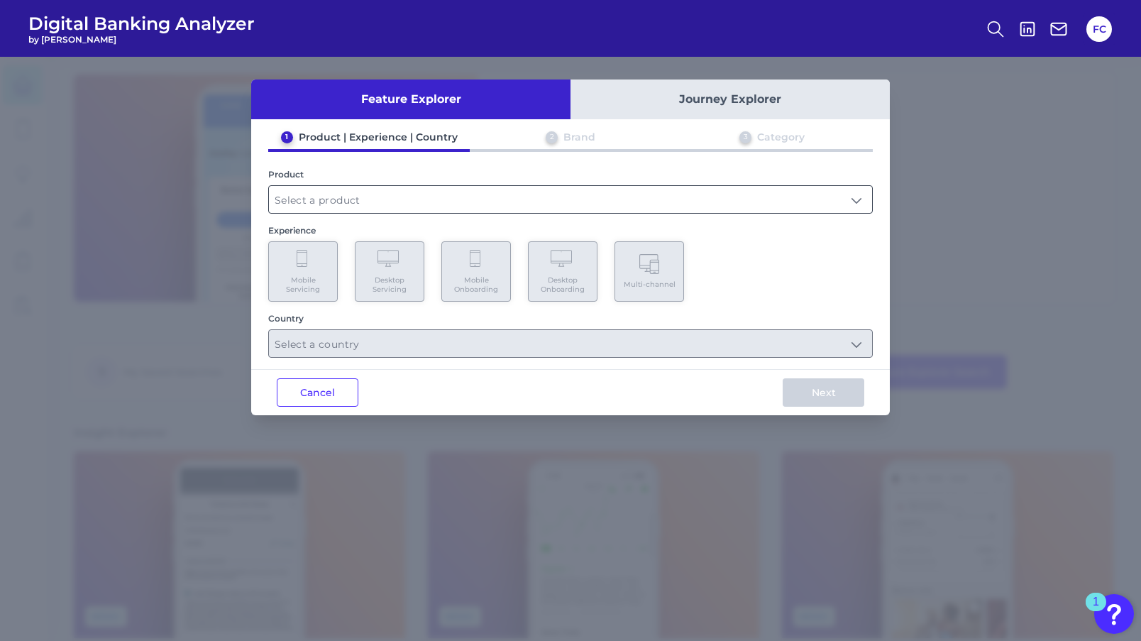
click at [466, 195] on input "text" at bounding box center [570, 199] width 603 height 27
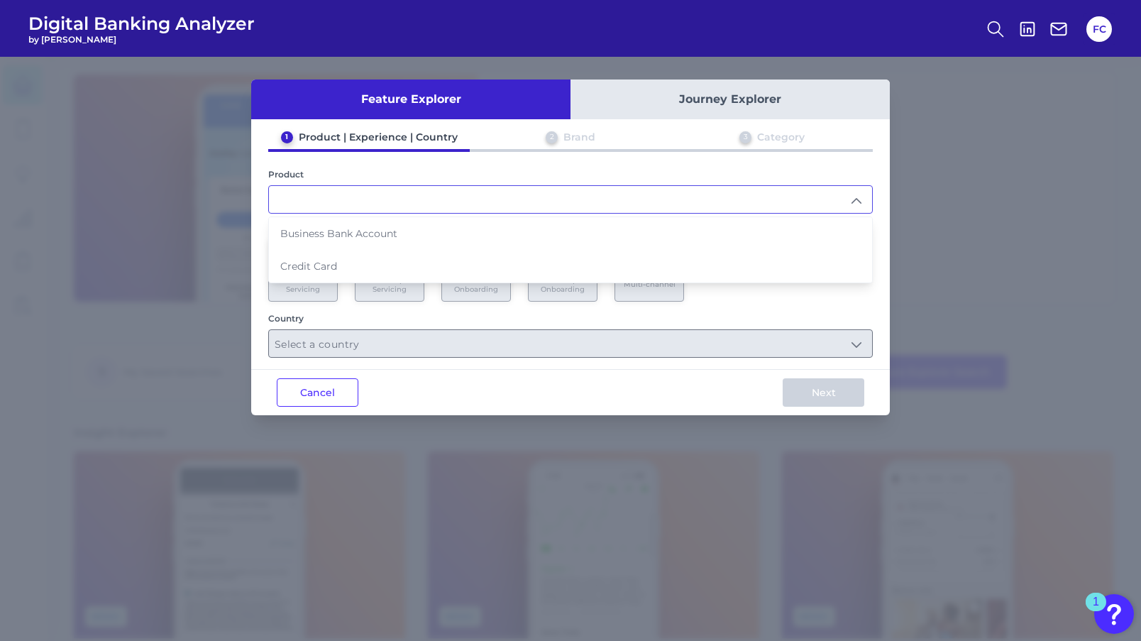
click at [679, 90] on button "Journey Explorer" at bounding box center [729, 99] width 319 height 40
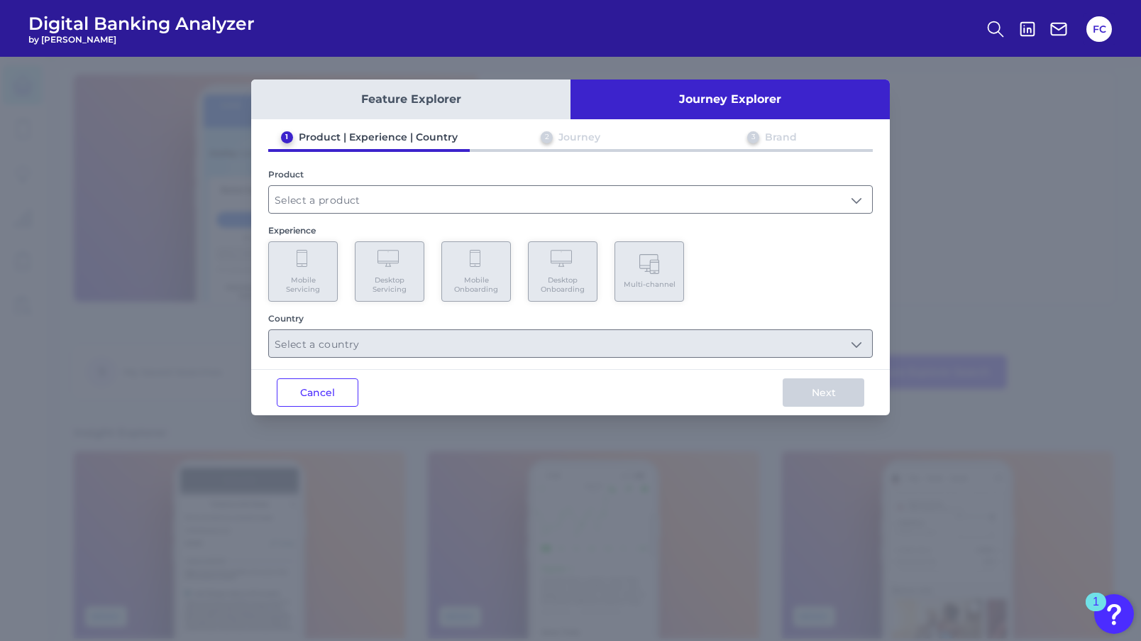
click at [679, 90] on button "Journey Explorer" at bounding box center [729, 99] width 319 height 40
click at [538, 207] on input "text" at bounding box center [570, 199] width 603 height 27
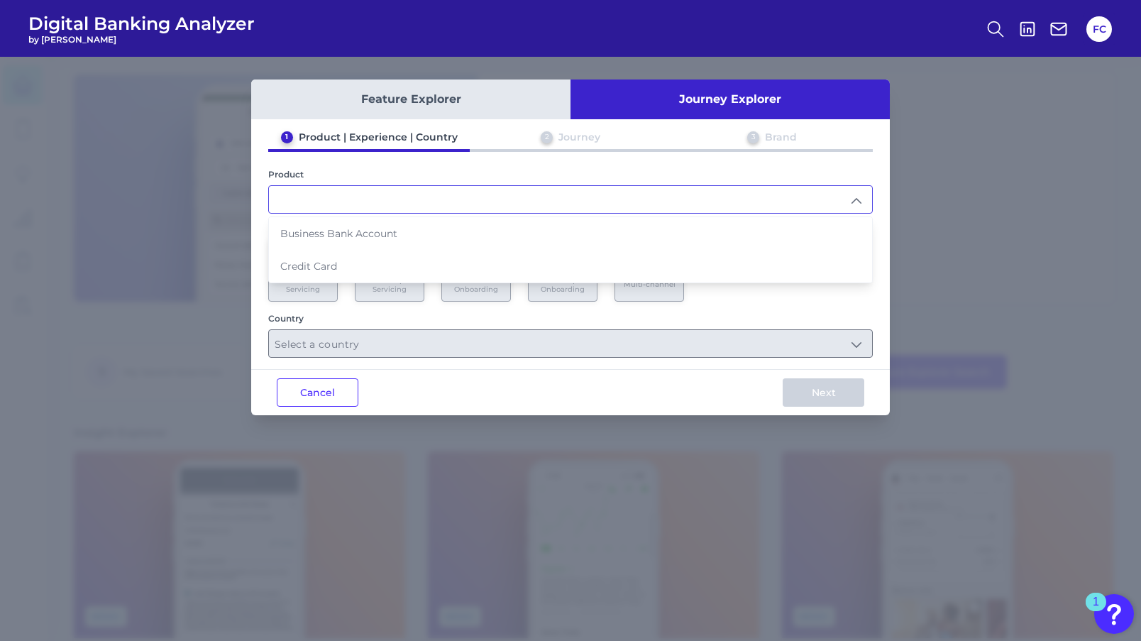
click at [538, 207] on input "text" at bounding box center [570, 199] width 603 height 27
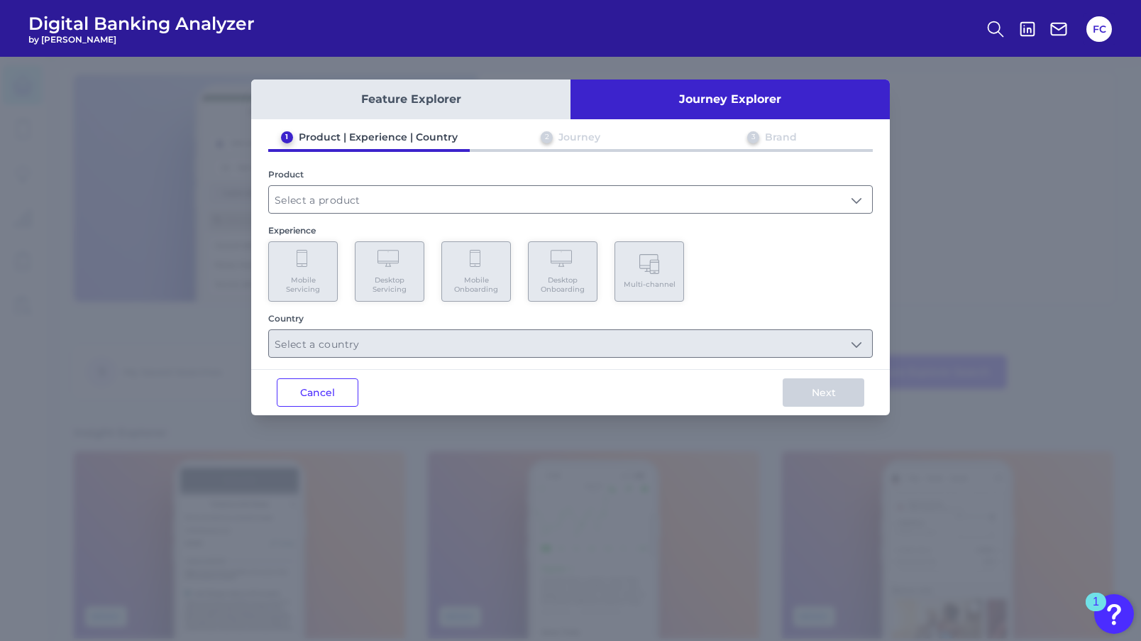
click at [500, 95] on button "Feature Explorer" at bounding box center [410, 99] width 319 height 40
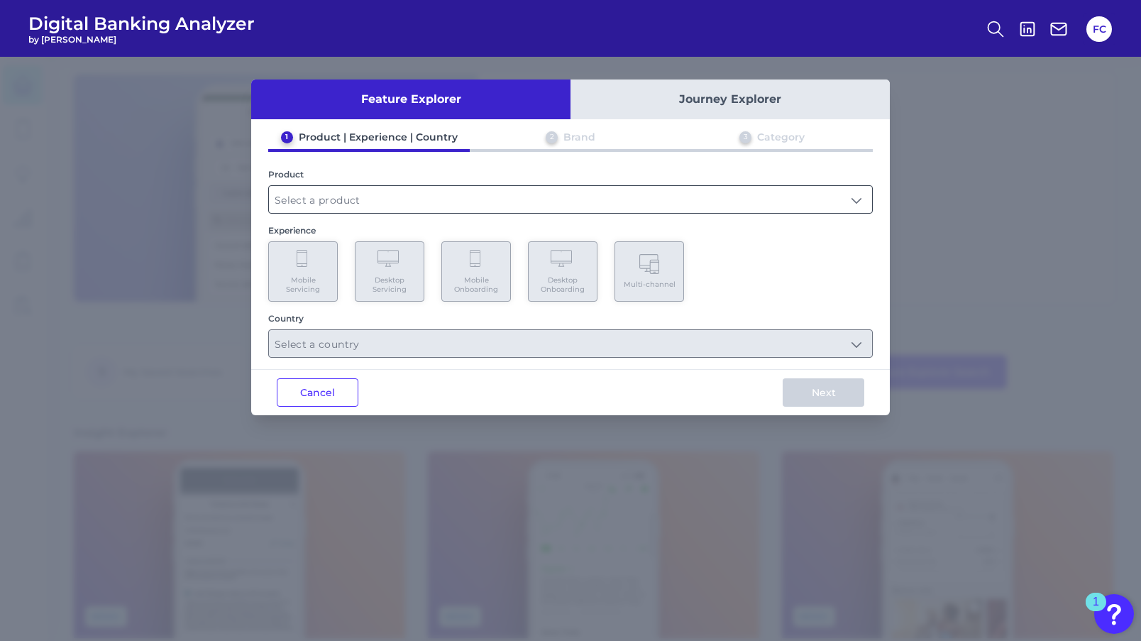
click at [476, 192] on input "text" at bounding box center [570, 199] width 603 height 27
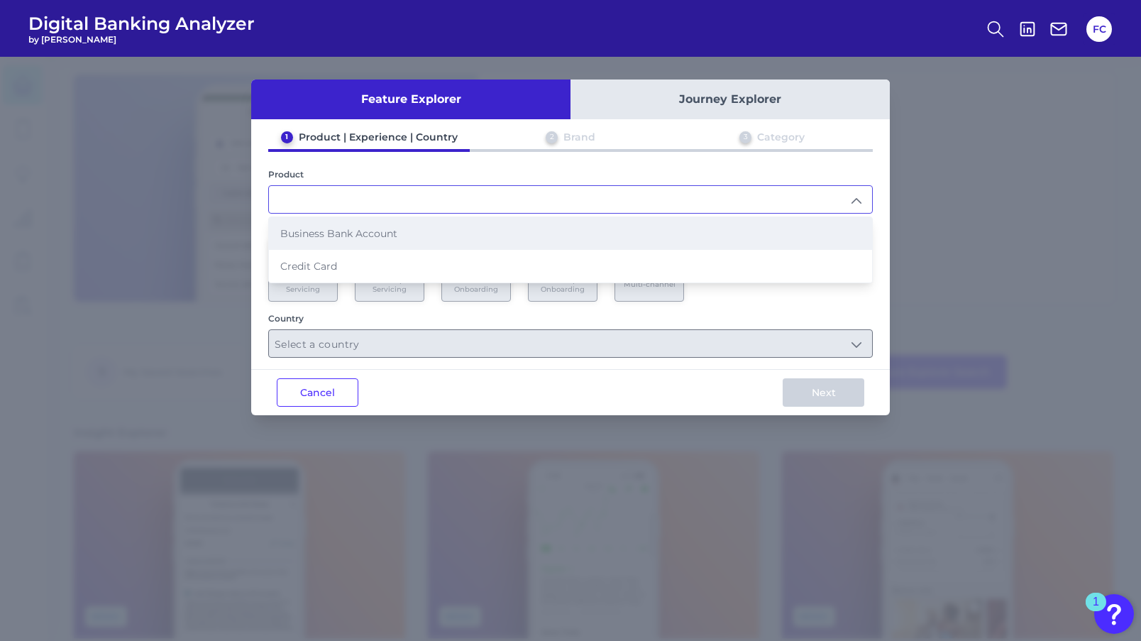
click at [467, 236] on li "Business Bank Account" at bounding box center [570, 233] width 603 height 33
type input "Business Bank Account"
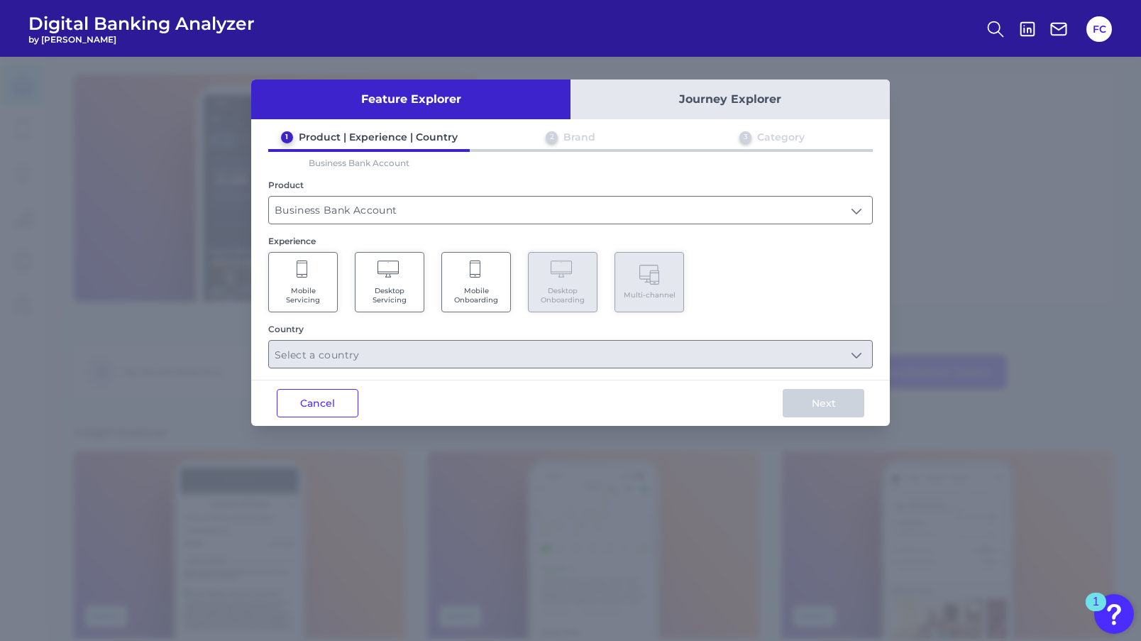
click at [334, 270] on Servicing "Mobile Servicing" at bounding box center [303, 282] width 70 height 60
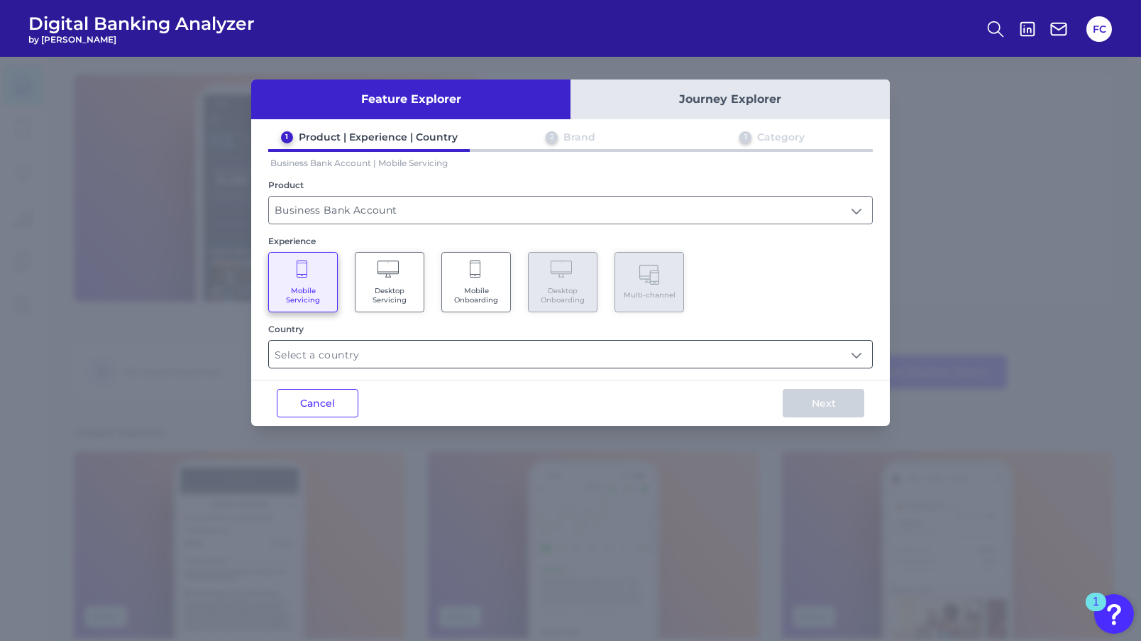
click at [401, 361] on input "text" at bounding box center [570, 353] width 603 height 27
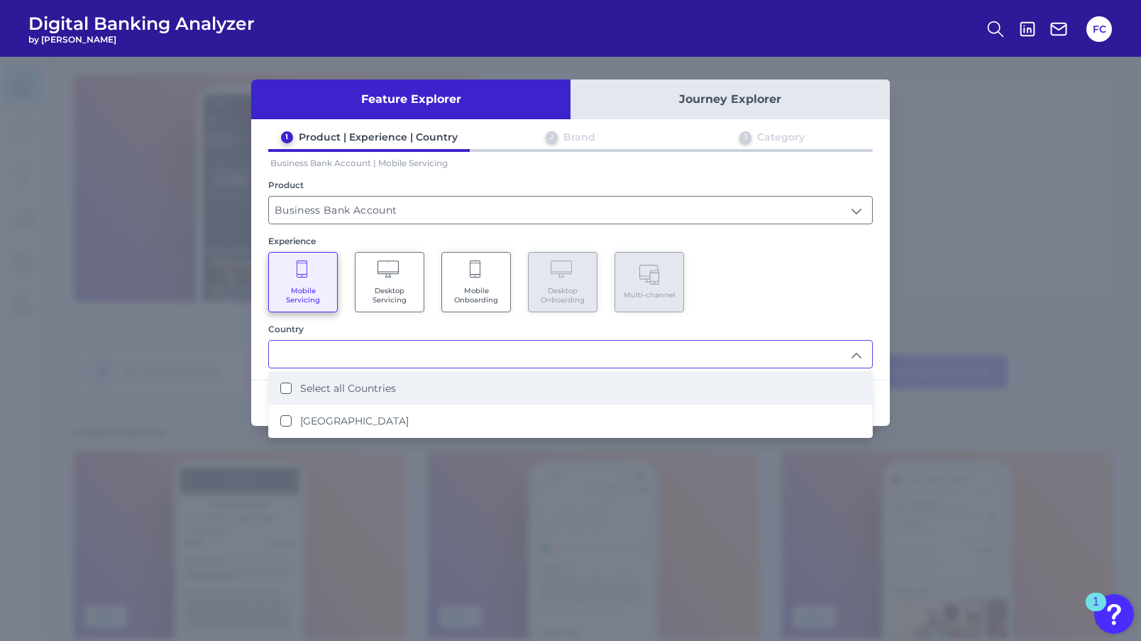
click at [397, 384] on li "Select all Countries" at bounding box center [570, 388] width 603 height 33
type input "Select all Countries"
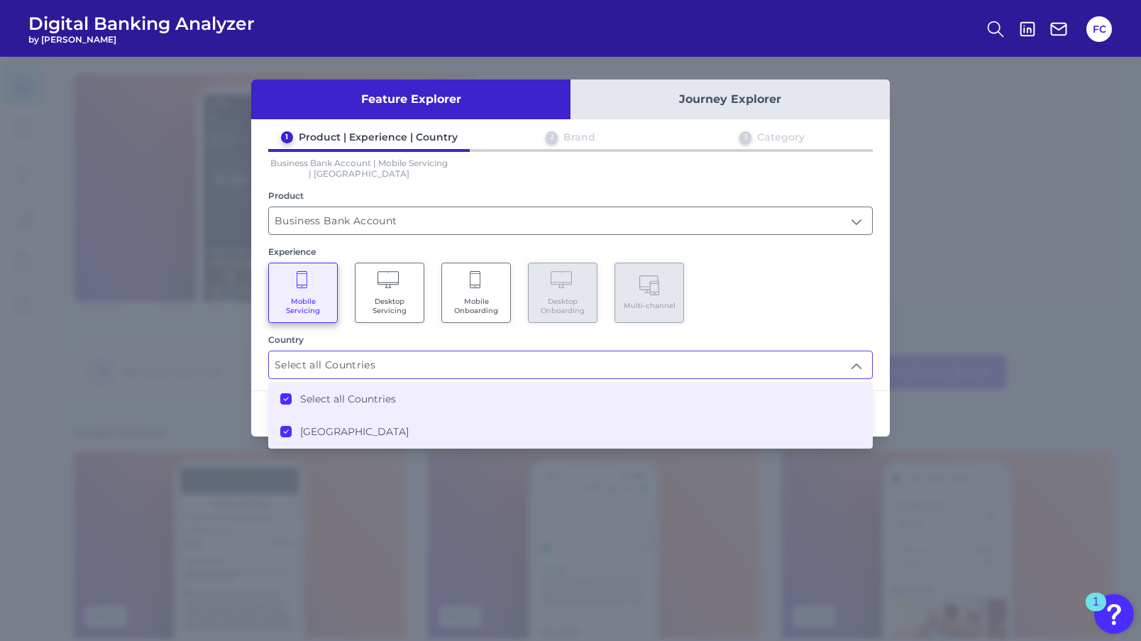
scroll to position [1, 0]
click at [807, 289] on div "Mobile Servicing Desktop Servicing Mobile Onboarding Desktop Onboarding Multi-c…" at bounding box center [570, 292] width 604 height 60
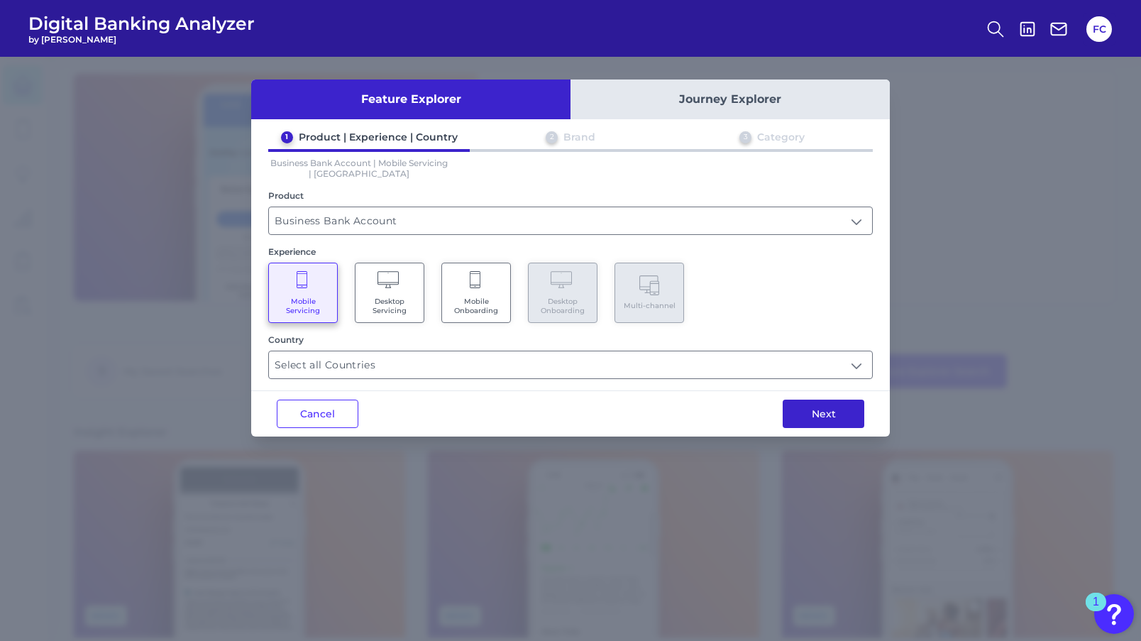
click at [811, 401] on button "Next" at bounding box center [823, 413] width 82 height 28
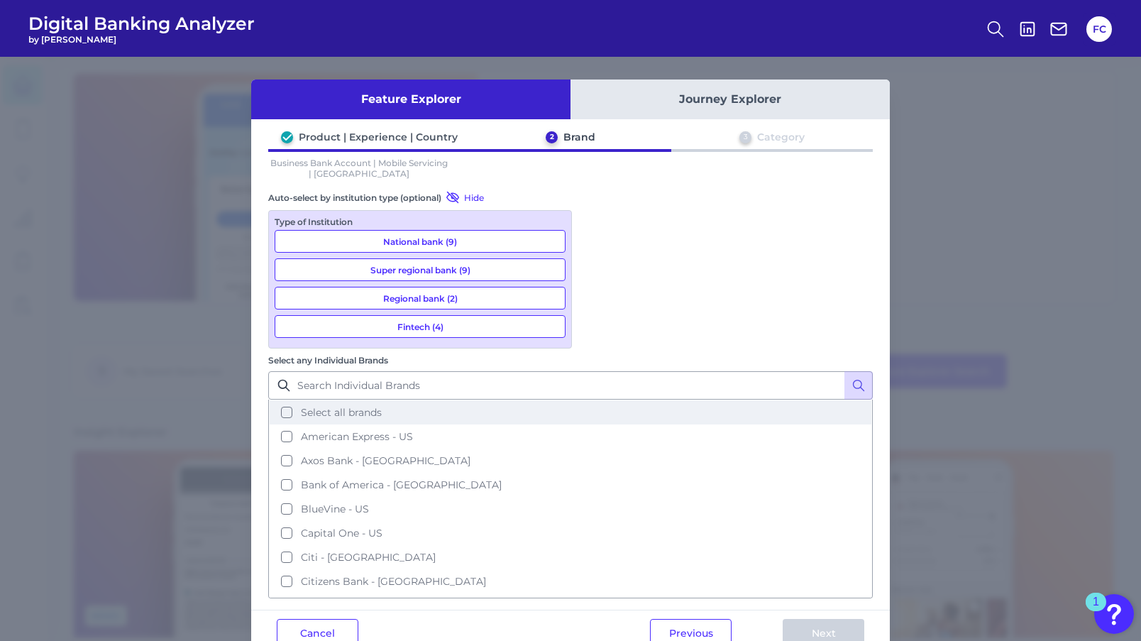
click at [596, 400] on button "Select all brands" at bounding box center [571, 412] width 602 height 24
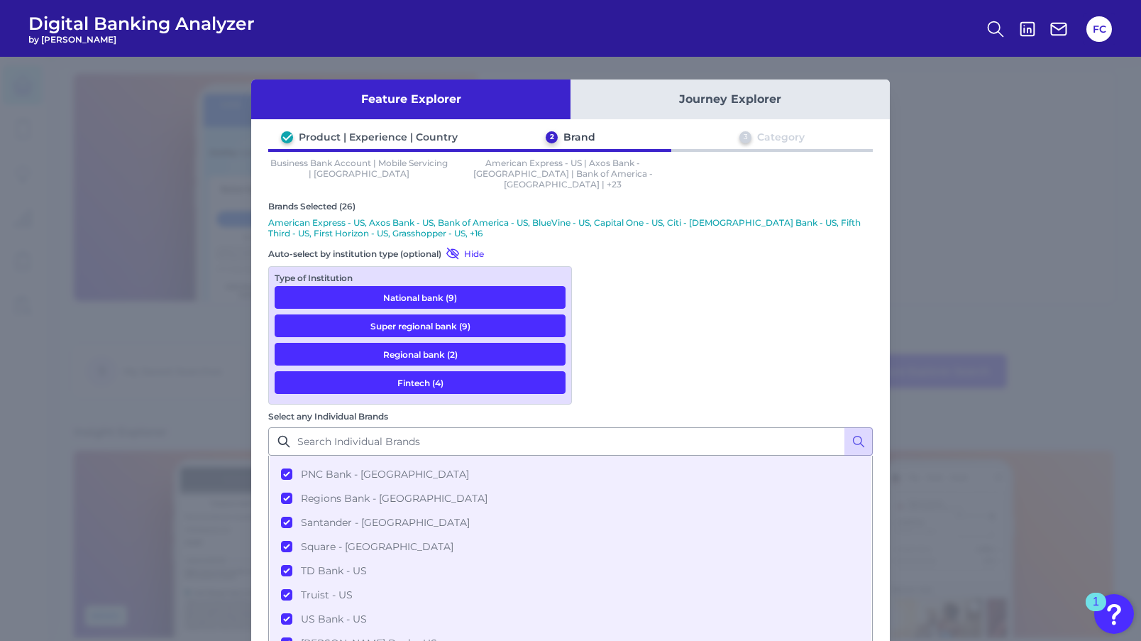
scroll to position [455, 0]
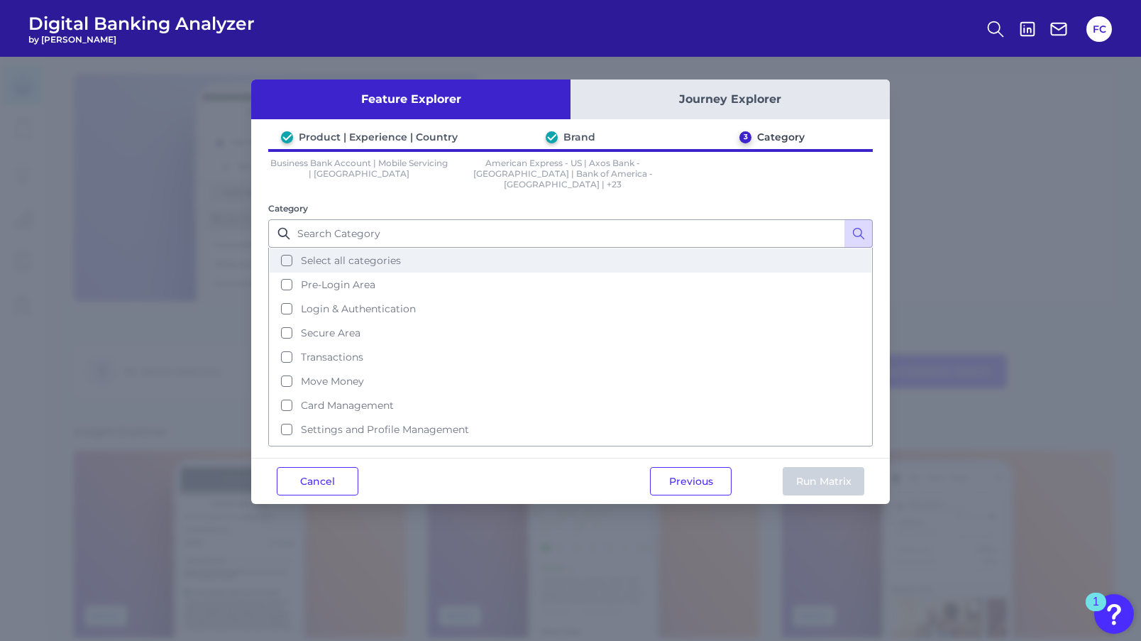
click at [284, 248] on button "Select all categories" at bounding box center [571, 260] width 602 height 24
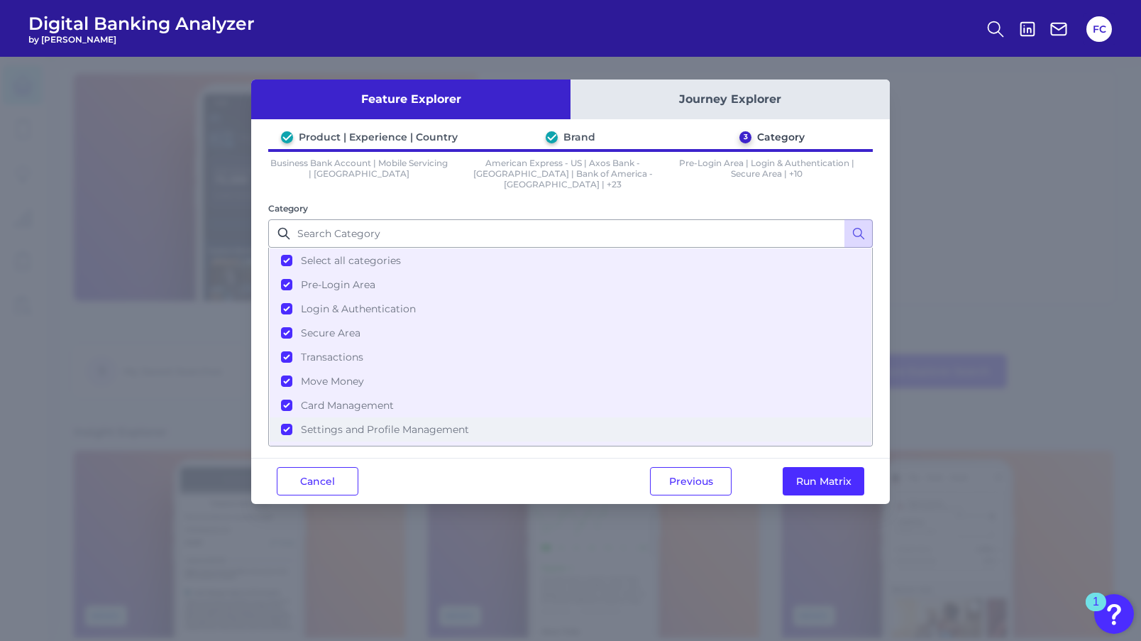
scroll to position [141, 0]
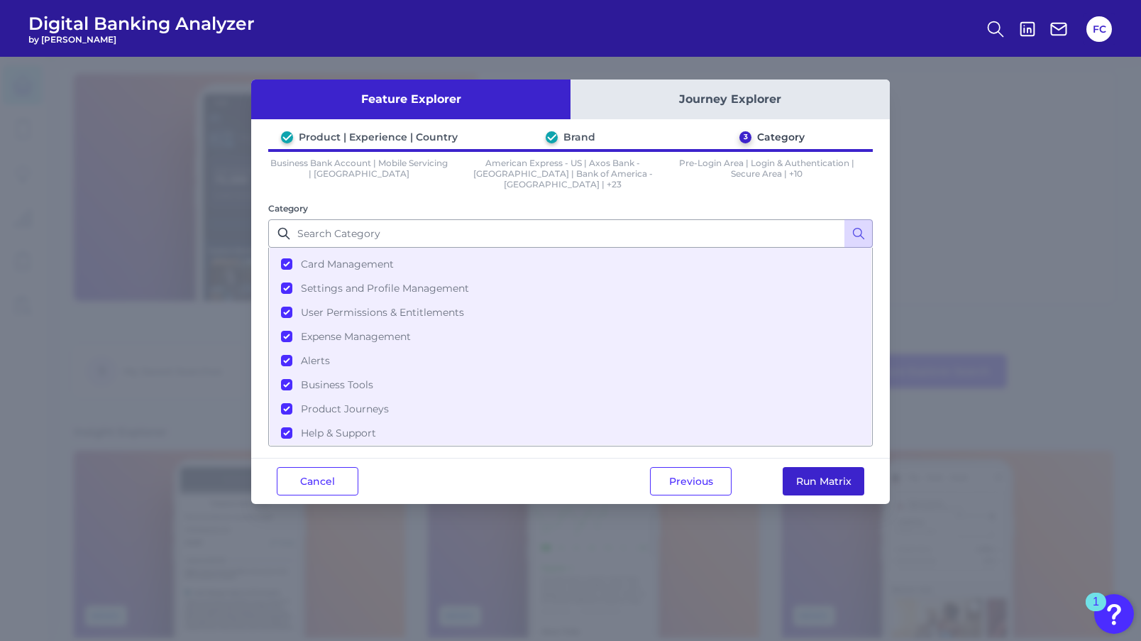
click at [807, 467] on button "Run Matrix" at bounding box center [823, 481] width 82 height 28
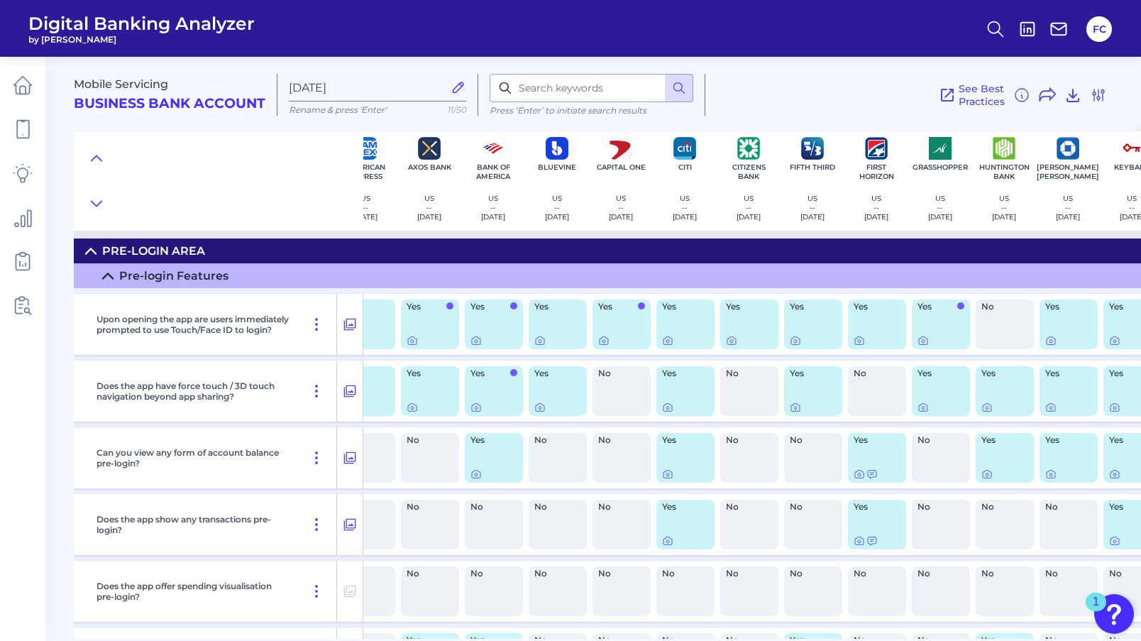
scroll to position [4, 59]
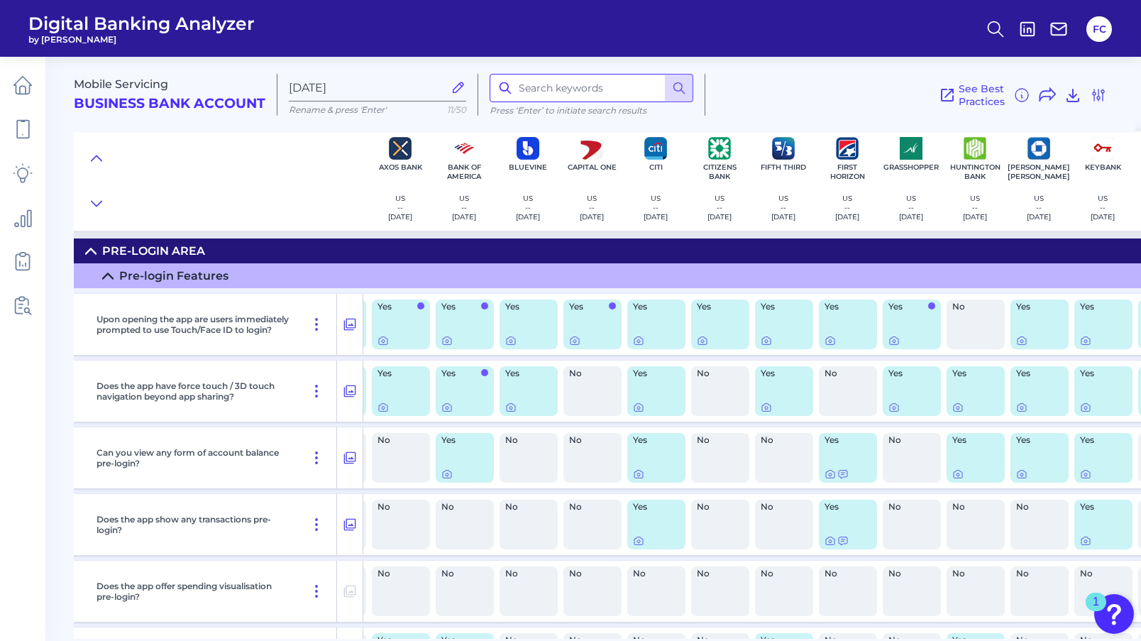
click at [597, 94] on input at bounding box center [591, 88] width 204 height 28
type input "LINE OF credit"
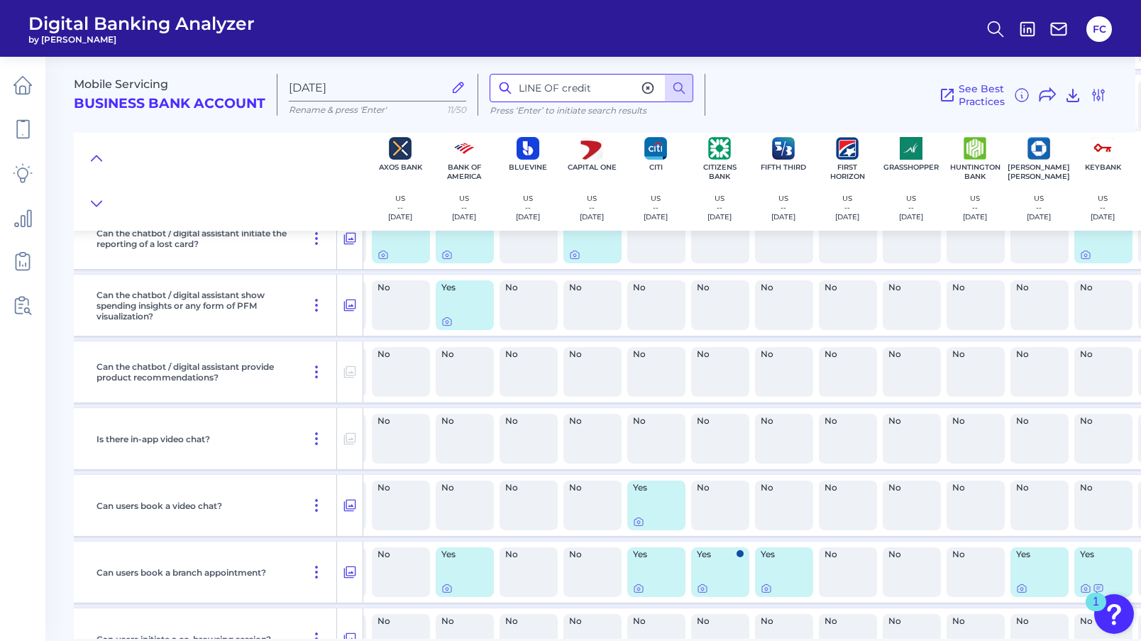
scroll to position [19756, 59]
